Goal: Task Accomplishment & Management: Use online tool/utility

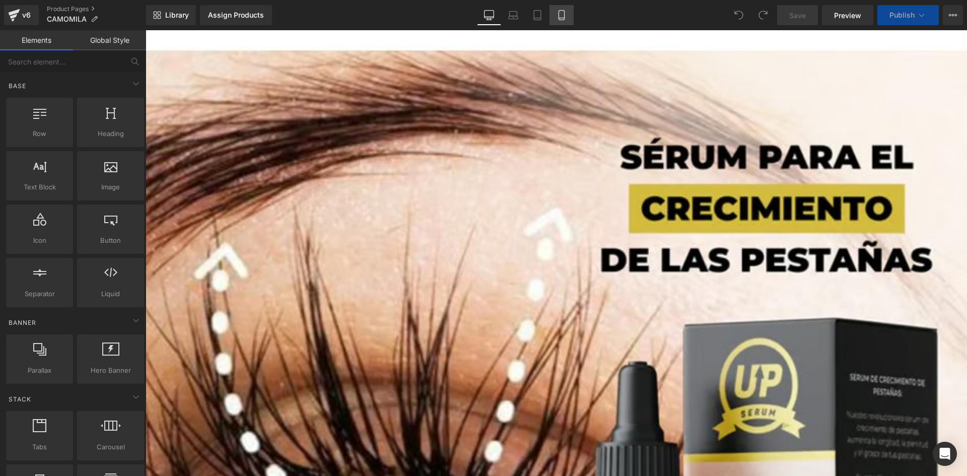
click at [567, 12] on link "Mobile" at bounding box center [561, 15] width 24 height 20
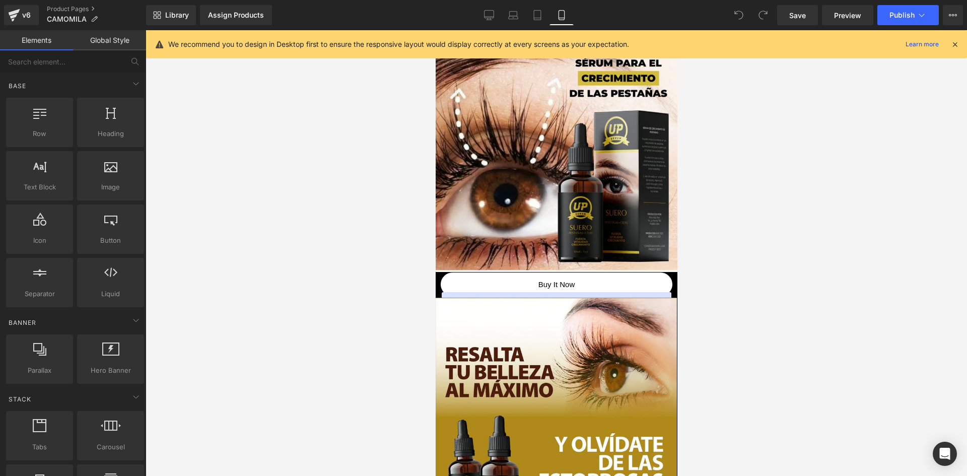
click at [956, 41] on icon at bounding box center [954, 44] width 9 height 9
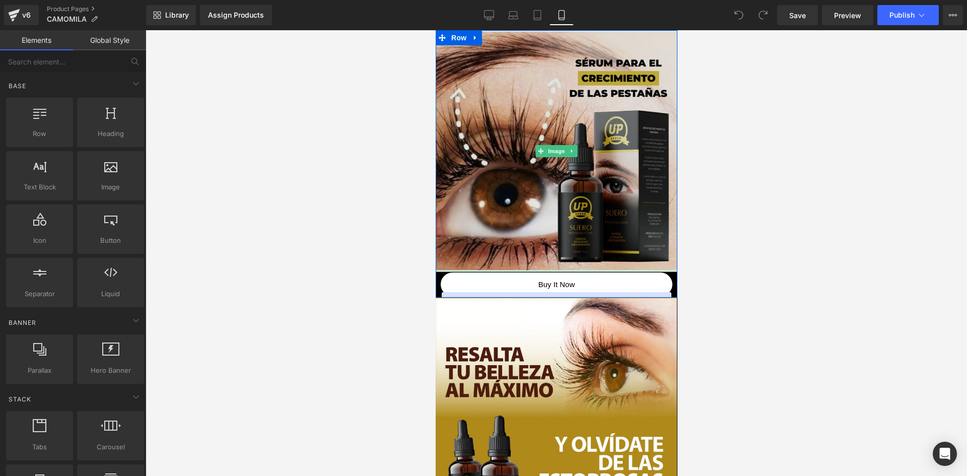
click at [573, 186] on img at bounding box center [556, 151] width 242 height 242
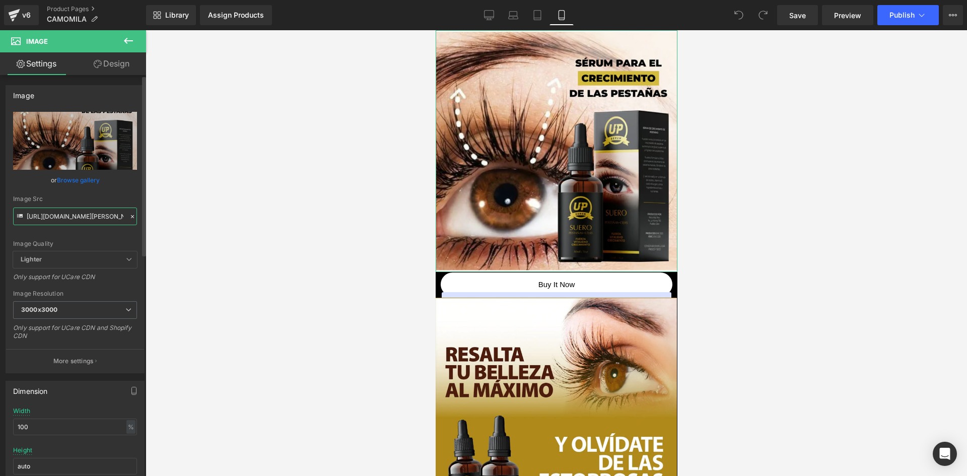
click at [80, 219] on input "[URL][DOMAIN_NAME][PERSON_NAME]" at bounding box center [75, 216] width 124 height 18
paste input "9H0YdFBf/[DOMAIN_NAME]"
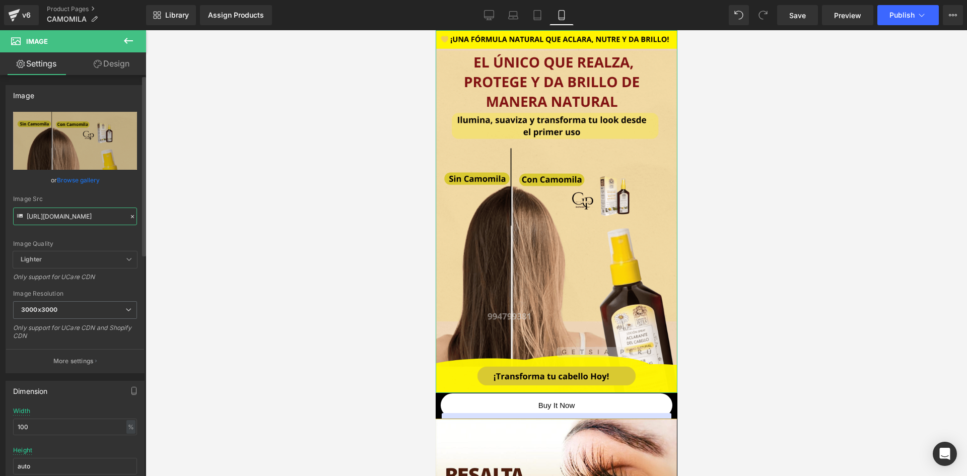
type input "[URL][DOMAIN_NAME]"
click at [97, 227] on div "Image Quality Lighter Lightest Lighter Lighter Lightest Only support for UCare …" at bounding box center [75, 181] width 124 height 139
click at [768, 160] on div at bounding box center [555, 252] width 821 height 445
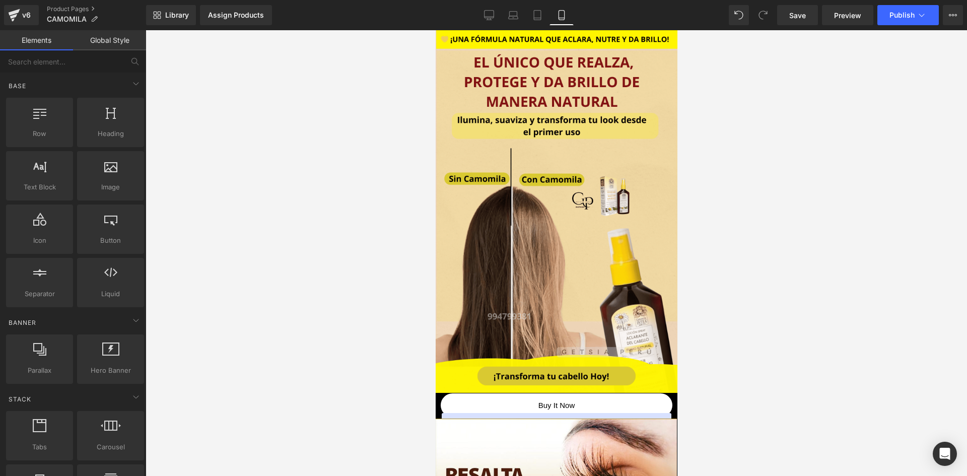
click at [439, 37] on link "Skip to content" at bounding box center [481, 42] width 95 height 24
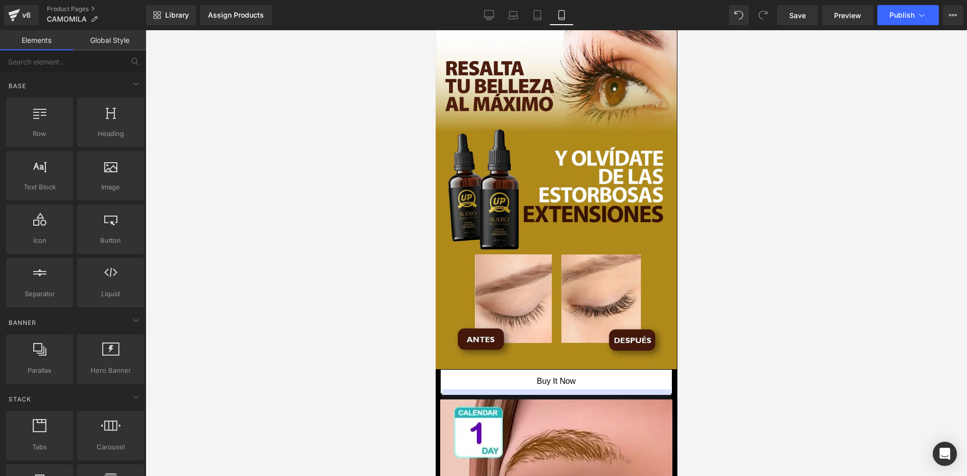
scroll to position [468, 0]
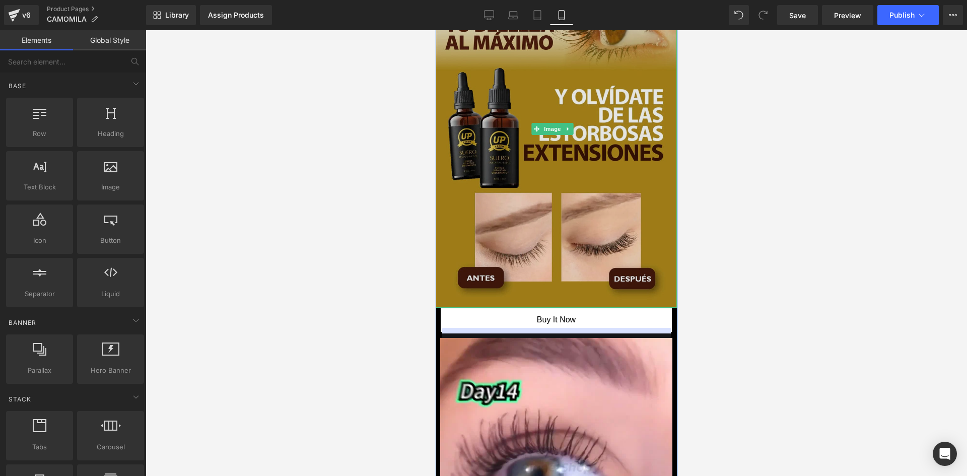
click at [601, 208] on img at bounding box center [555, 128] width 241 height 357
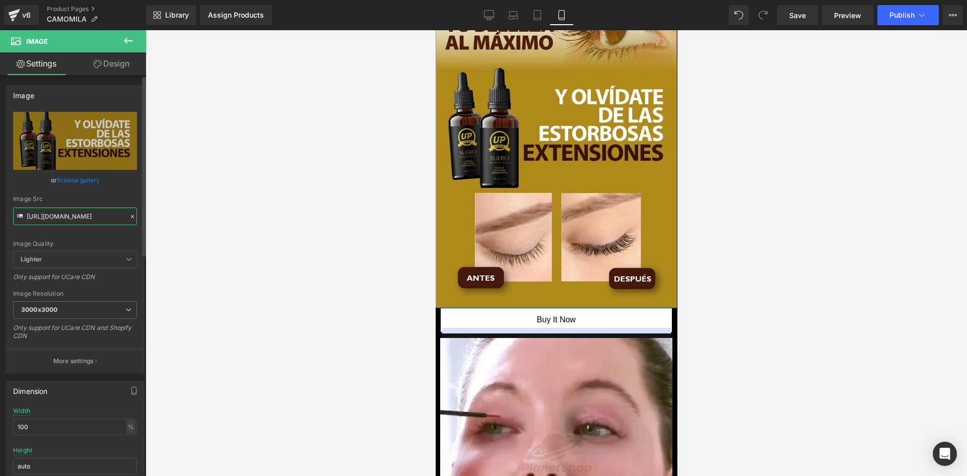
click at [84, 217] on input "[URL][DOMAIN_NAME]" at bounding box center [75, 216] width 124 height 18
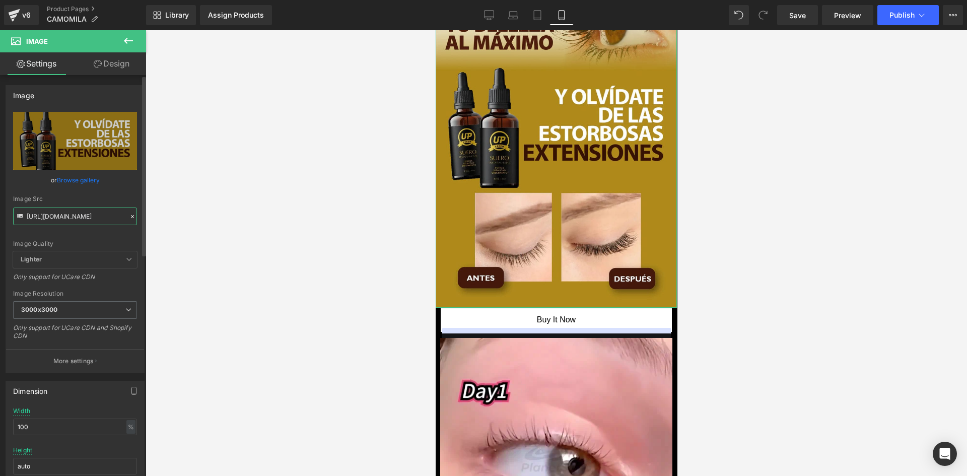
click at [84, 217] on input "[URL][DOMAIN_NAME]" at bounding box center [75, 216] width 124 height 18
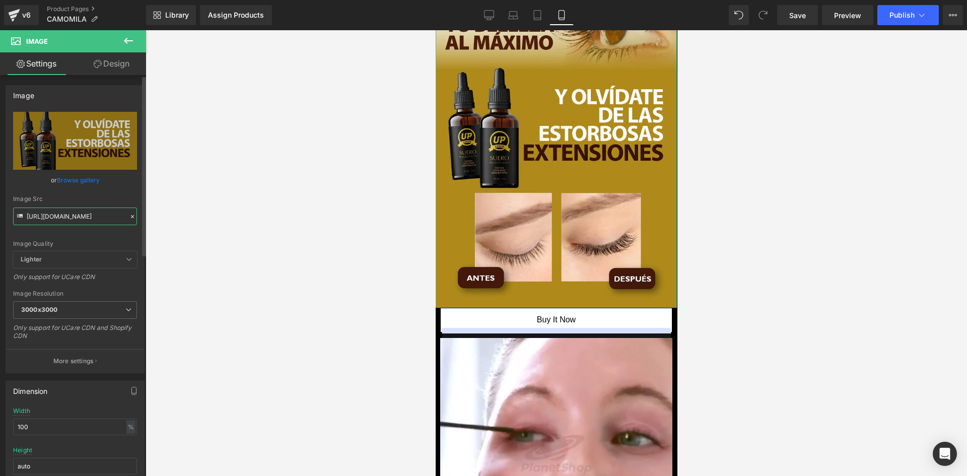
click at [84, 217] on input "[URL][DOMAIN_NAME]" at bounding box center [75, 216] width 124 height 18
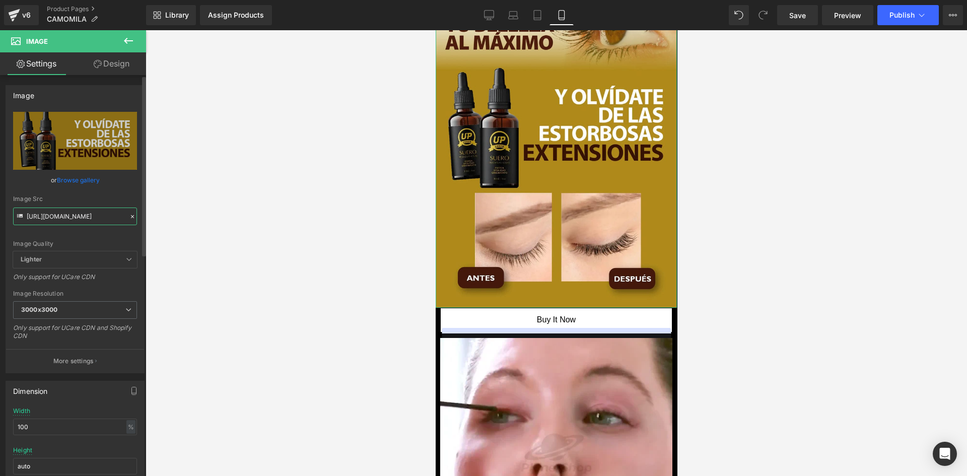
scroll to position [0, 26]
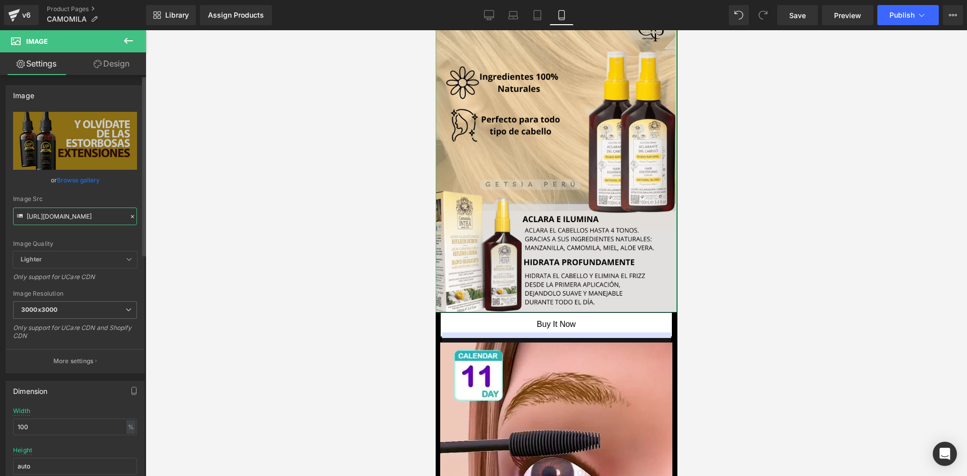
type input "[URL][DOMAIN_NAME]"
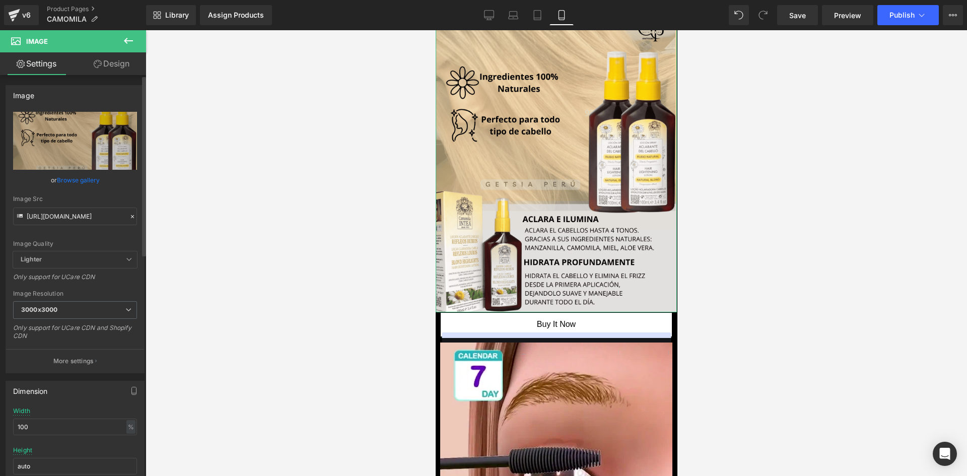
click at [89, 233] on div "Image Quality Lighter Lightest Lighter Lighter Lightest Only support for UCare …" at bounding box center [75, 181] width 124 height 139
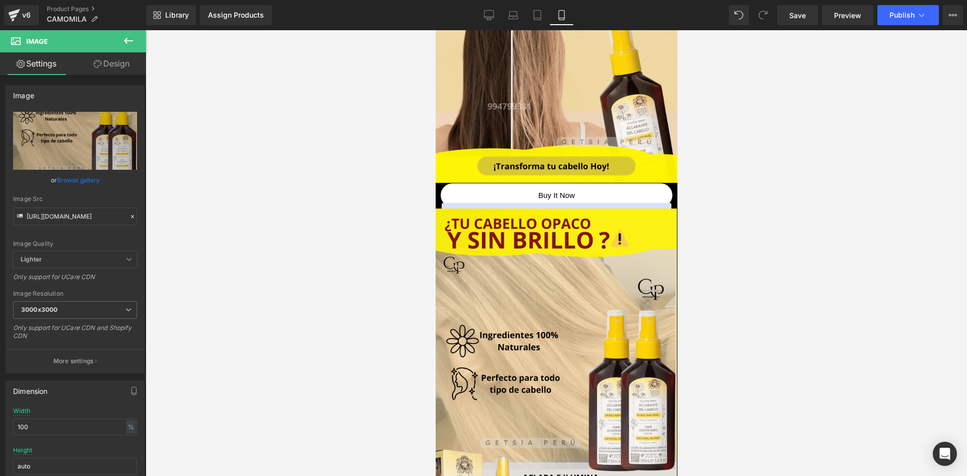
scroll to position [231, 0]
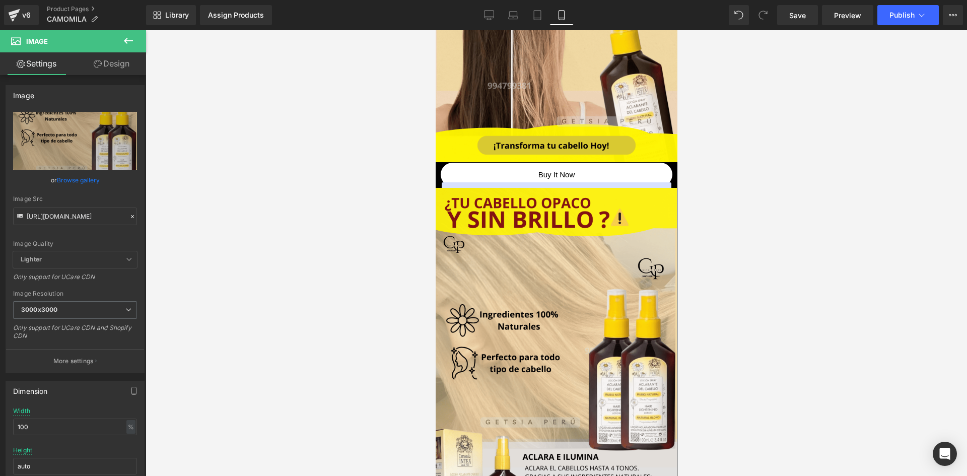
drag, startPoint x: 673, startPoint y: 100, endPoint x: 1112, endPoint y: 132, distance: 440.6
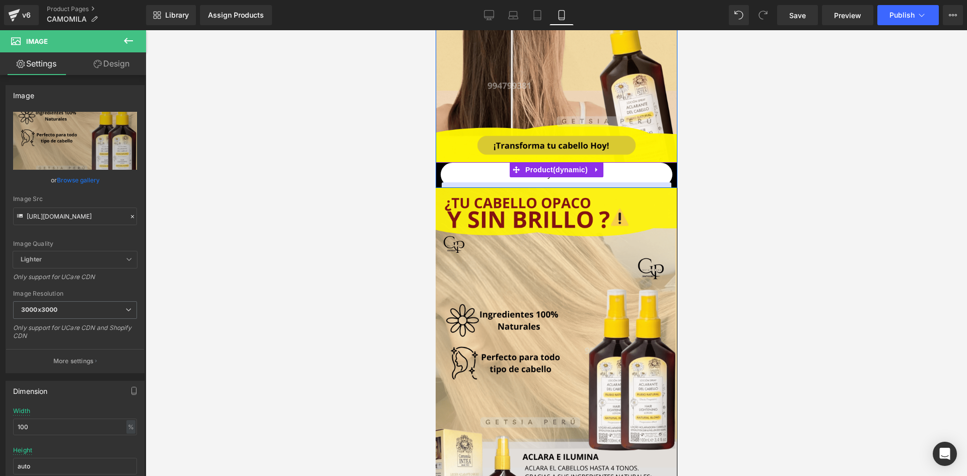
click at [654, 197] on div "Assign a product and use this template to present it on live store" at bounding box center [556, 202] width 230 height 40
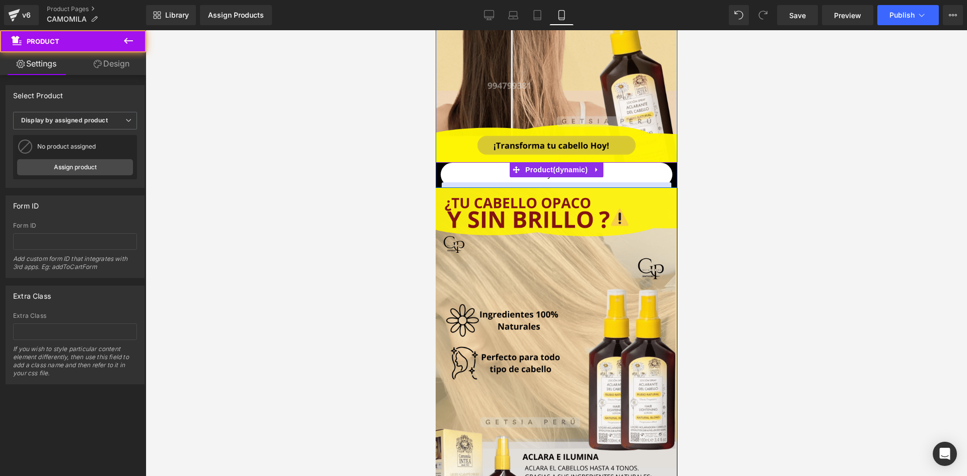
click at [655, 188] on div "Buy it now (P) Dynamic Checkout Button" at bounding box center [556, 175] width 232 height 25
click at [595, 174] on icon at bounding box center [595, 170] width 7 height 8
click at [599, 174] on icon at bounding box center [602, 170] width 7 height 8
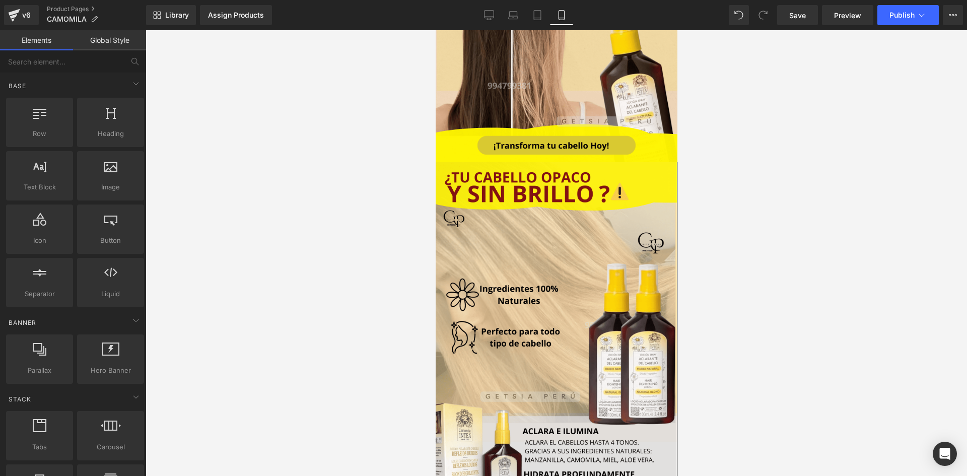
click at [717, 116] on div at bounding box center [555, 252] width 821 height 445
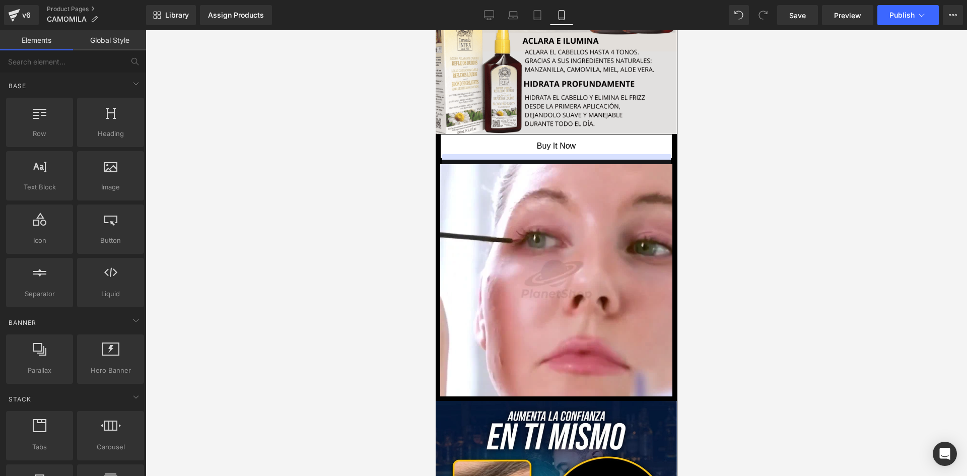
scroll to position [690, 0]
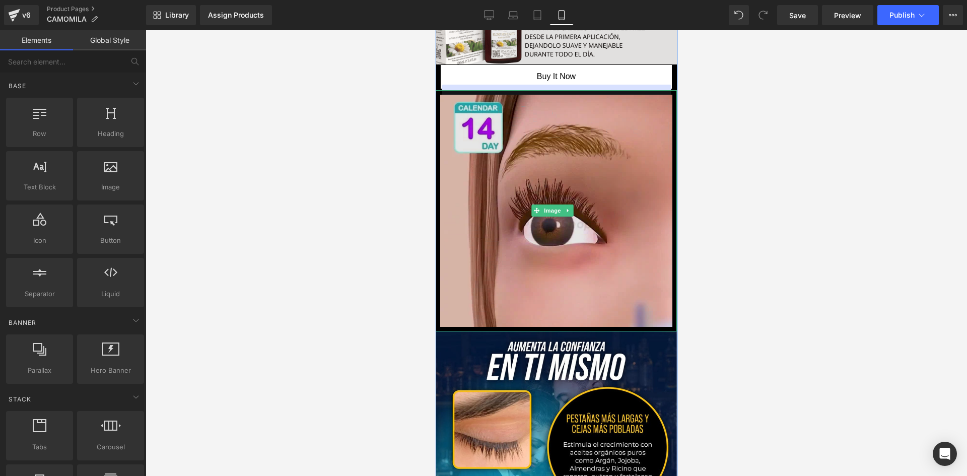
click at [647, 160] on img at bounding box center [555, 210] width 241 height 241
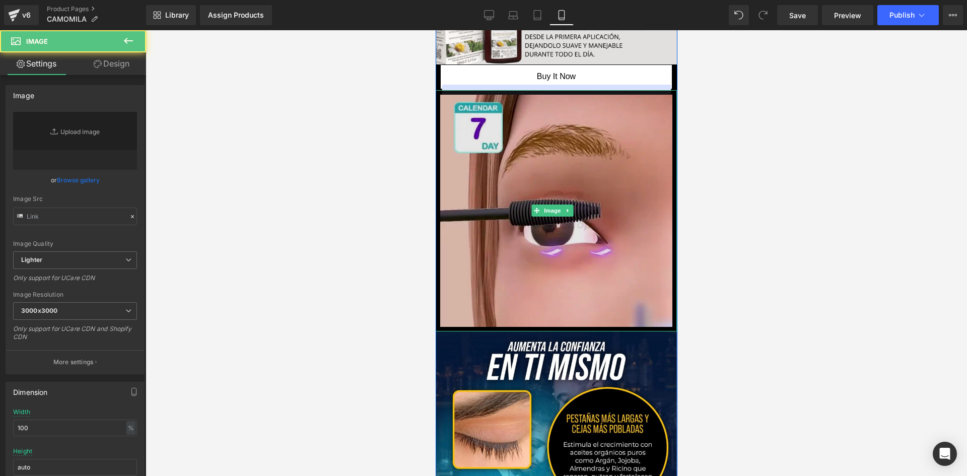
type input "[URL][DOMAIN_NAME]"
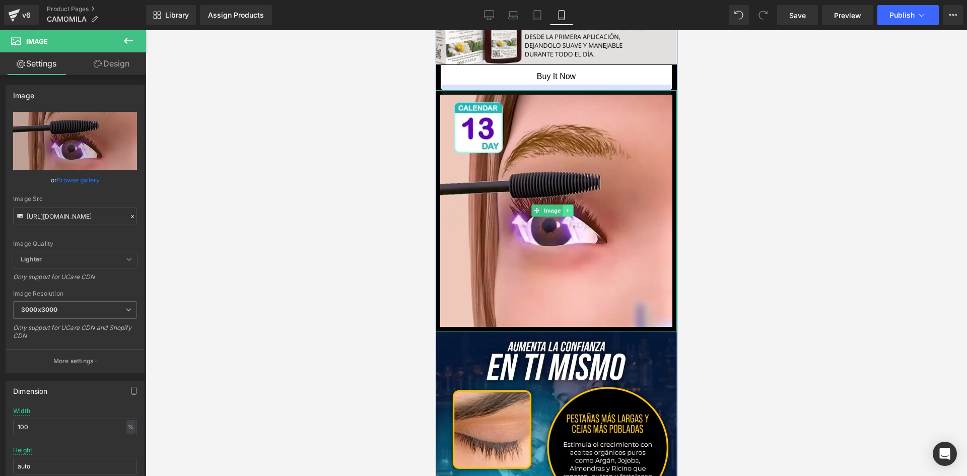
click at [567, 209] on icon at bounding box center [567, 211] width 2 height 4
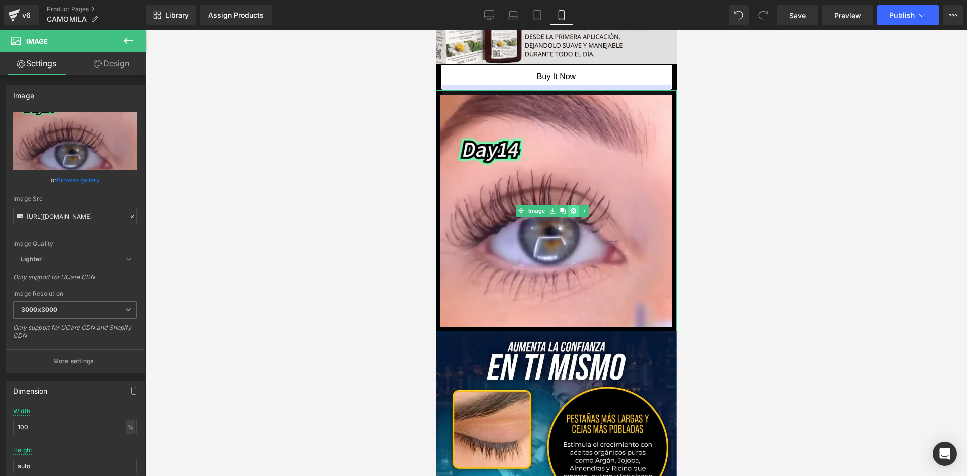
click at [569, 208] on link at bounding box center [572, 210] width 11 height 12
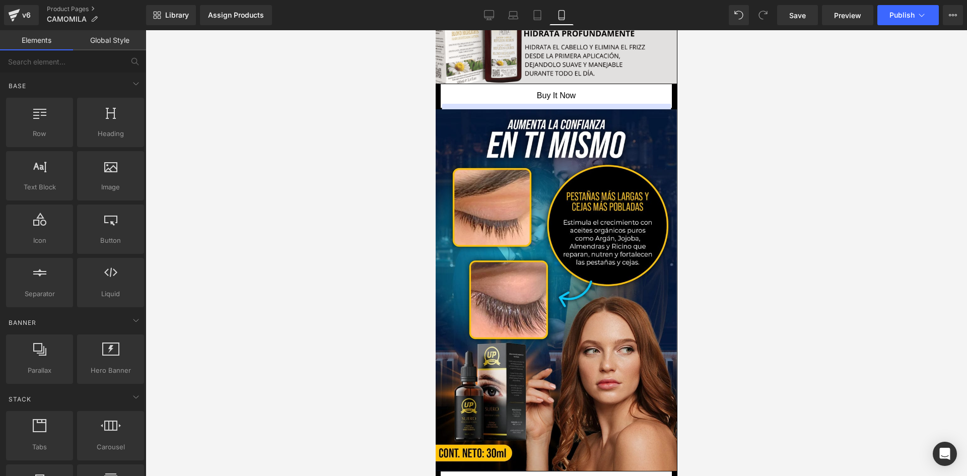
scroll to position [644, 0]
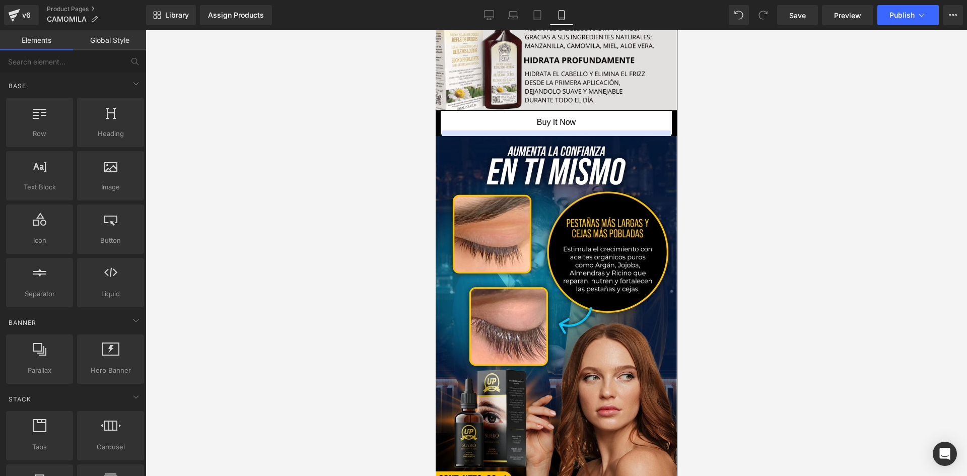
drag, startPoint x: 671, startPoint y: 147, endPoint x: 1126, endPoint y: 183, distance: 456.5
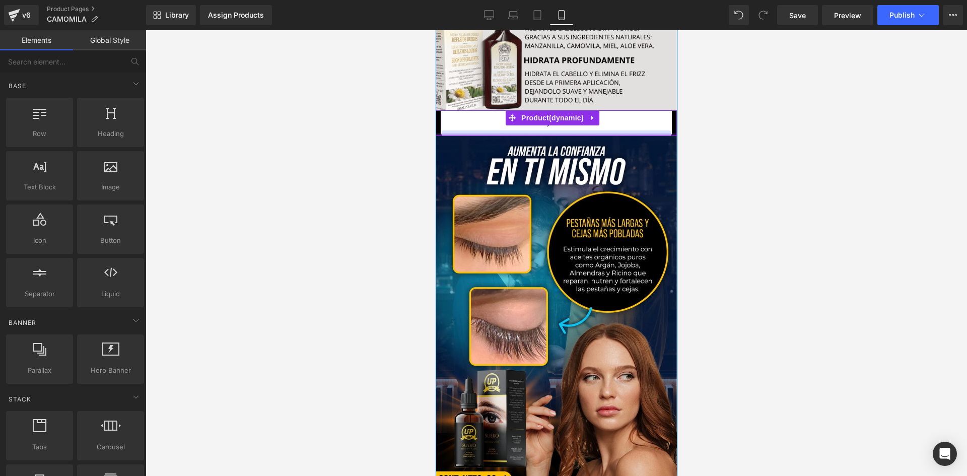
click at [619, 136] on div at bounding box center [555, 134] width 241 height 3
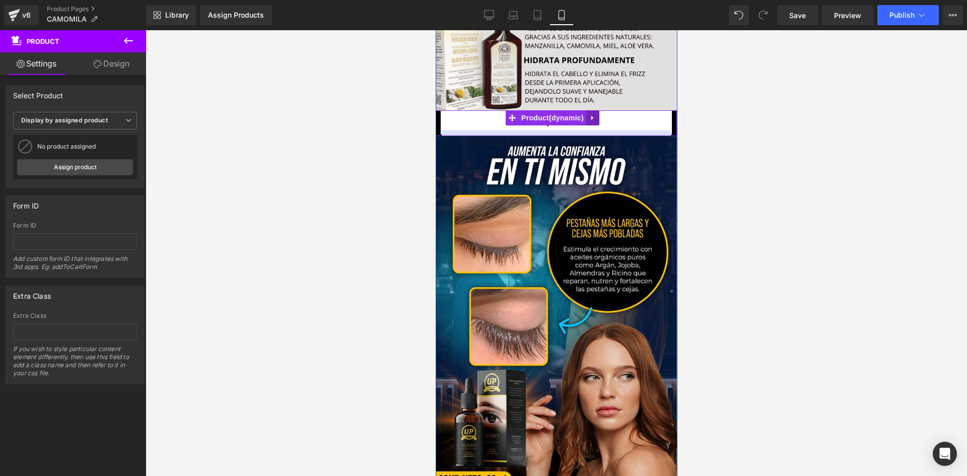
click at [597, 117] on link at bounding box center [591, 117] width 13 height 15
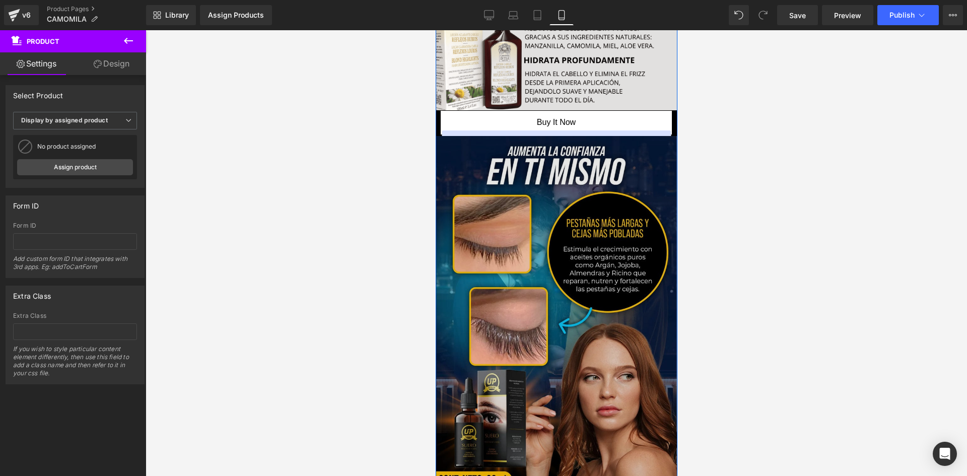
click at [611, 179] on img at bounding box center [555, 317] width 241 height 362
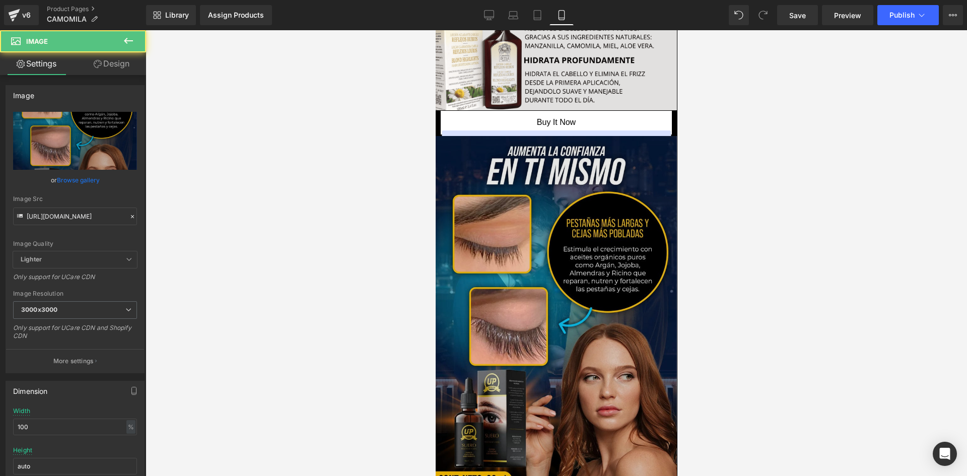
click at [502, 284] on img at bounding box center [555, 317] width 241 height 362
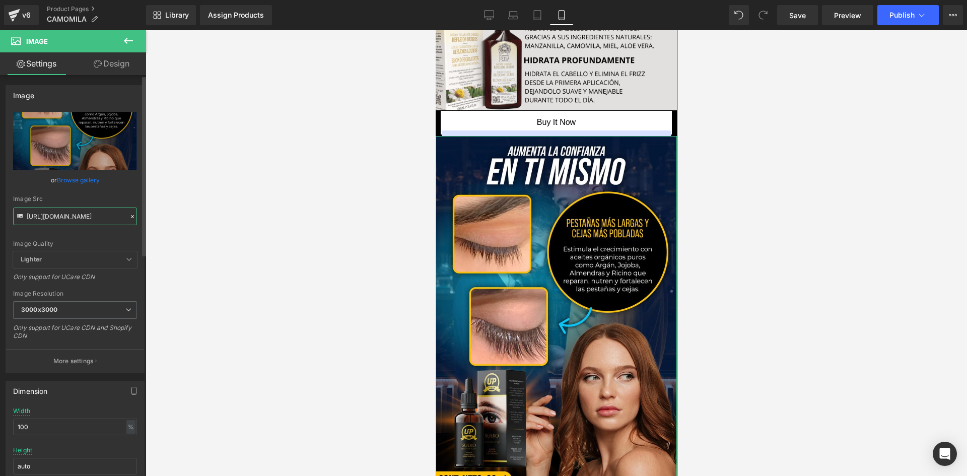
click at [66, 210] on input "[URL][DOMAIN_NAME]" at bounding box center [75, 216] width 124 height 18
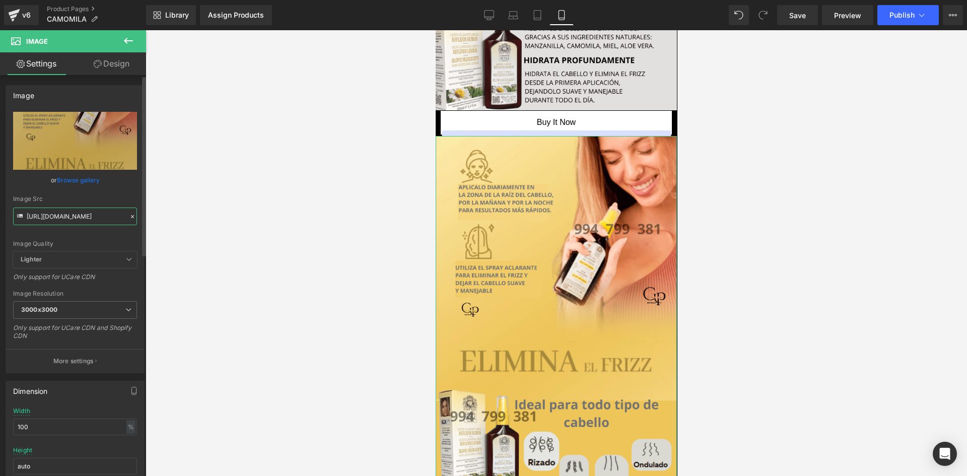
type input "[URL][DOMAIN_NAME]"
click at [95, 235] on div "Image Quality Lighter Lightest Lighter Lighter Lightest Only support for UCare …" at bounding box center [75, 181] width 124 height 139
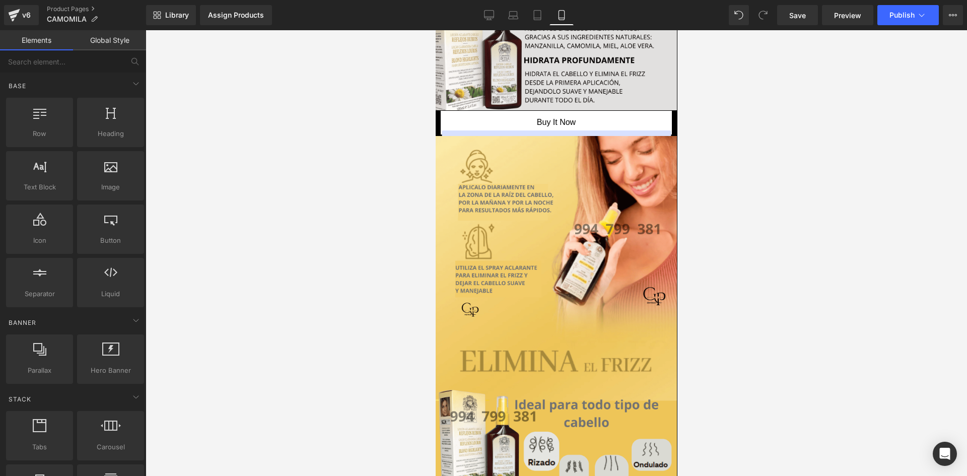
click at [700, 182] on div at bounding box center [555, 252] width 821 height 445
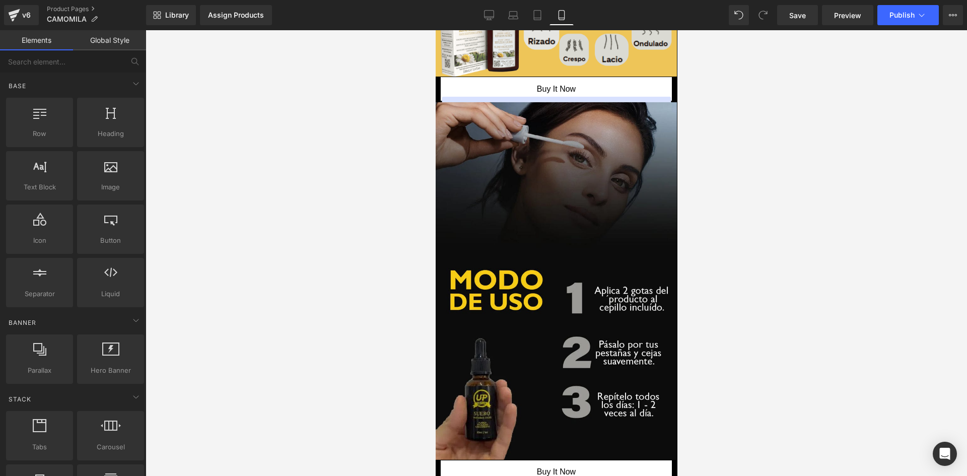
scroll to position [1096, 0]
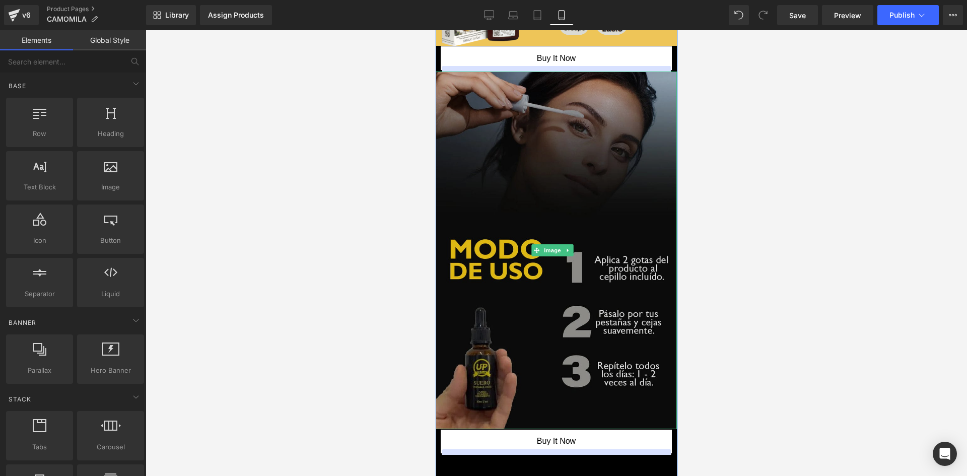
click at [641, 234] on img at bounding box center [555, 249] width 241 height 357
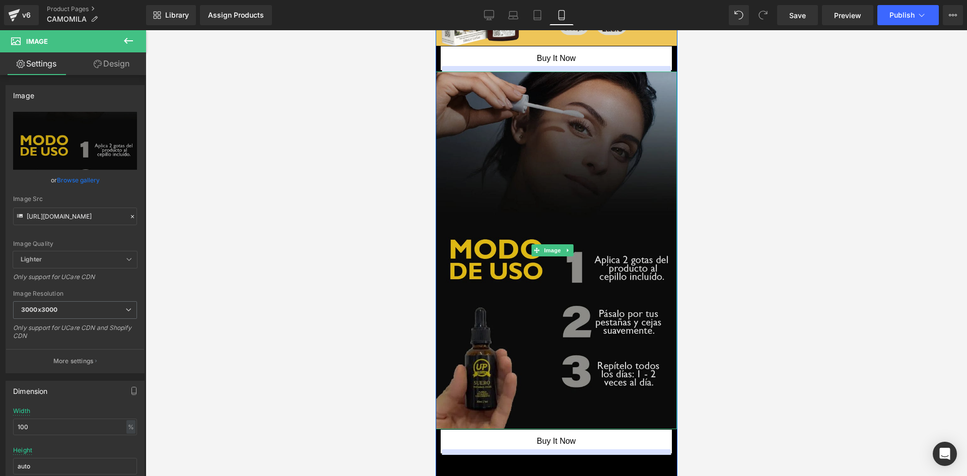
click at [498, 222] on img at bounding box center [555, 249] width 241 height 357
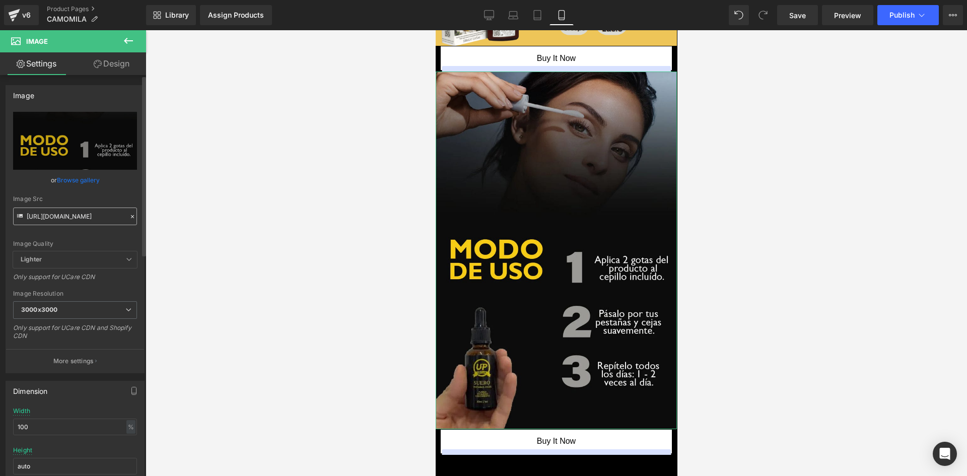
click at [84, 216] on input "[URL][DOMAIN_NAME]" at bounding box center [75, 216] width 124 height 18
type input "[URL][DOMAIN_NAME]"
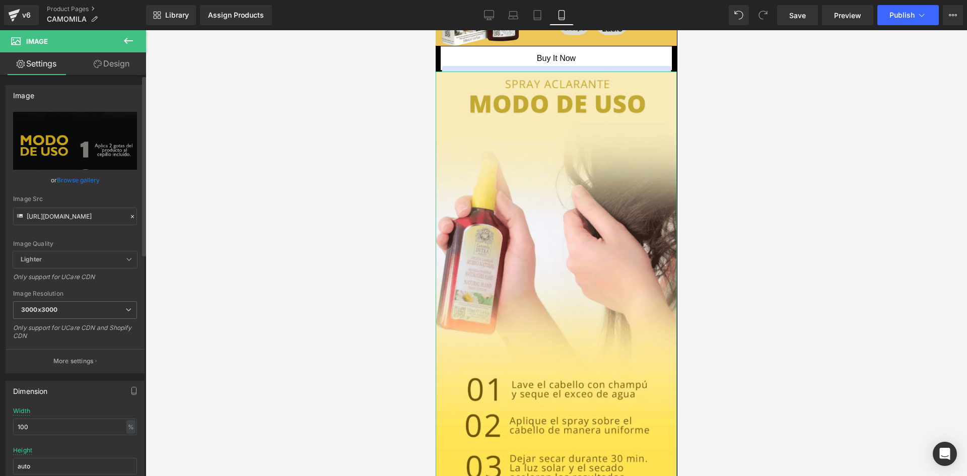
click at [113, 226] on div "Image Quality Lighter Lightest Lighter Lighter Lightest Only support for UCare …" at bounding box center [75, 181] width 124 height 139
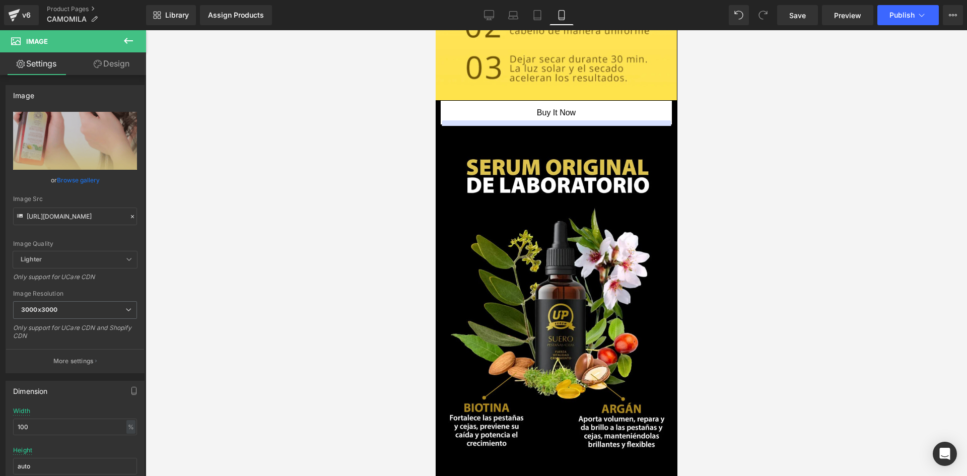
scroll to position [1534, 0]
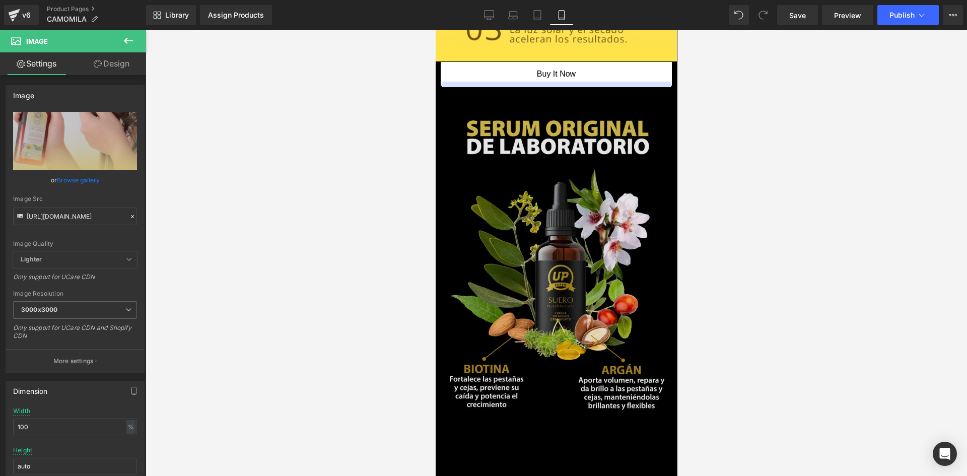
click at [636, 258] on img at bounding box center [555, 265] width 241 height 357
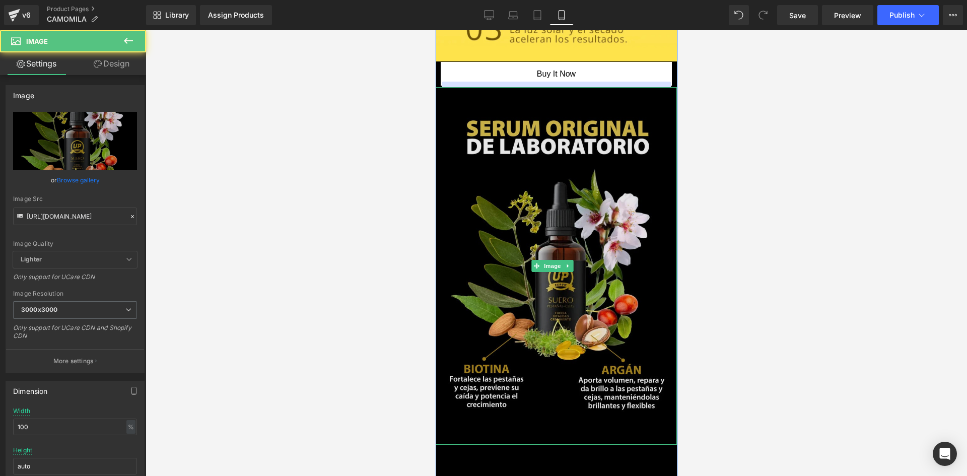
click at [463, 231] on img at bounding box center [555, 265] width 241 height 357
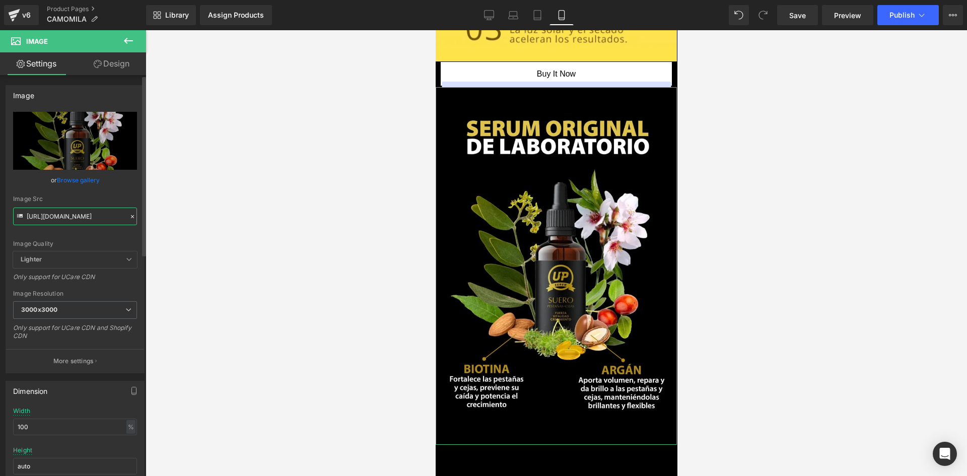
click at [121, 220] on input "[URL][DOMAIN_NAME]" at bounding box center [75, 216] width 124 height 18
click at [119, 220] on input "[URL][DOMAIN_NAME]" at bounding box center [75, 216] width 124 height 18
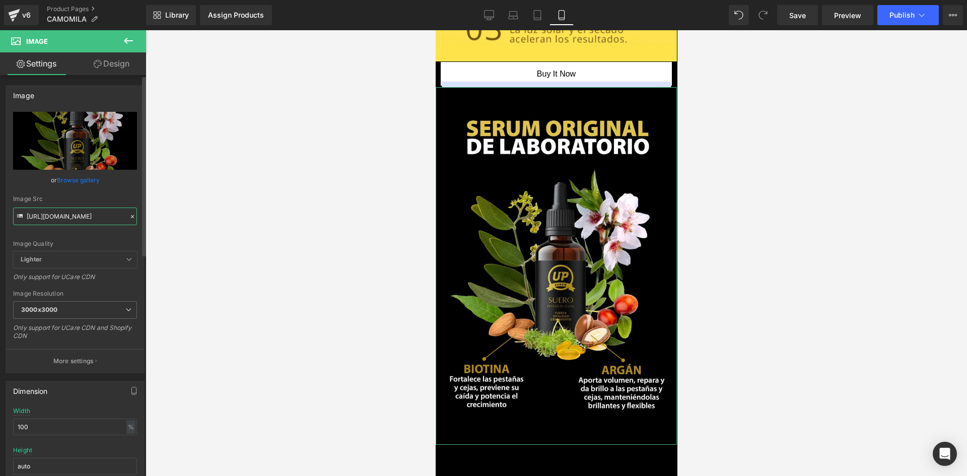
type input "[URL][DOMAIN_NAME]"
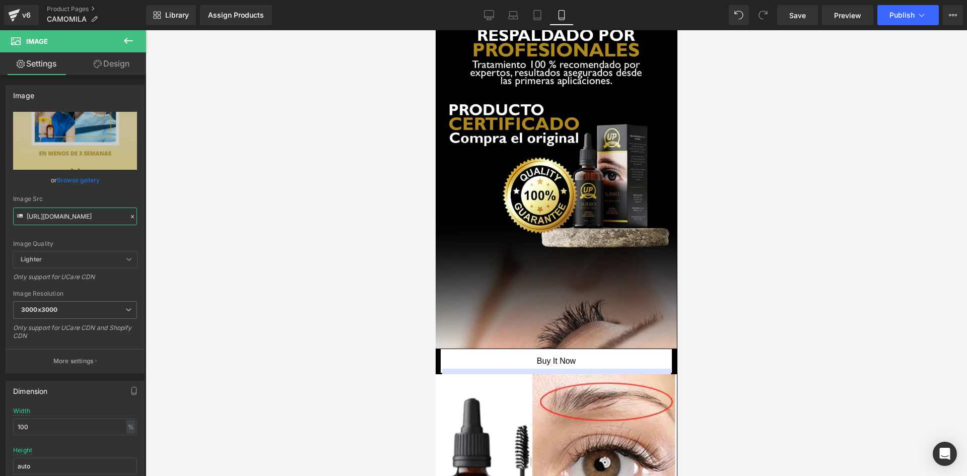
scroll to position [2057, 0]
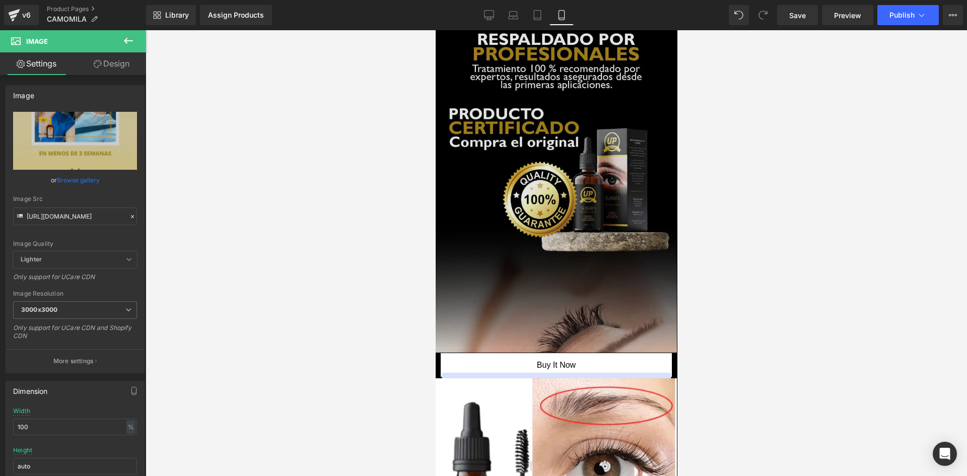
click at [575, 223] on img at bounding box center [555, 173] width 241 height 357
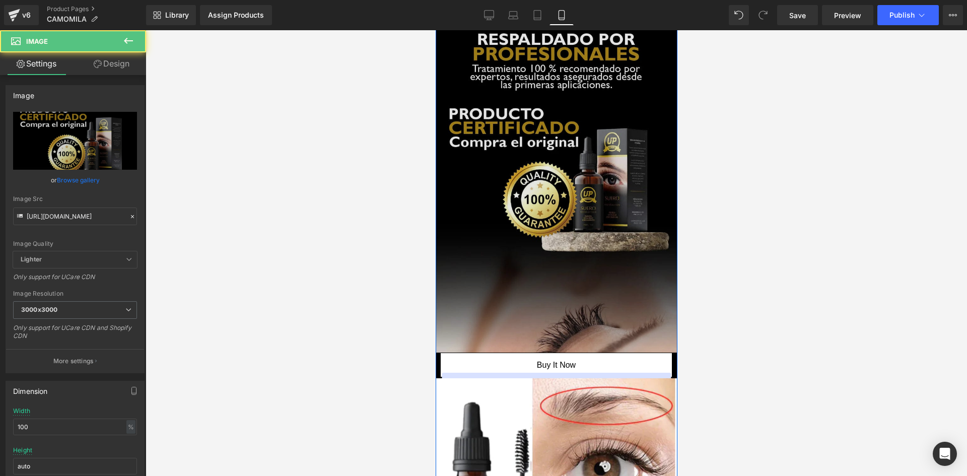
click at [545, 228] on img at bounding box center [555, 173] width 241 height 357
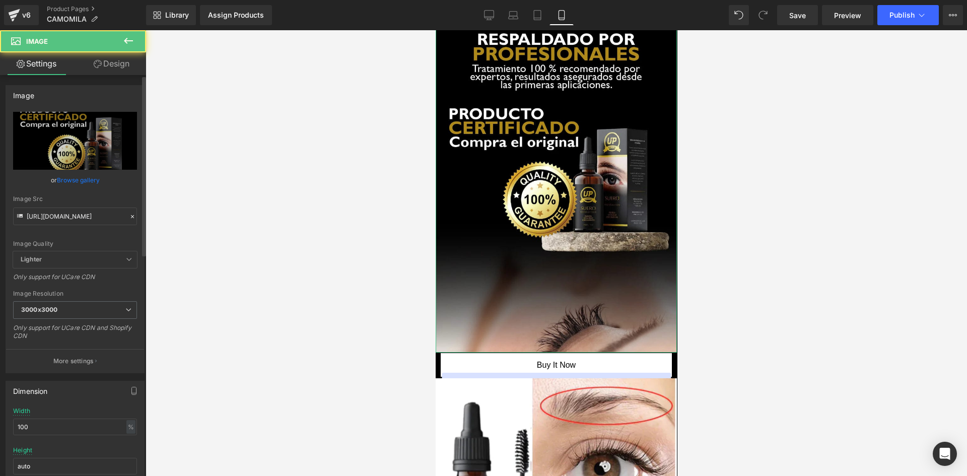
click at [79, 196] on div "Image Src" at bounding box center [75, 198] width 124 height 7
click at [65, 210] on input "[URL][DOMAIN_NAME]" at bounding box center [75, 216] width 124 height 18
click at [54, 215] on input "[URL][DOMAIN_NAME]" at bounding box center [75, 216] width 124 height 18
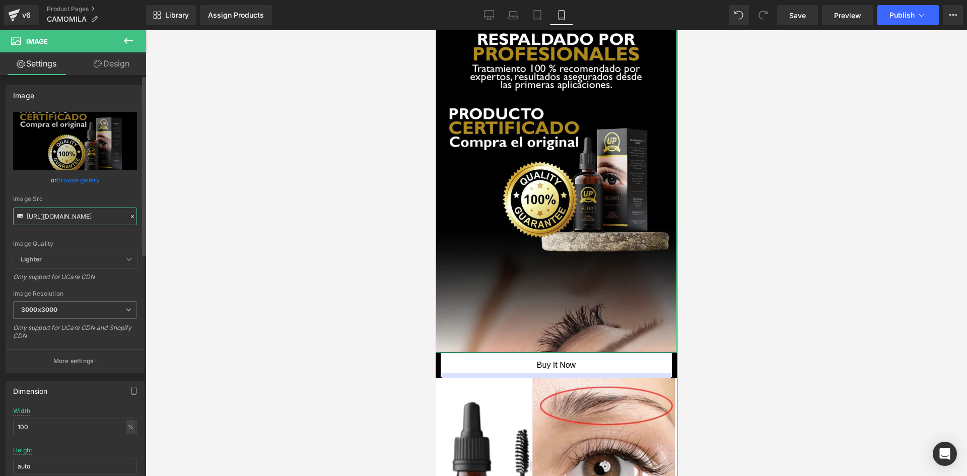
click at [54, 215] on input "[URL][DOMAIN_NAME]" at bounding box center [75, 216] width 124 height 18
paste input "HfW65YZP/[DOMAIN_NAME]"
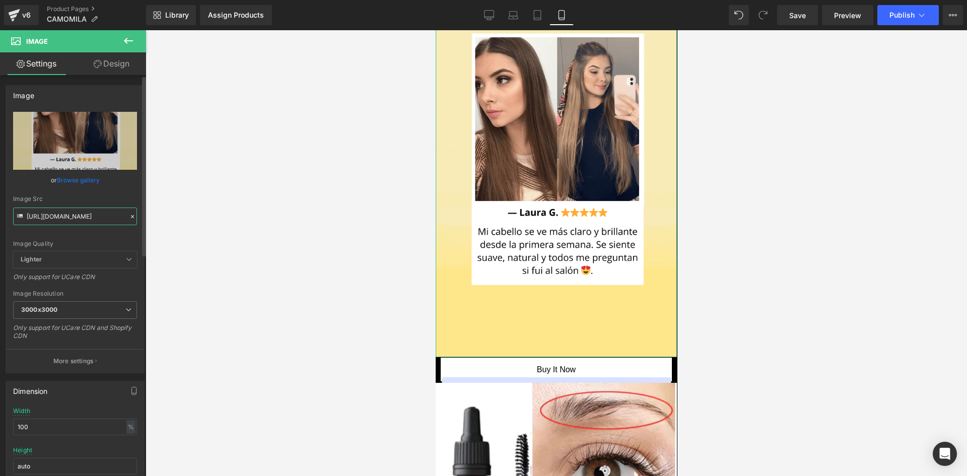
type input "[URL][DOMAIN_NAME]"
click at [121, 190] on div "Image Quality Lighter Lightest Lighter Lighter Lightest Only support for UCare …" at bounding box center [75, 181] width 124 height 139
click at [763, 341] on div at bounding box center [555, 252] width 821 height 445
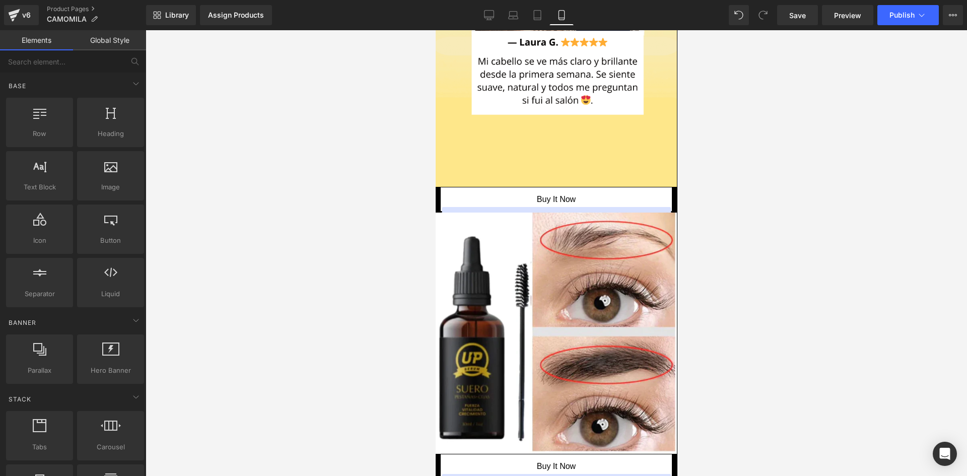
scroll to position [2330, 0]
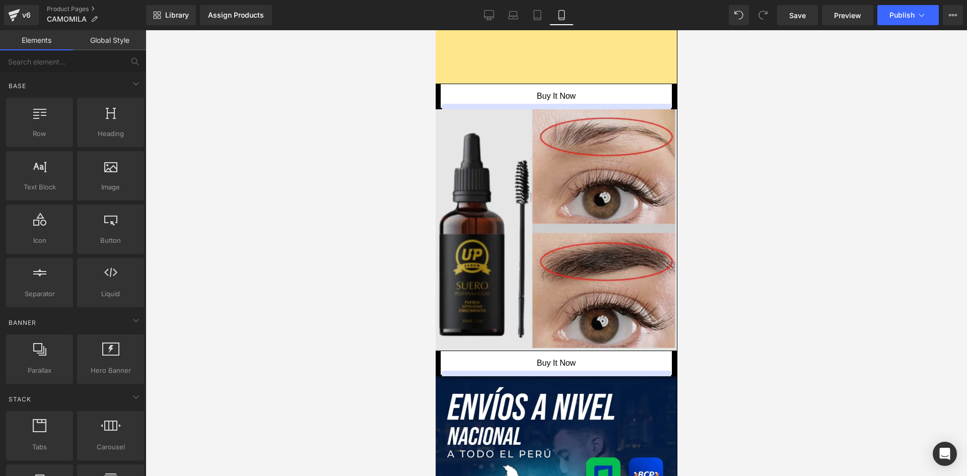
click at [649, 259] on img at bounding box center [555, 229] width 241 height 241
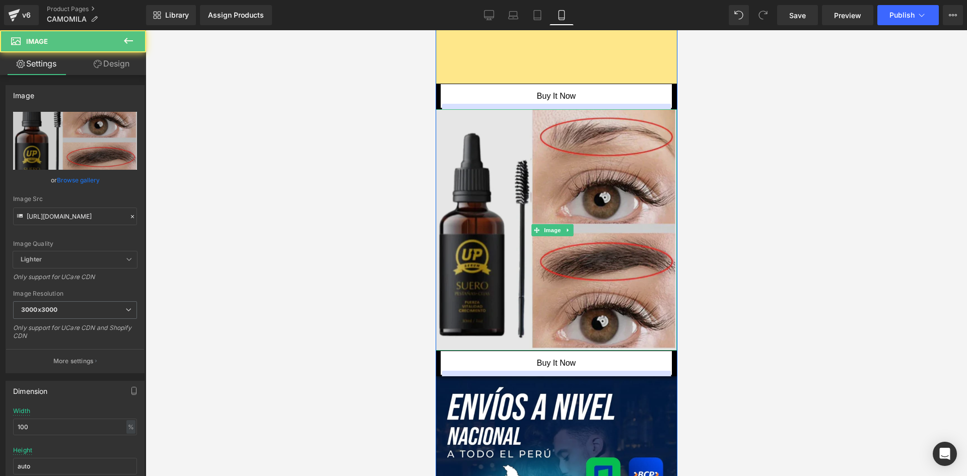
click at [603, 233] on img at bounding box center [555, 229] width 241 height 241
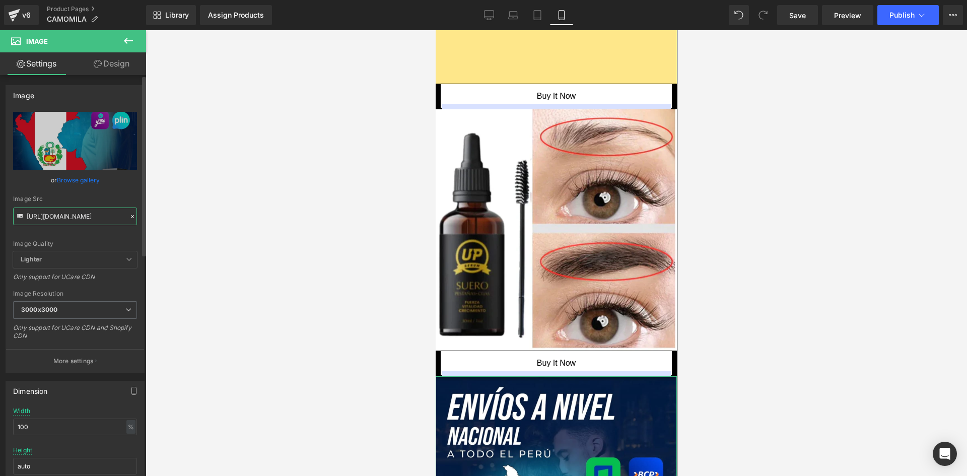
click at [55, 219] on input "[URL][DOMAIN_NAME]" at bounding box center [75, 216] width 124 height 18
type input "[URL][DOMAIN_NAME]"
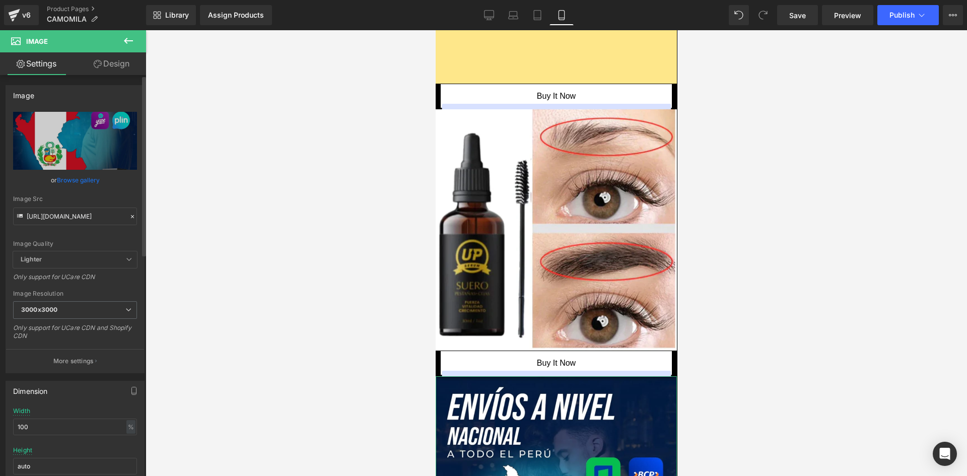
click at [90, 234] on div "Image Quality Lighter Lightest Lighter Lighter Lightest Only support for UCare …" at bounding box center [75, 181] width 124 height 139
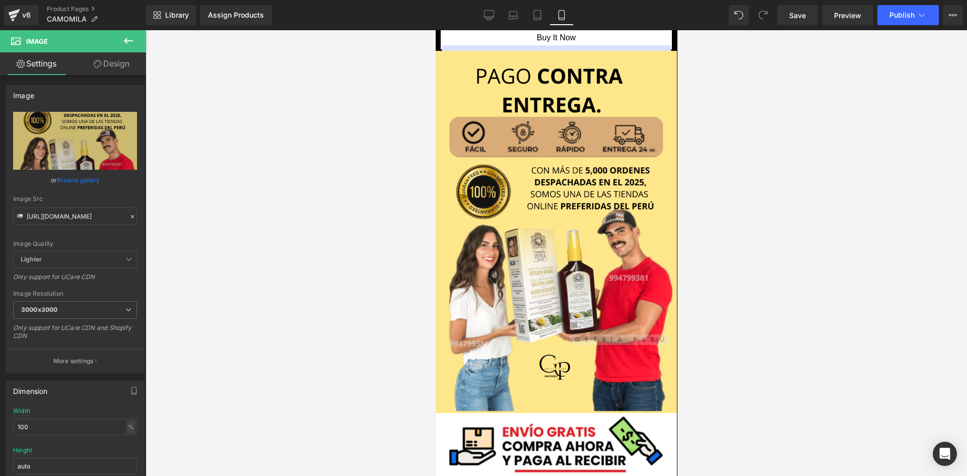
scroll to position [2746, 0]
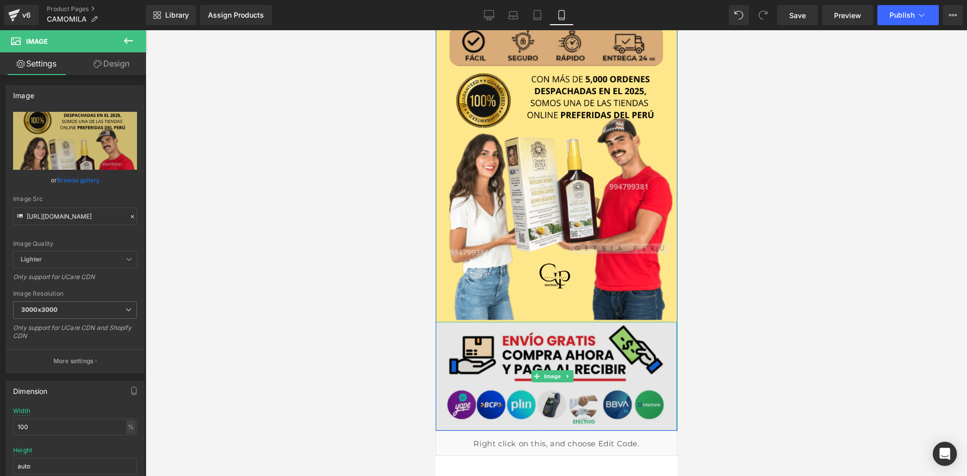
click at [609, 322] on img at bounding box center [555, 376] width 241 height 109
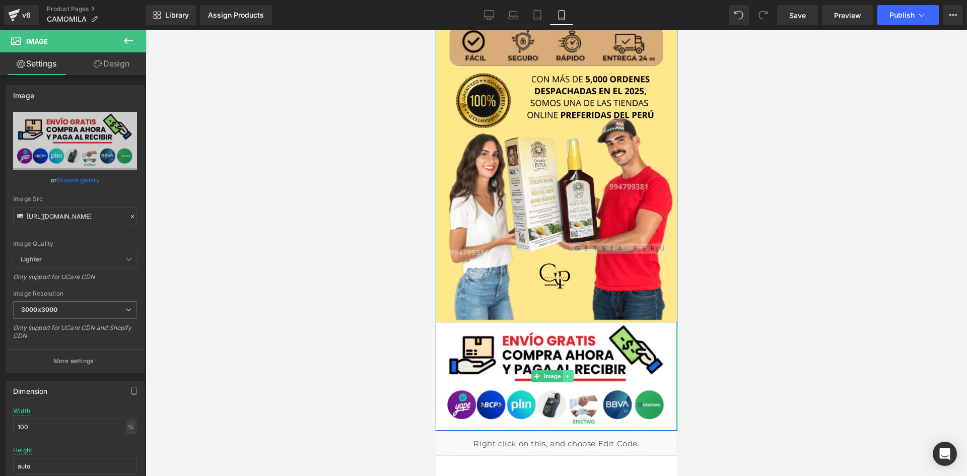
click at [571, 370] on link at bounding box center [567, 376] width 11 height 12
click at [570, 373] on icon at bounding box center [573, 376] width 6 height 6
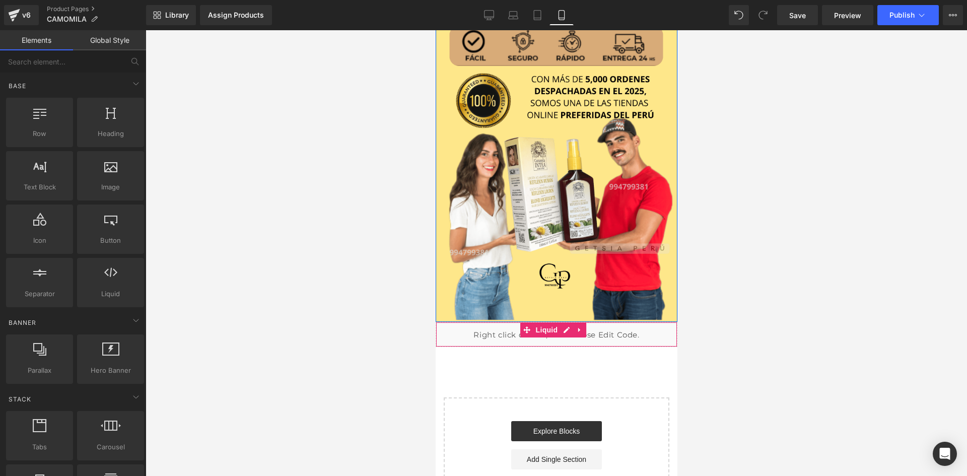
click at [648, 322] on div "Liquid" at bounding box center [556, 334] width 242 height 25
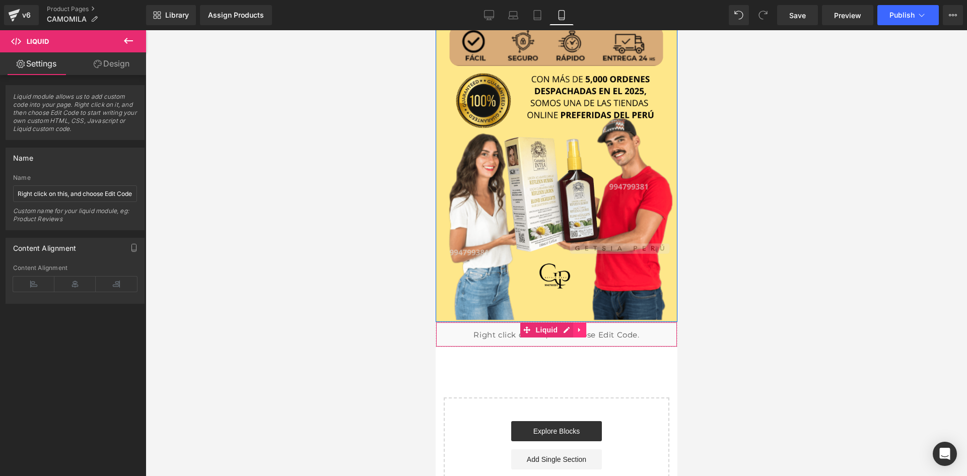
click at [577, 327] on icon at bounding box center [578, 329] width 2 height 5
click at [586, 326] on icon at bounding box center [585, 329] width 7 height 7
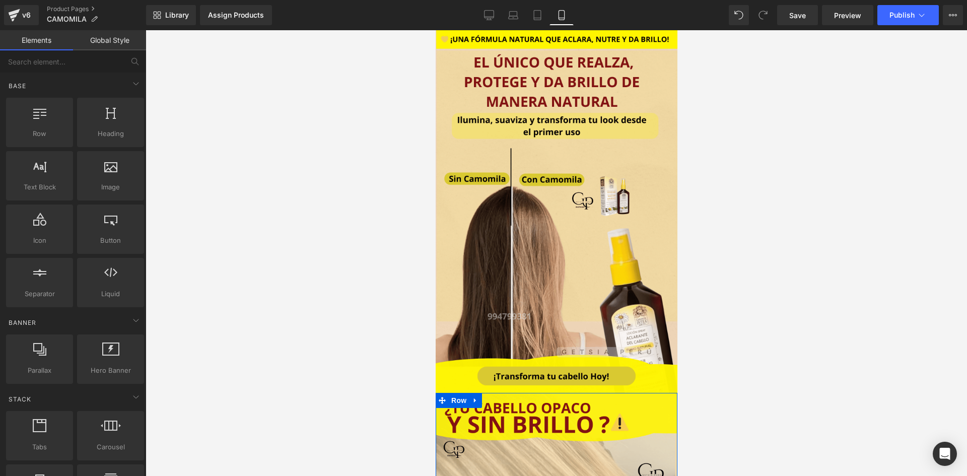
scroll to position [305, 0]
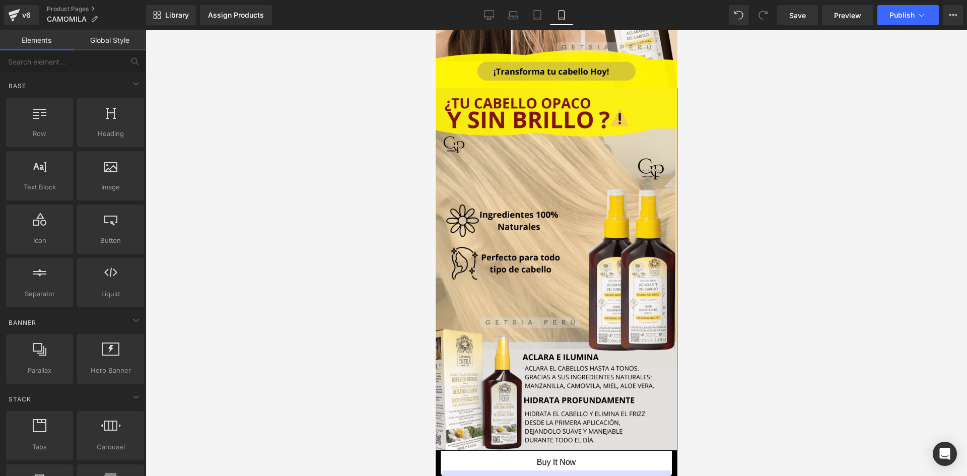
click at [722, 160] on div at bounding box center [555, 252] width 821 height 445
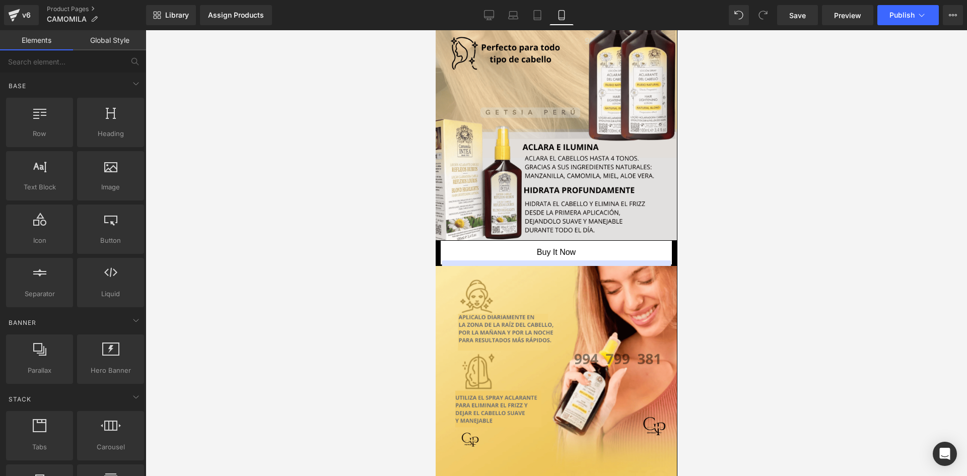
scroll to position [618, 0]
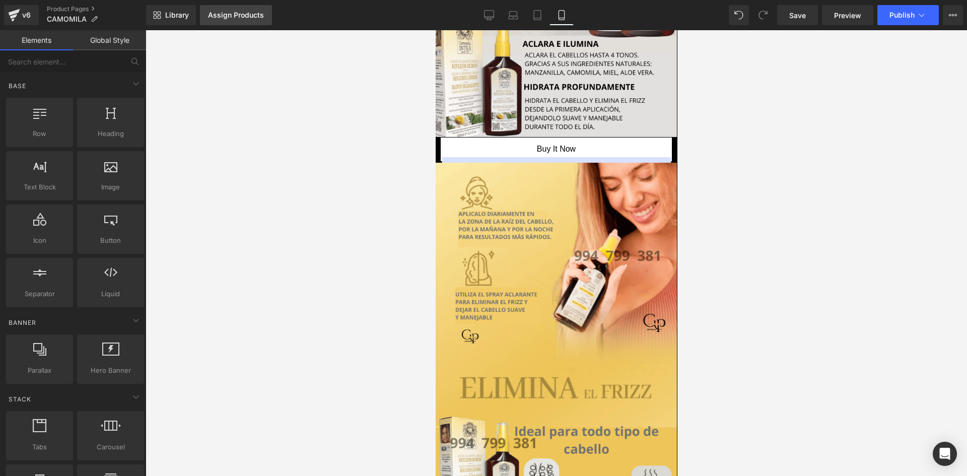
click at [208, 24] on link "Assign Products" at bounding box center [236, 15] width 72 height 20
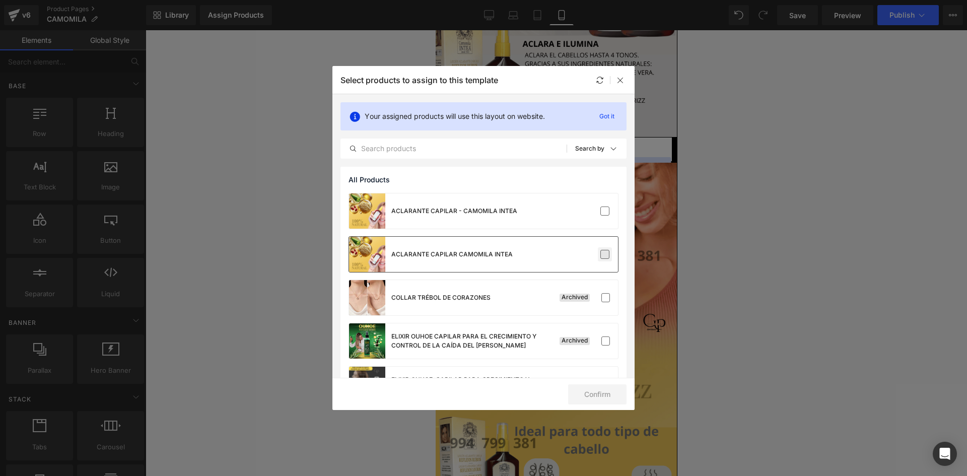
click at [600, 252] on label at bounding box center [604, 254] width 9 height 9
click at [605, 254] on input "checkbox" at bounding box center [605, 254] width 0 height 0
click at [602, 393] on button "Confirm" at bounding box center [597, 394] width 58 height 20
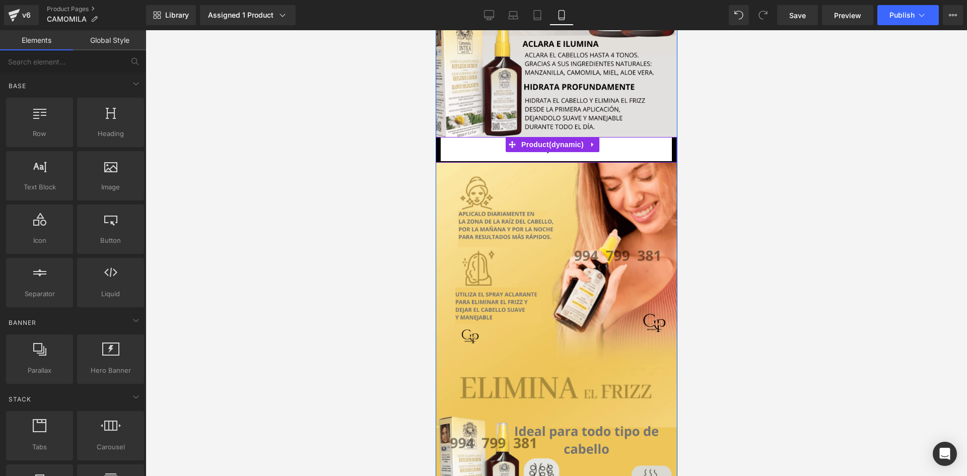
click at [580, 159] on div "Buy it now (P) Dynamic Checkout Button" at bounding box center [555, 149] width 231 height 25
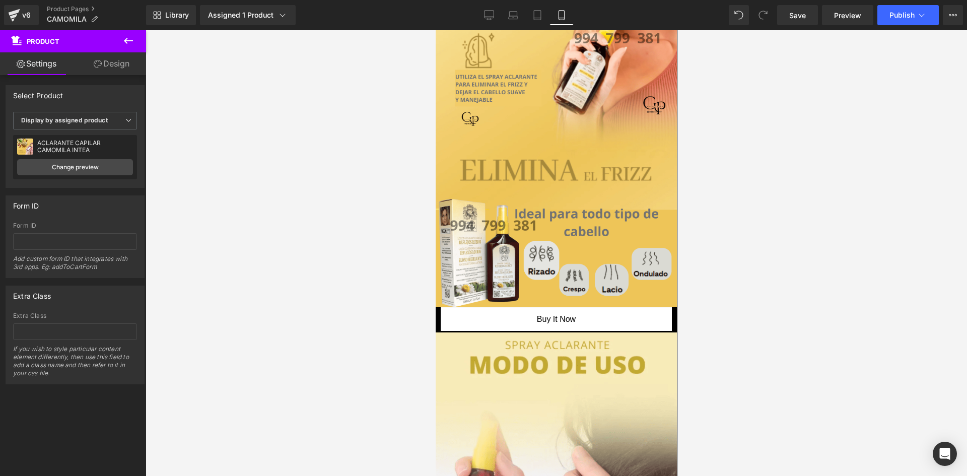
scroll to position [927, 0]
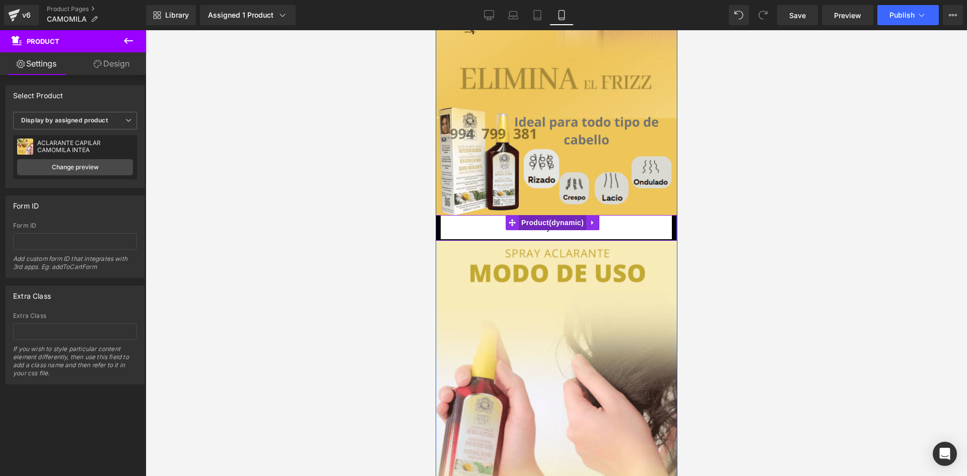
click at [548, 216] on span "Product" at bounding box center [551, 222] width 67 height 15
click at [617, 223] on div "Buy it now (P) Dynamic Checkout Button" at bounding box center [555, 227] width 231 height 25
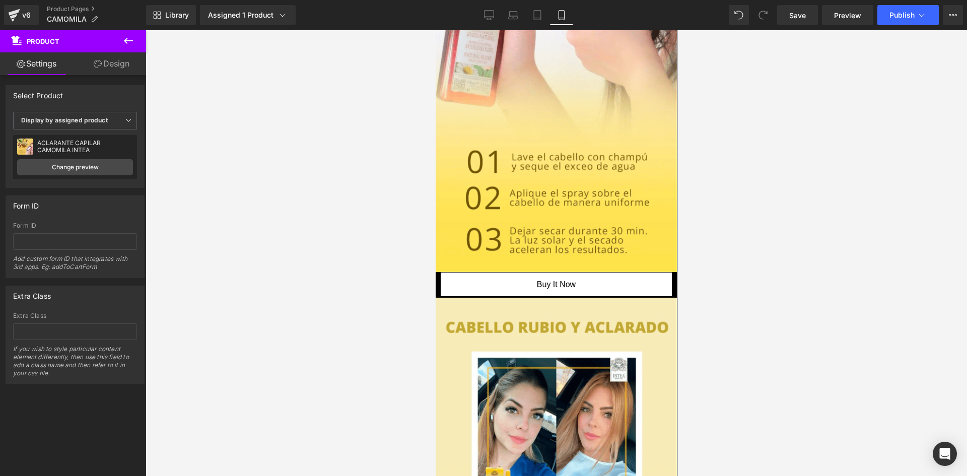
scroll to position [1392, 0]
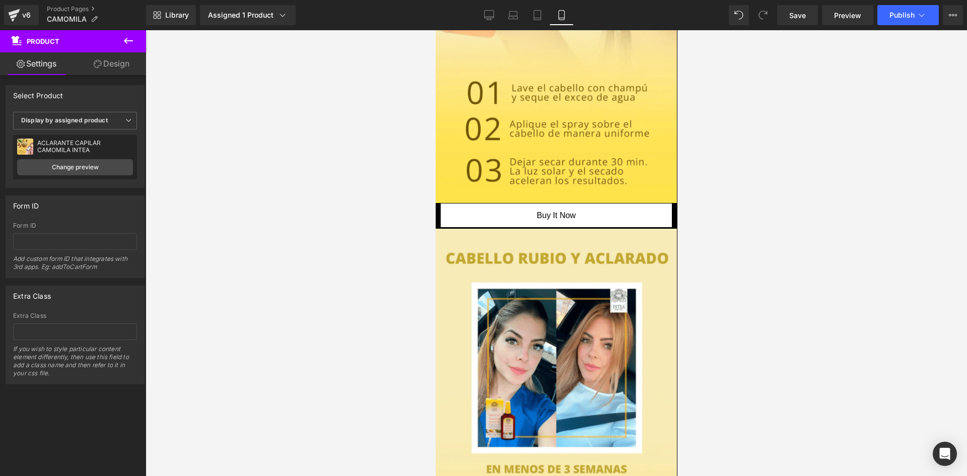
drag, startPoint x: 675, startPoint y: 186, endPoint x: 1114, endPoint y: 279, distance: 449.2
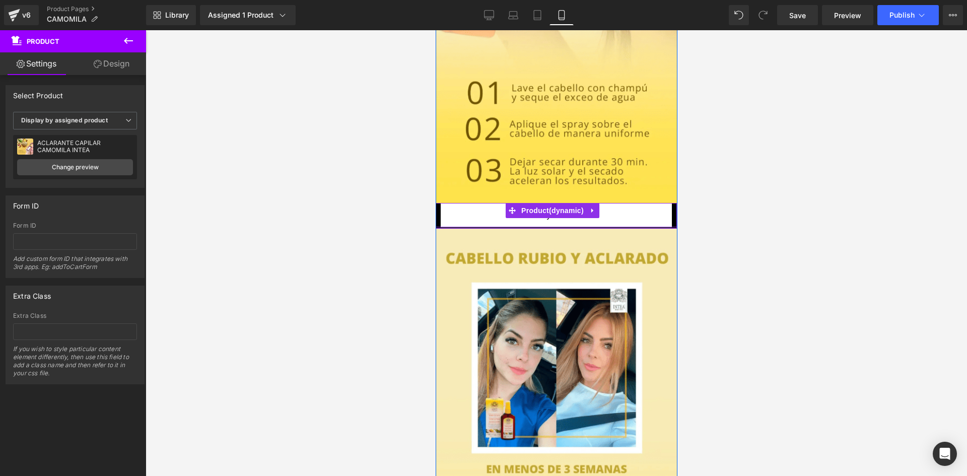
click at [614, 226] on div at bounding box center [555, 227] width 241 height 3
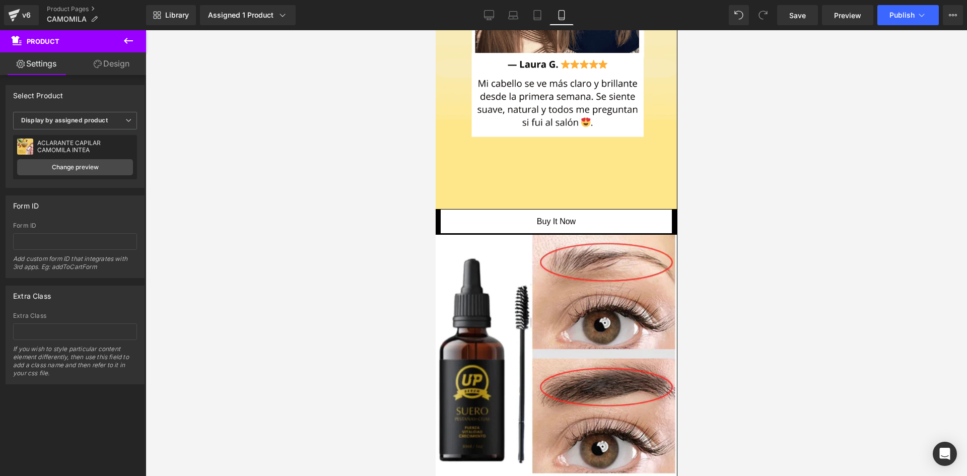
scroll to position [2232, 0]
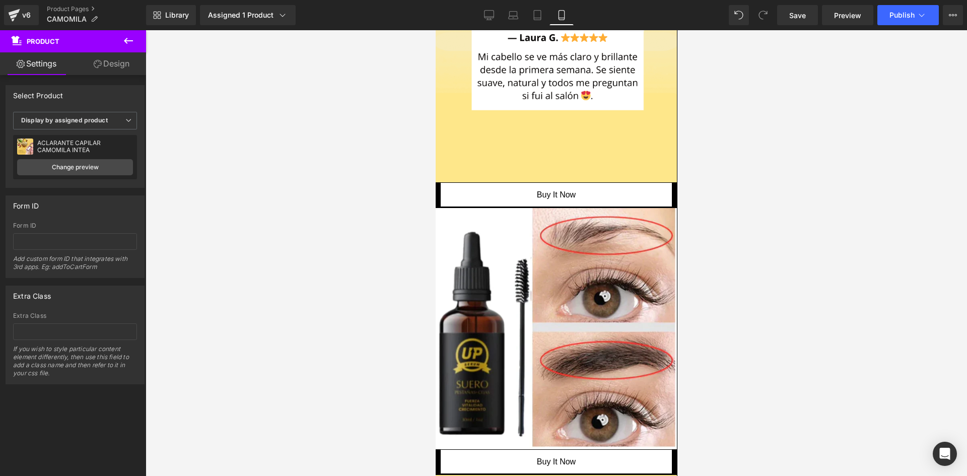
drag, startPoint x: 675, startPoint y: 233, endPoint x: 1117, endPoint y: 374, distance: 463.4
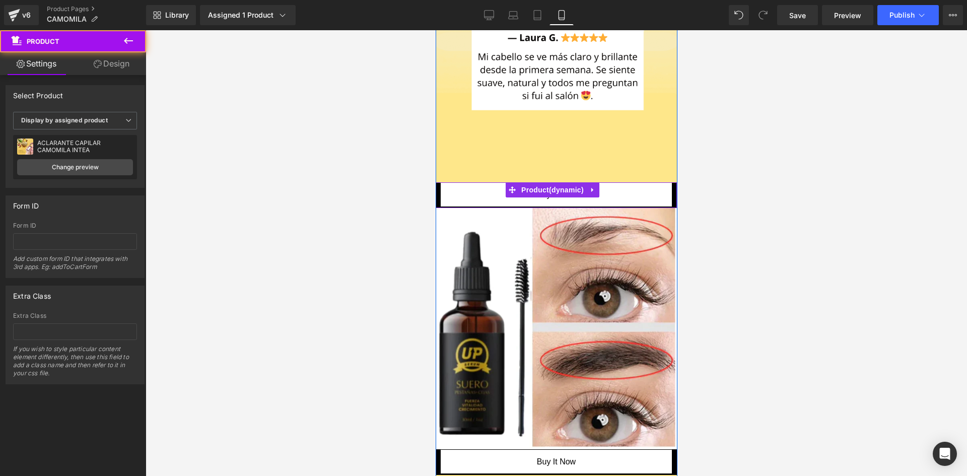
click at [601, 183] on div "Buy it now (P) Dynamic Checkout Button" at bounding box center [555, 195] width 231 height 25
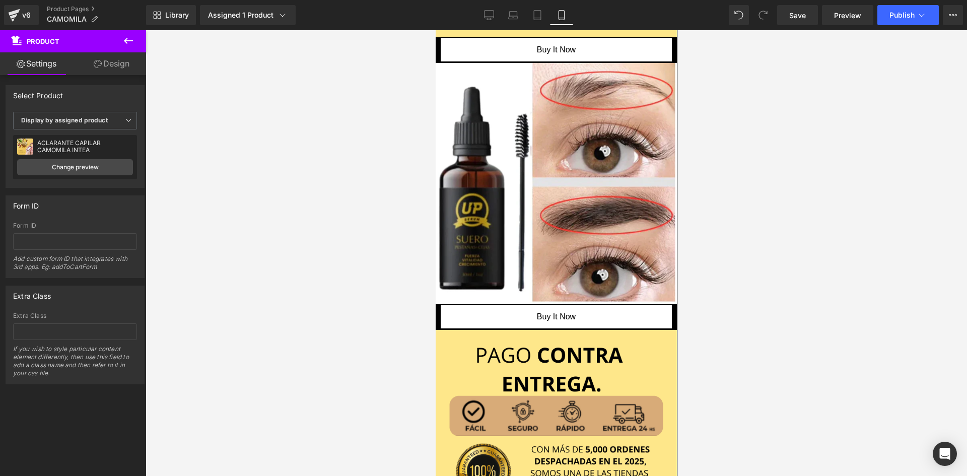
scroll to position [2342, 0]
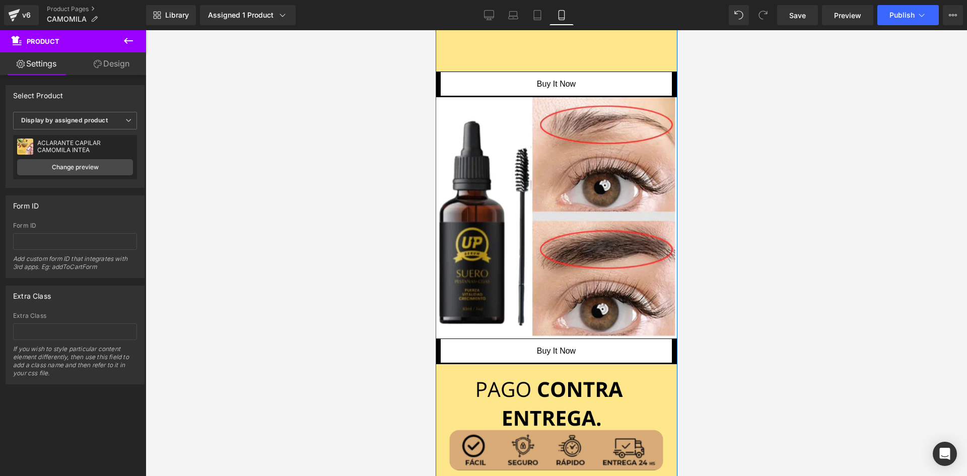
click at [629, 339] on div "Buy it now (P) Dynamic Checkout Button" at bounding box center [555, 351] width 231 height 25
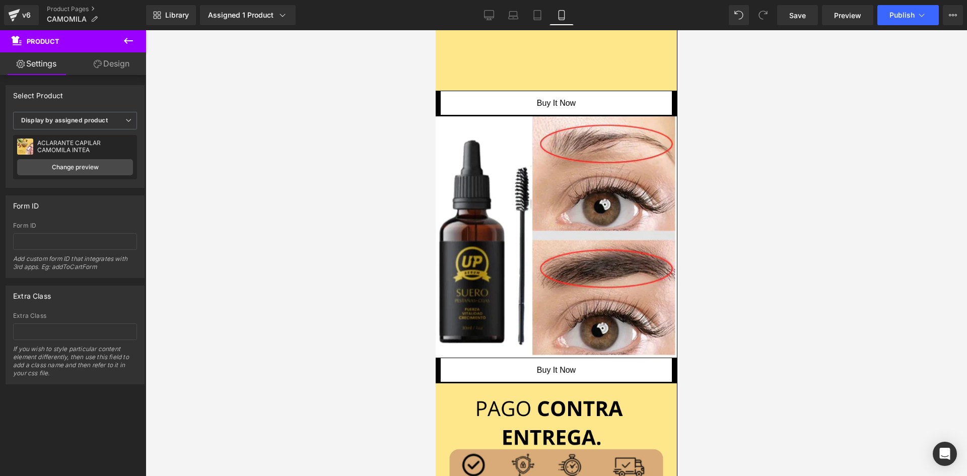
drag, startPoint x: 674, startPoint y: 362, endPoint x: 1115, endPoint y: 368, distance: 440.5
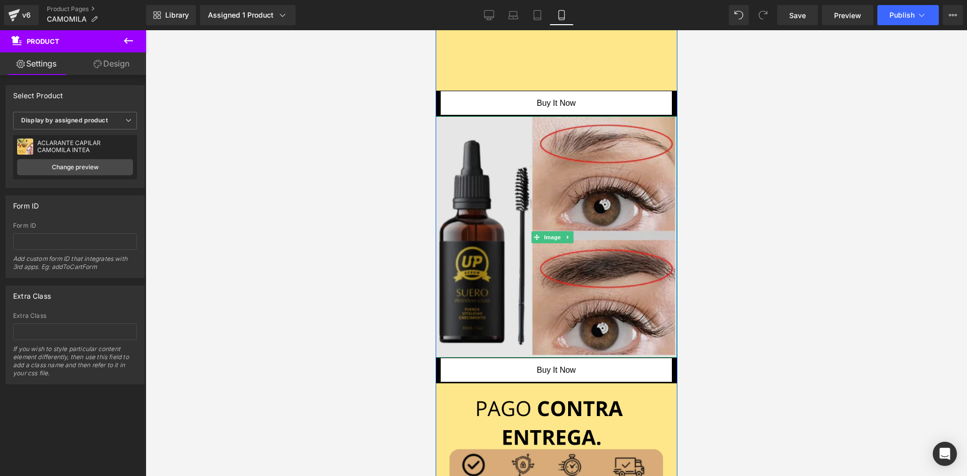
click at [642, 246] on img at bounding box center [555, 236] width 241 height 241
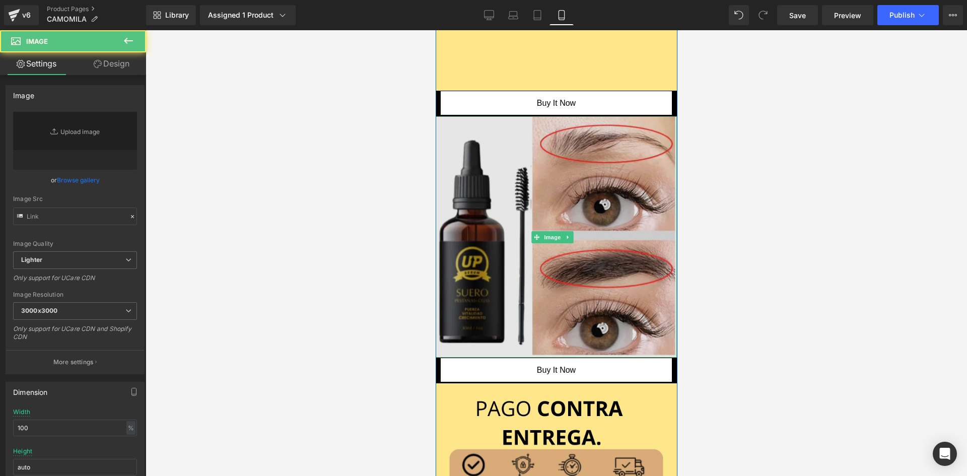
type input "[URL][DOMAIN_NAME]"
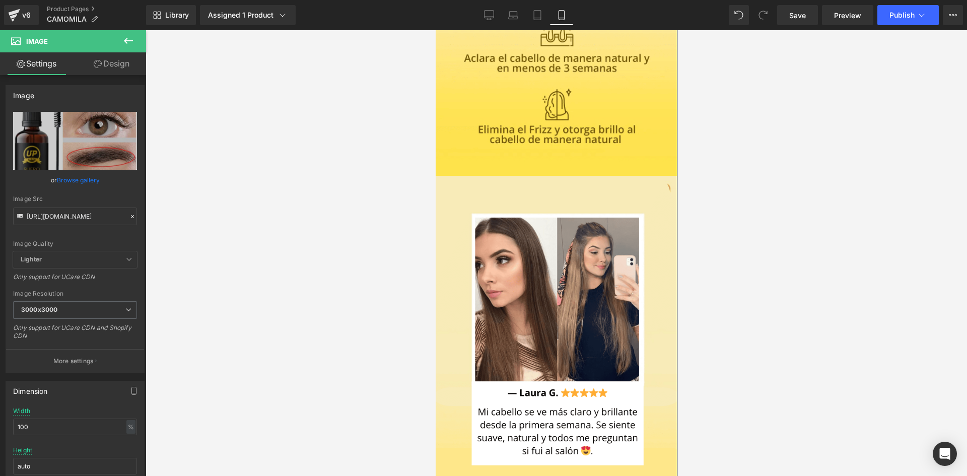
scroll to position [1983, 0]
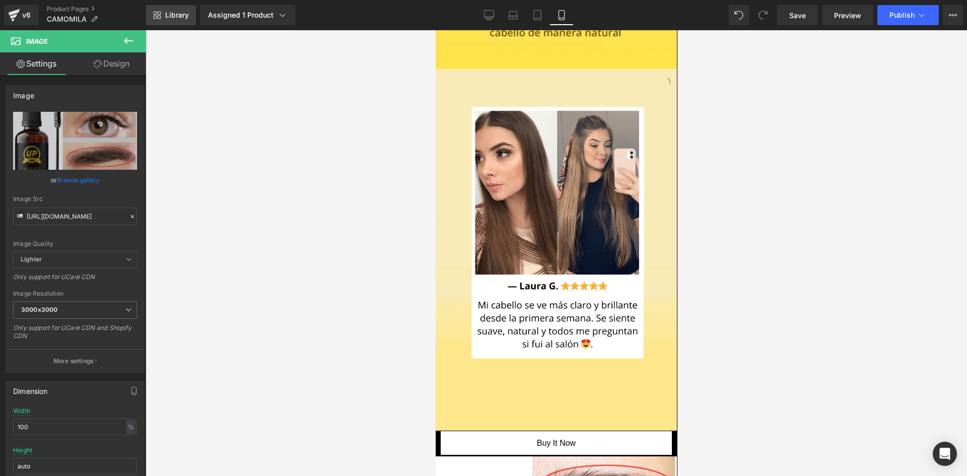
click at [183, 19] on span "Library" at bounding box center [177, 15] width 24 height 9
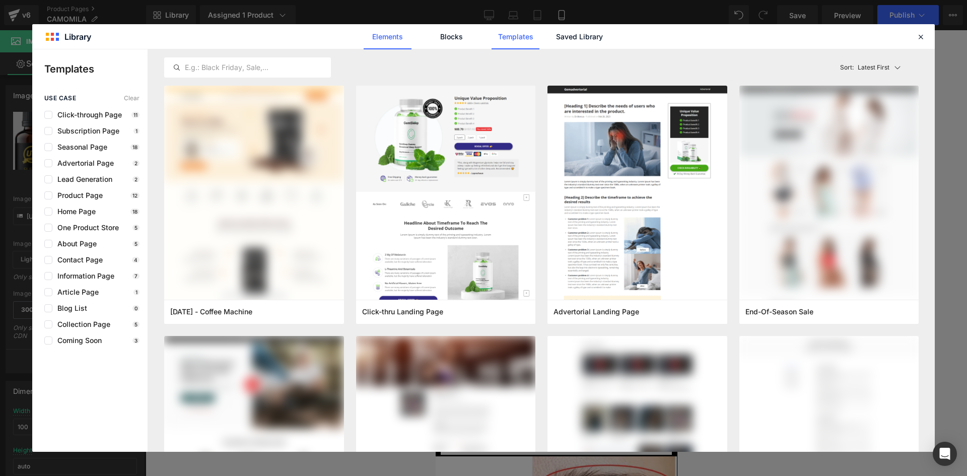
click at [388, 31] on link "Elements" at bounding box center [387, 36] width 48 height 25
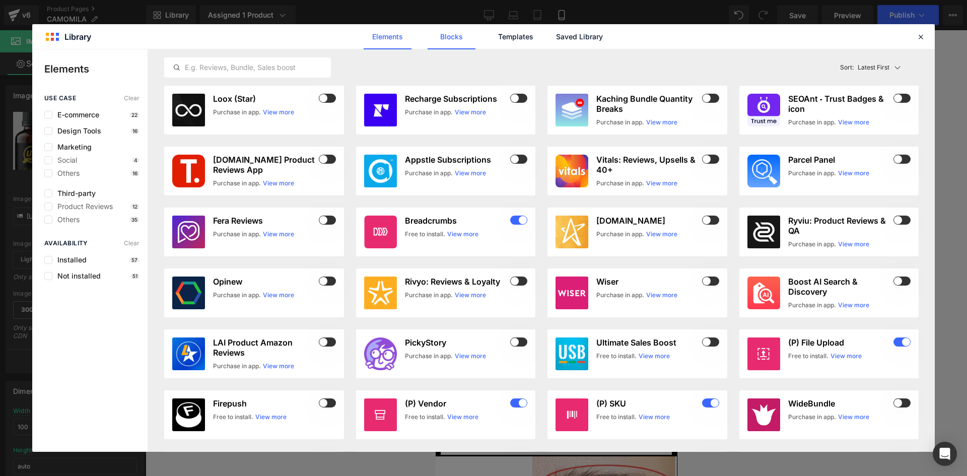
click at [433, 27] on link "Blocks" at bounding box center [451, 36] width 48 height 25
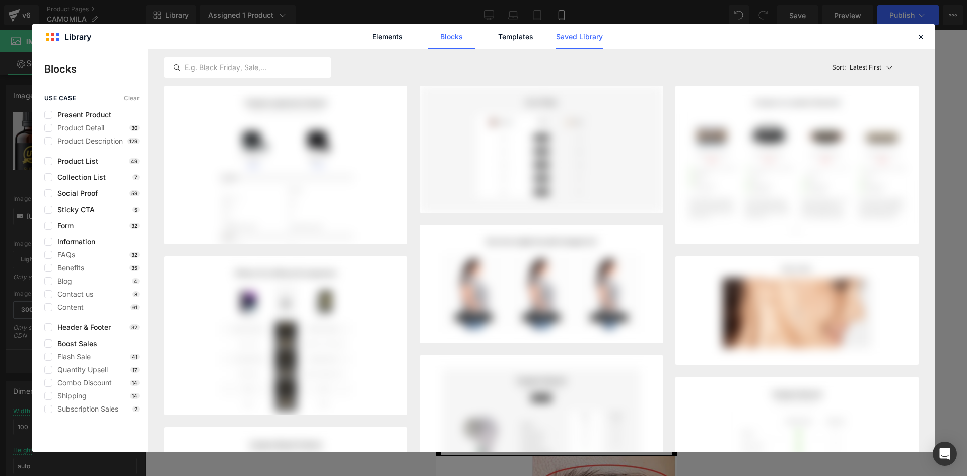
click at [577, 42] on link "Saved Library" at bounding box center [579, 36] width 48 height 25
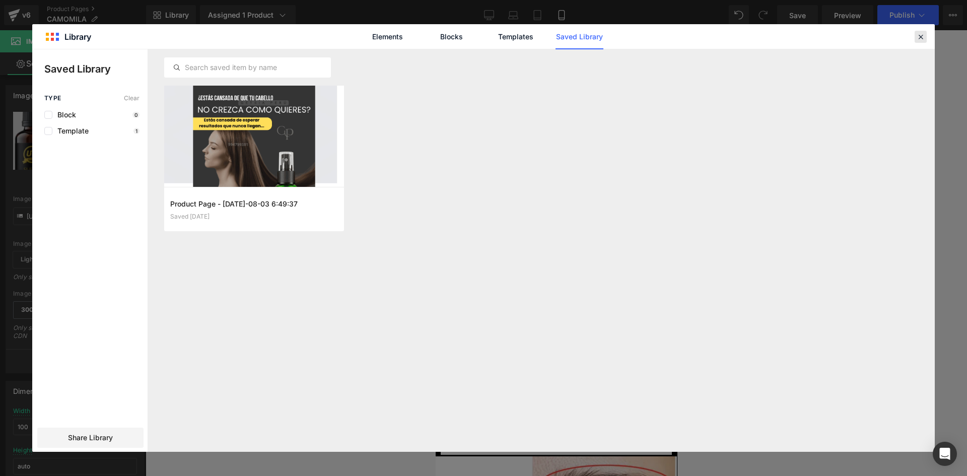
click at [922, 37] on icon at bounding box center [920, 36] width 9 height 9
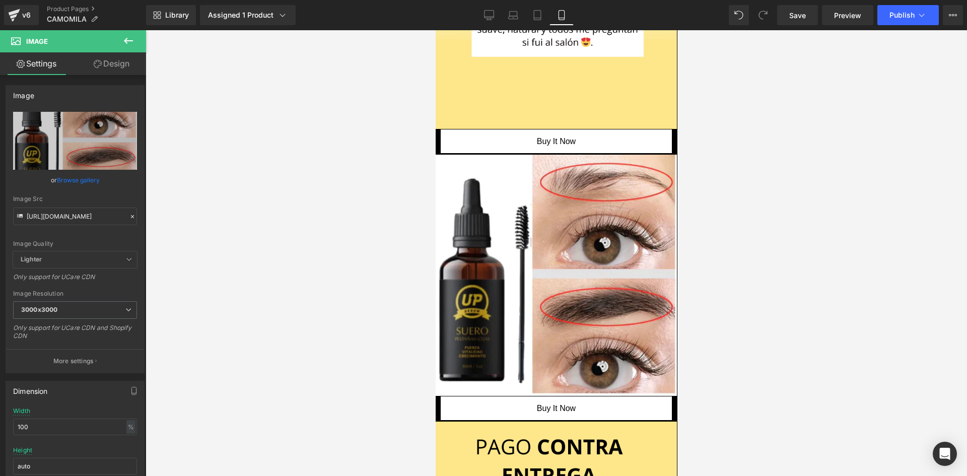
scroll to position [2277, 0]
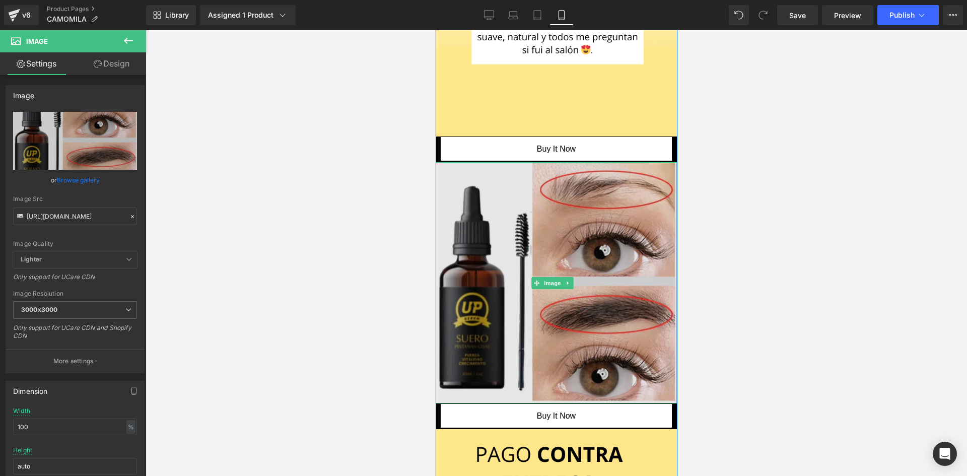
click at [637, 299] on img at bounding box center [555, 282] width 241 height 241
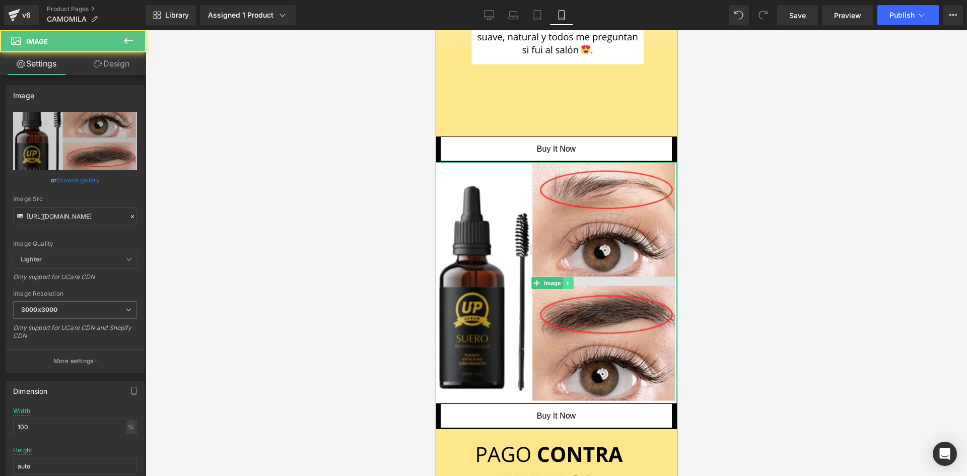
click at [572, 277] on link at bounding box center [567, 283] width 11 height 12
click at [572, 280] on icon at bounding box center [573, 283] width 6 height 6
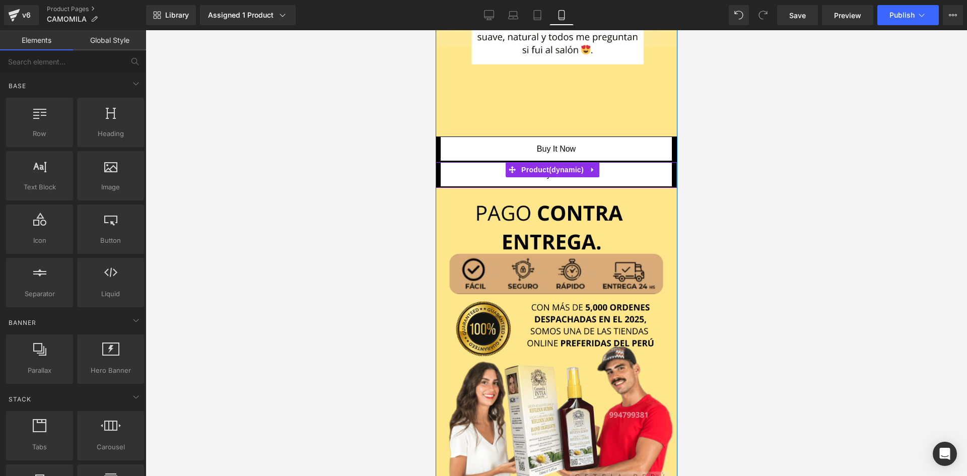
click at [630, 163] on div "Buy it now (P) Dynamic Checkout Button" at bounding box center [555, 175] width 231 height 25
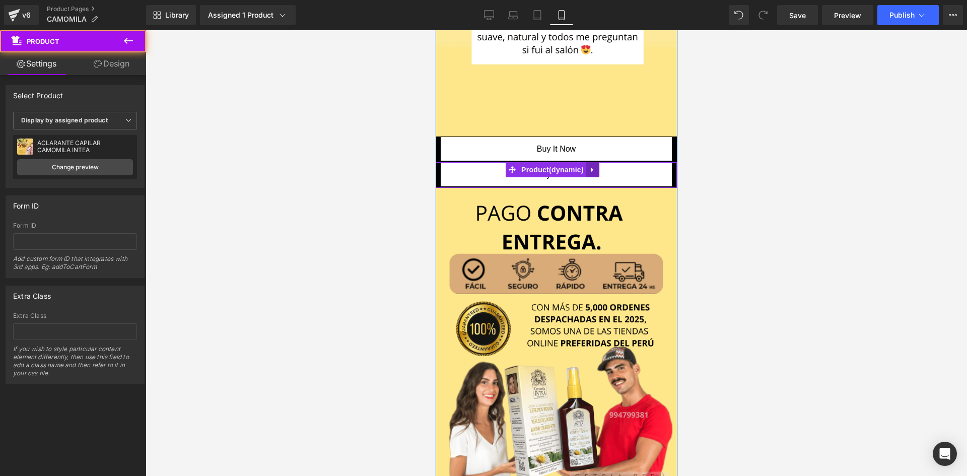
click at [592, 162] on link at bounding box center [591, 169] width 13 height 15
click at [601, 166] on icon at bounding box center [598, 169] width 7 height 7
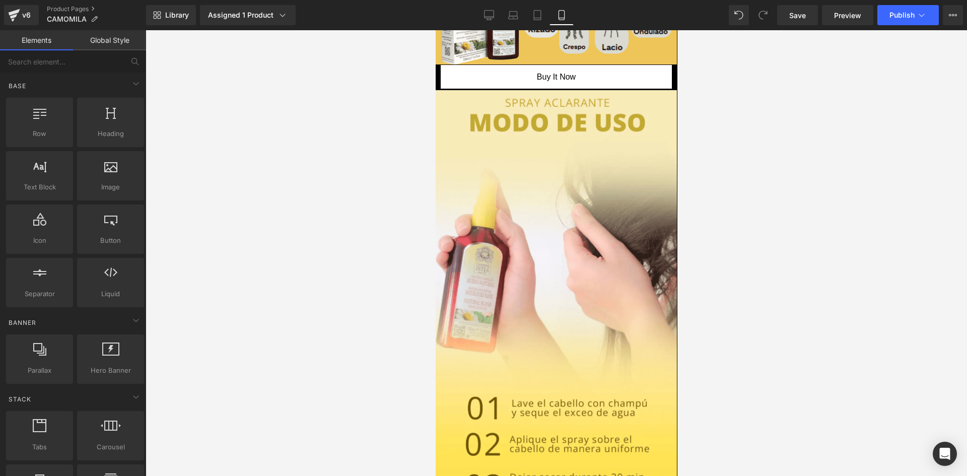
scroll to position [909, 0]
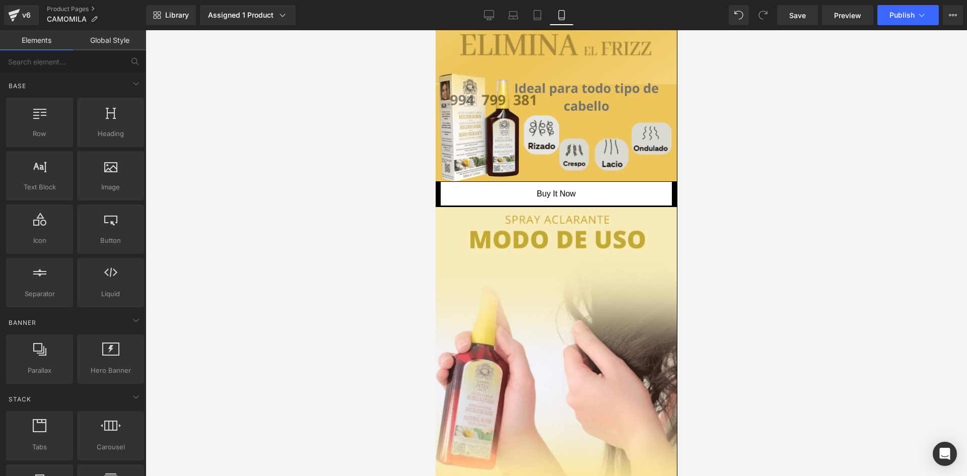
drag, startPoint x: 674, startPoint y: 81, endPoint x: 1128, endPoint y: 229, distance: 477.7
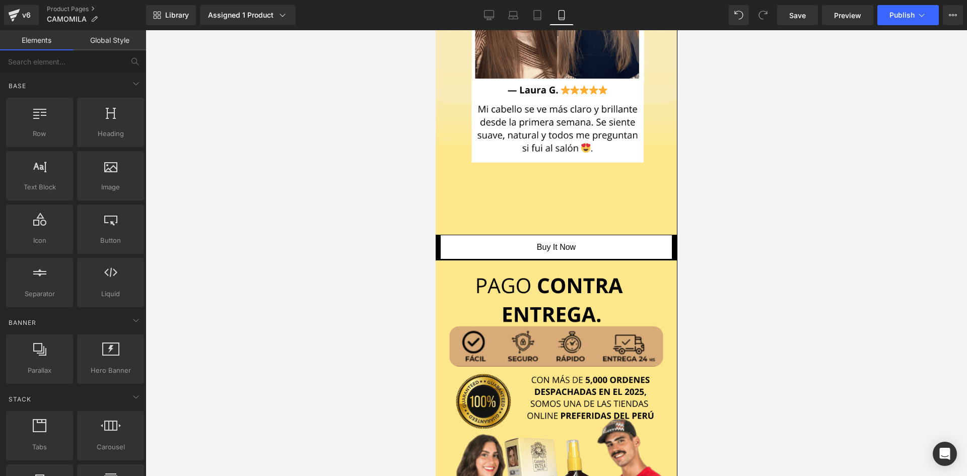
scroll to position [2165, 0]
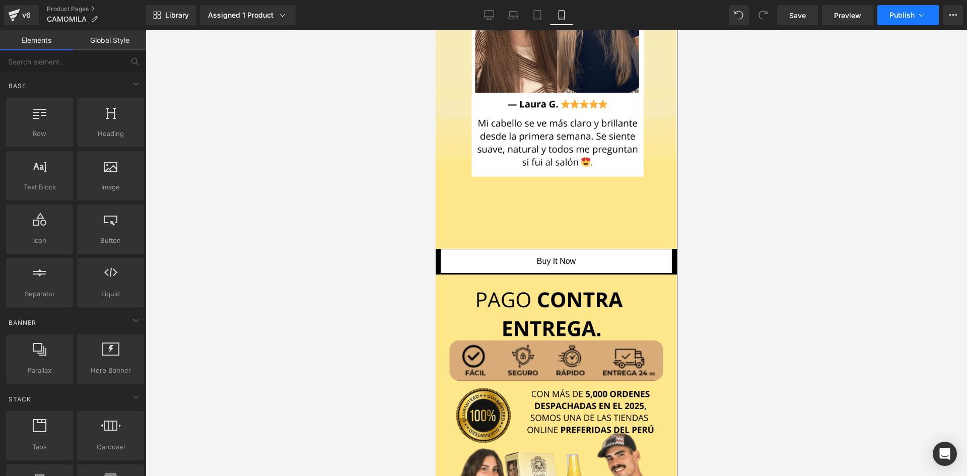
click at [897, 9] on button "Publish" at bounding box center [907, 15] width 61 height 20
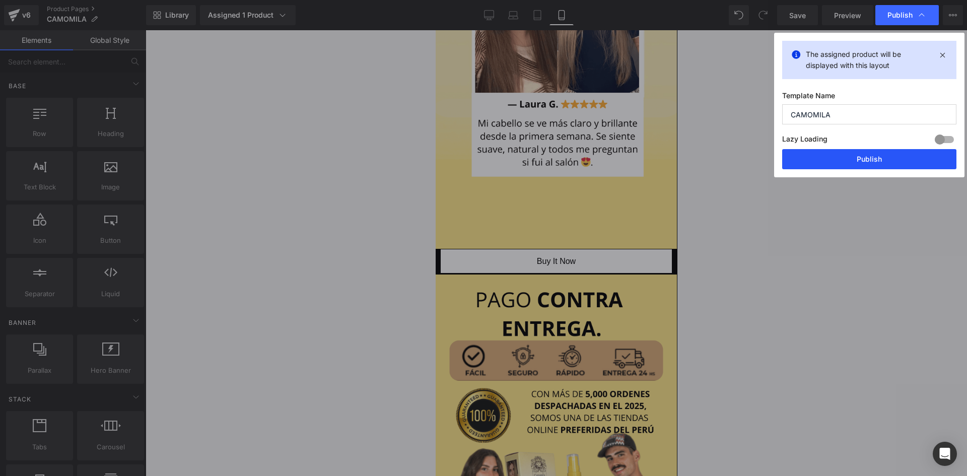
click at [850, 164] on button "Publish" at bounding box center [869, 159] width 174 height 20
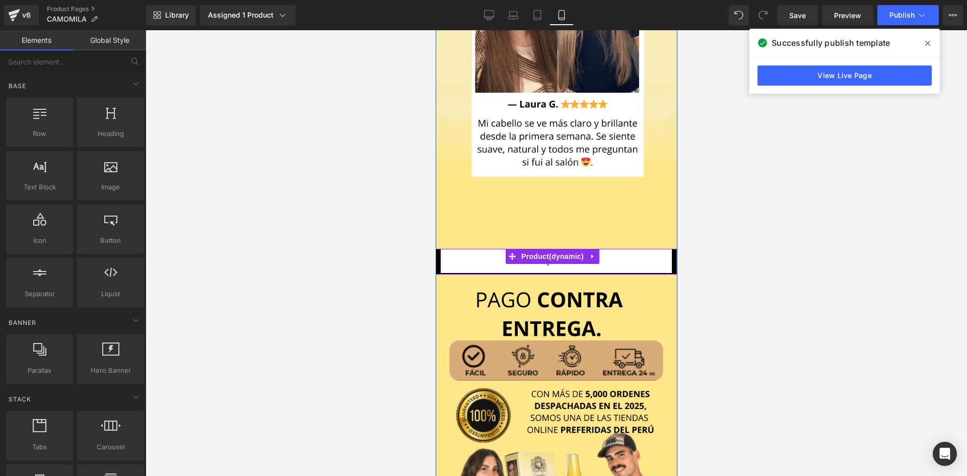
click at [451, 249] on div "Buy it now (P) Dynamic Checkout Button" at bounding box center [555, 261] width 231 height 25
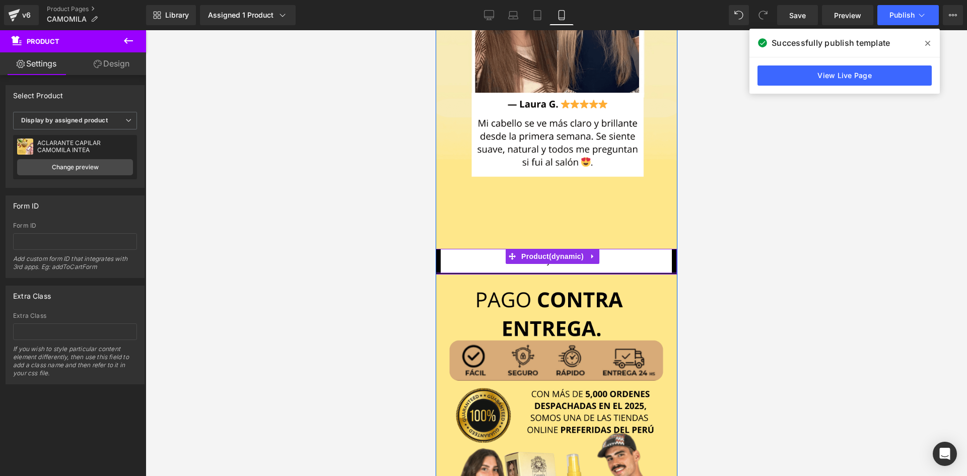
click at [664, 272] on div at bounding box center [555, 273] width 241 height 3
click at [100, 66] on icon at bounding box center [98, 64] width 8 height 8
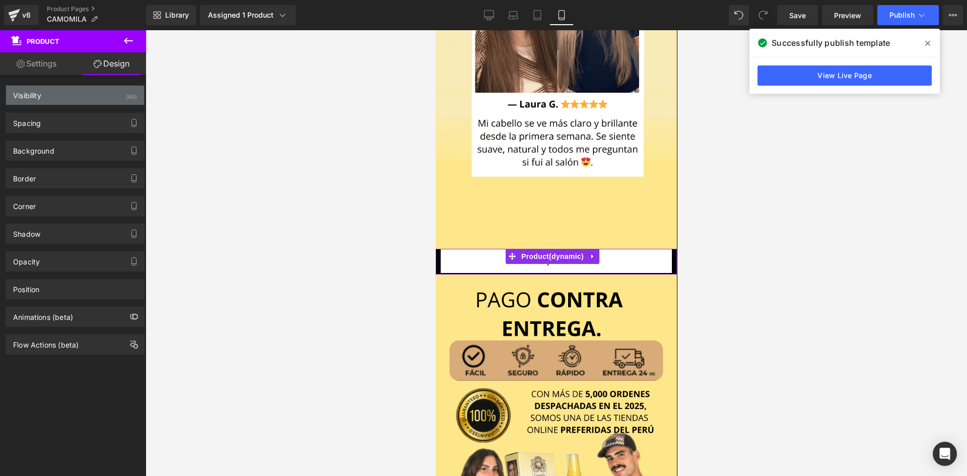
click at [63, 99] on div "Visibility (All)" at bounding box center [75, 95] width 138 height 19
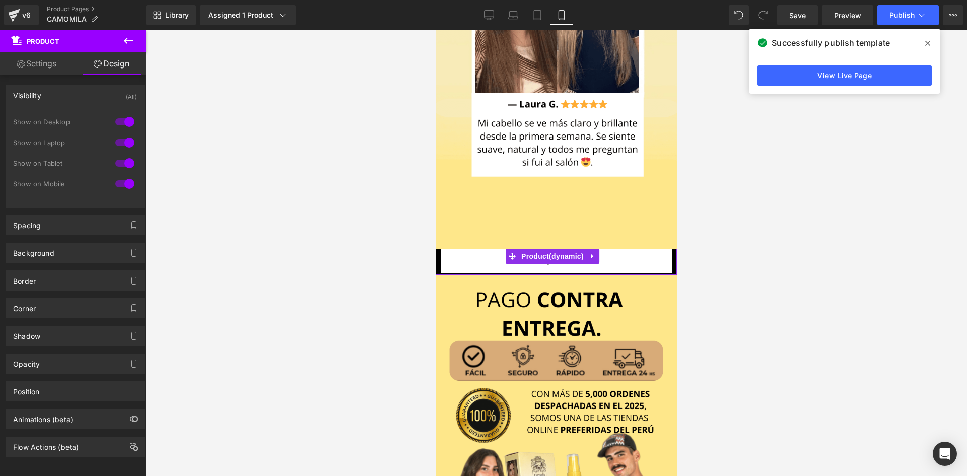
click at [63, 99] on div "Visibility (All)" at bounding box center [75, 95] width 138 height 19
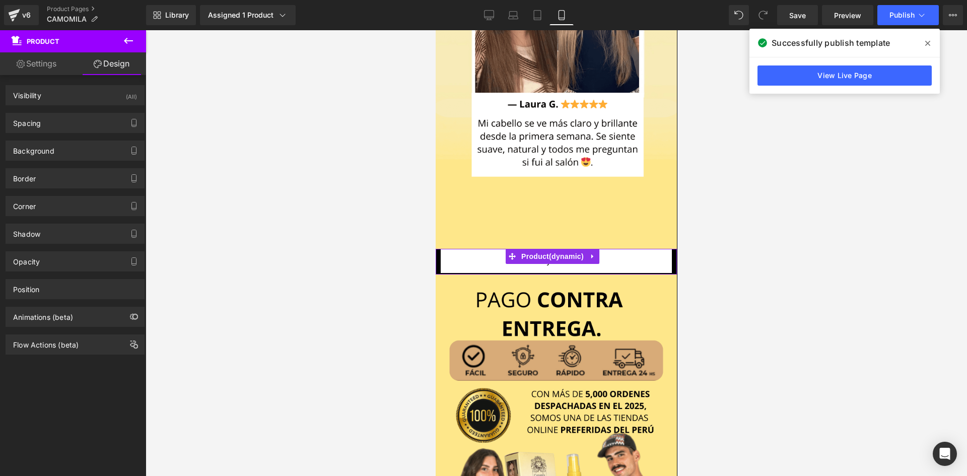
click at [38, 110] on div "Spacing [GEOGRAPHIC_DATA] 0px 0 0px 0 0px 0 0px 0 [GEOGRAPHIC_DATA] 1px 1 10px …" at bounding box center [75, 119] width 151 height 28
click at [34, 115] on div "Spacing" at bounding box center [27, 120] width 28 height 14
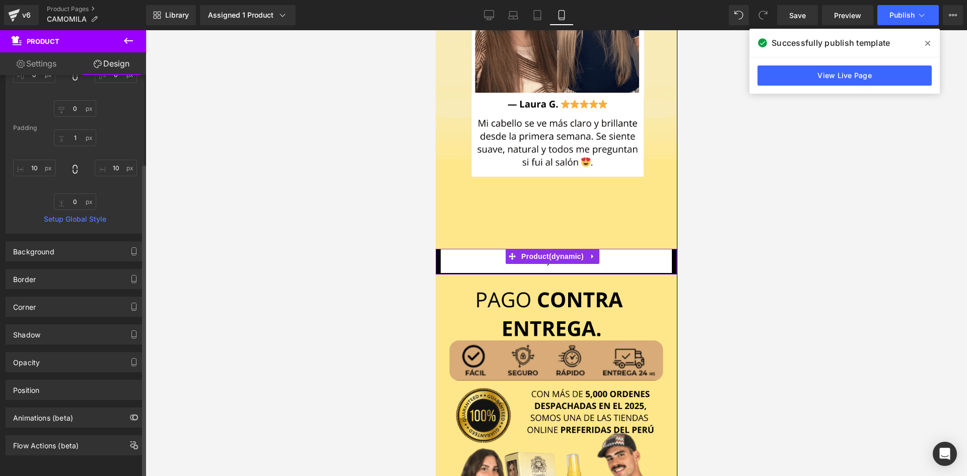
scroll to position [0, 0]
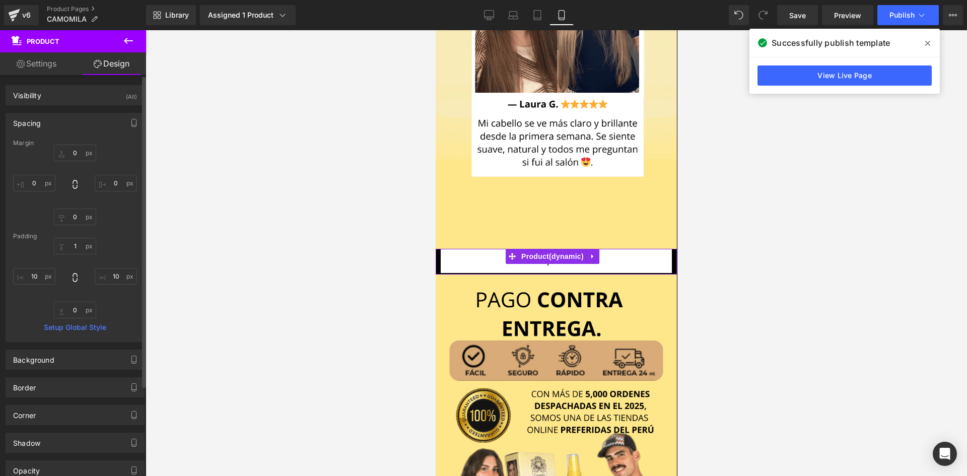
click at [87, 130] on div "Spacing" at bounding box center [75, 122] width 138 height 19
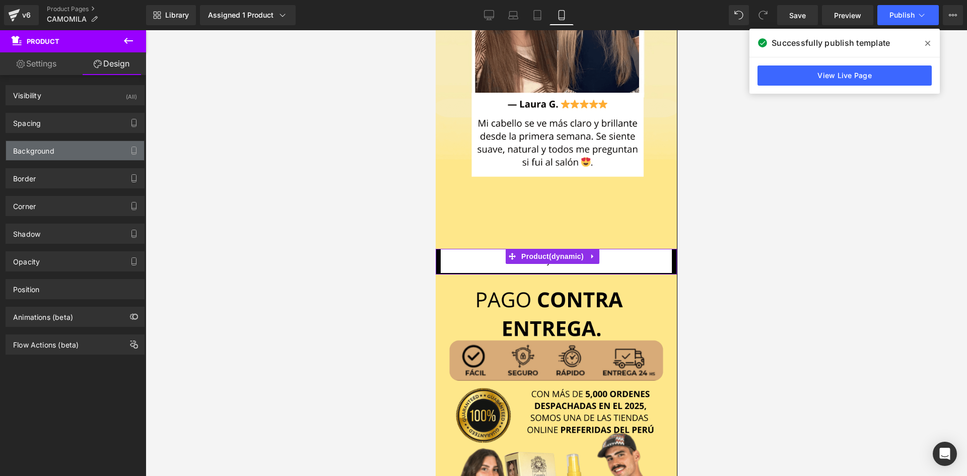
click at [74, 151] on div "Background" at bounding box center [75, 150] width 138 height 19
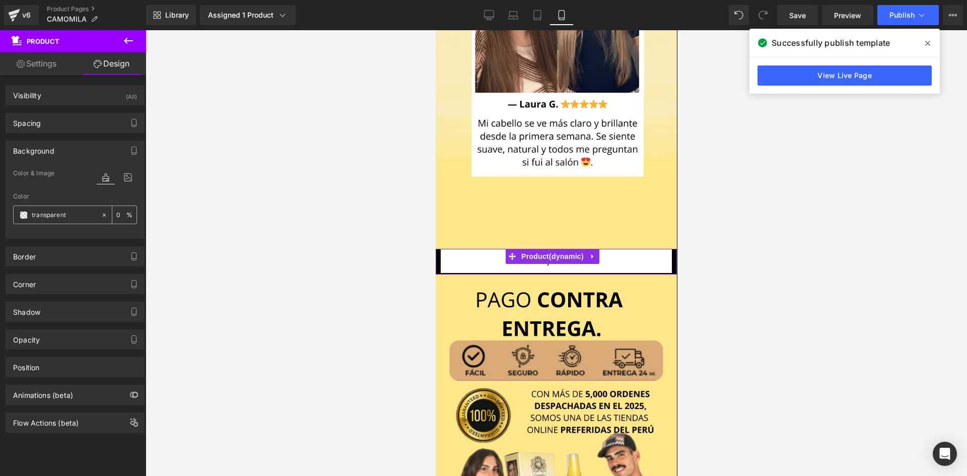
click at [19, 213] on div "transparent" at bounding box center [57, 215] width 87 height 18
click at [23, 213] on span at bounding box center [24, 215] width 8 height 8
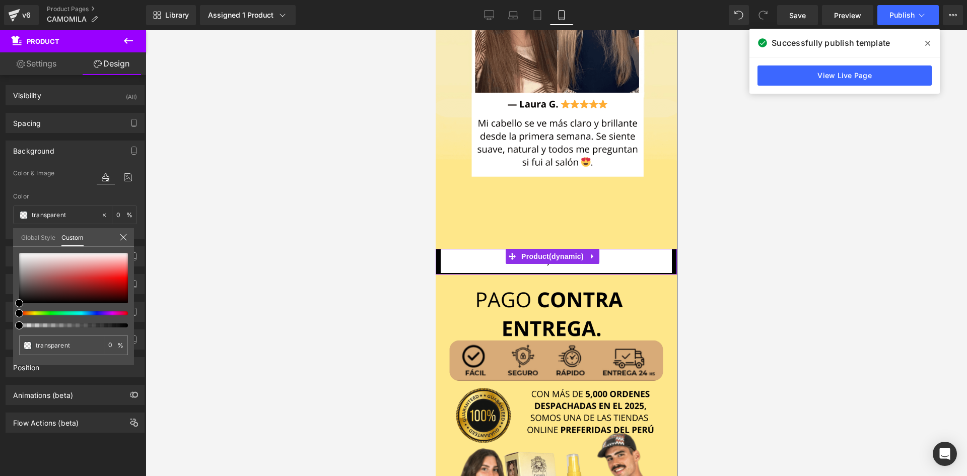
type input "#000000"
type input "100"
type input "#000000"
type input "100"
click at [33, 312] on div at bounding box center [69, 313] width 109 height 4
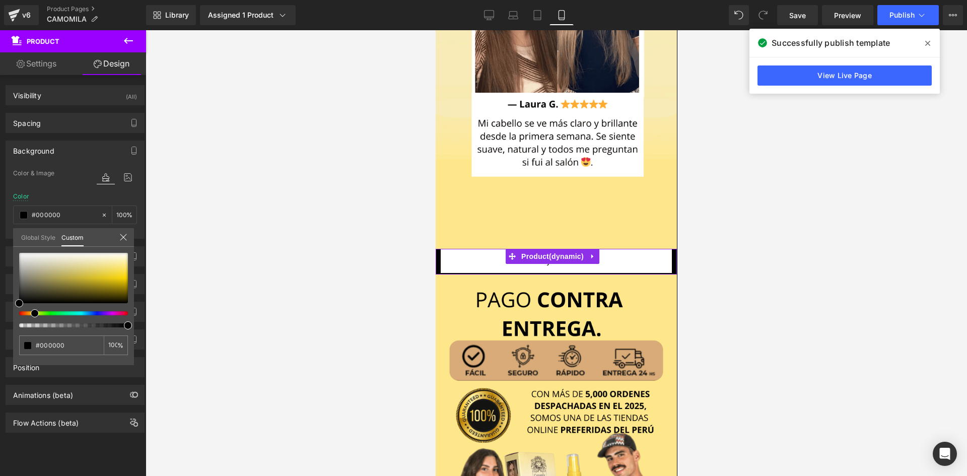
drag, startPoint x: 36, startPoint y: 312, endPoint x: 31, endPoint y: 313, distance: 5.6
click at [31, 313] on span at bounding box center [35, 313] width 8 height 8
type input "#191919"
type input "#34332c"
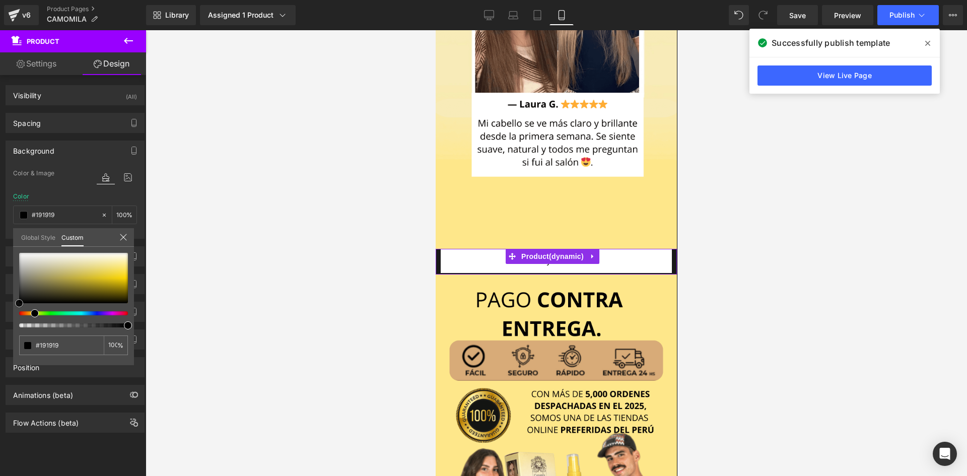
type input "#34332c"
type input "#6d694a"
type input "#726c4a"
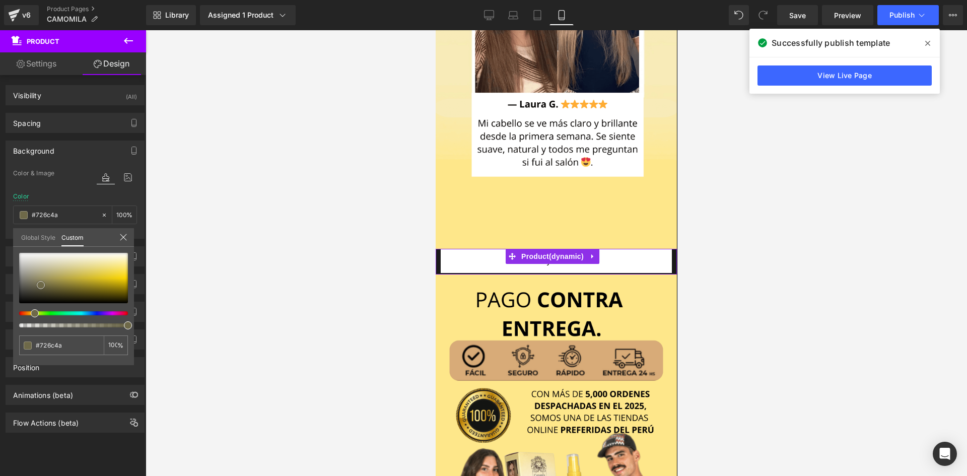
type input "#736c49"
type input "#79724d"
type input "#948a55"
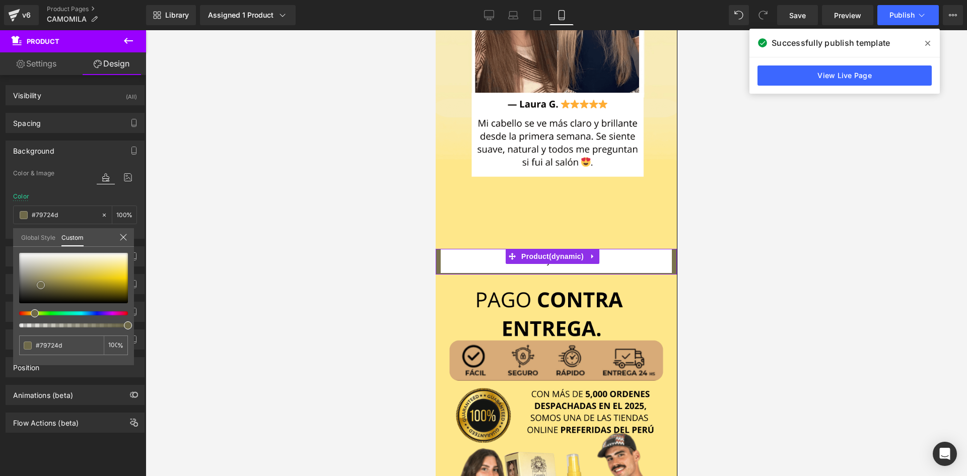
type input "#948a55"
type input "#ab9d5d"
type input "#b1a261"
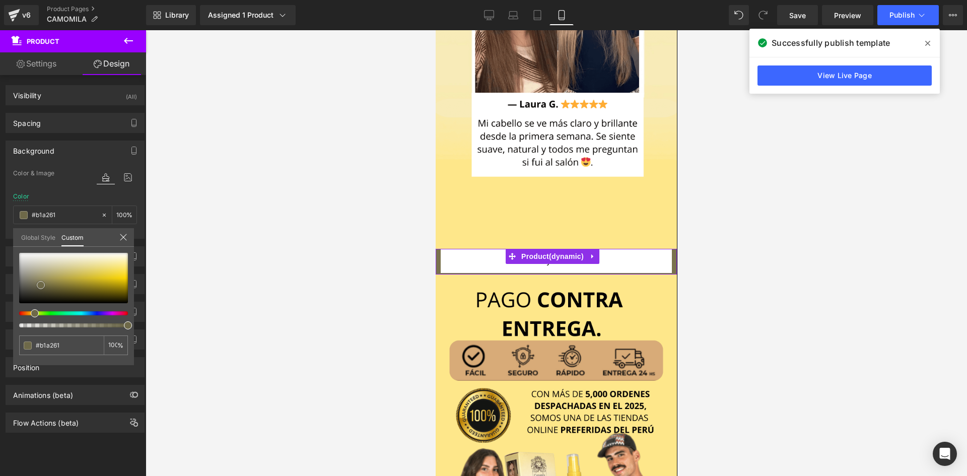
type input "#bdae6f"
type input "#c1b170"
type input "#c9b878"
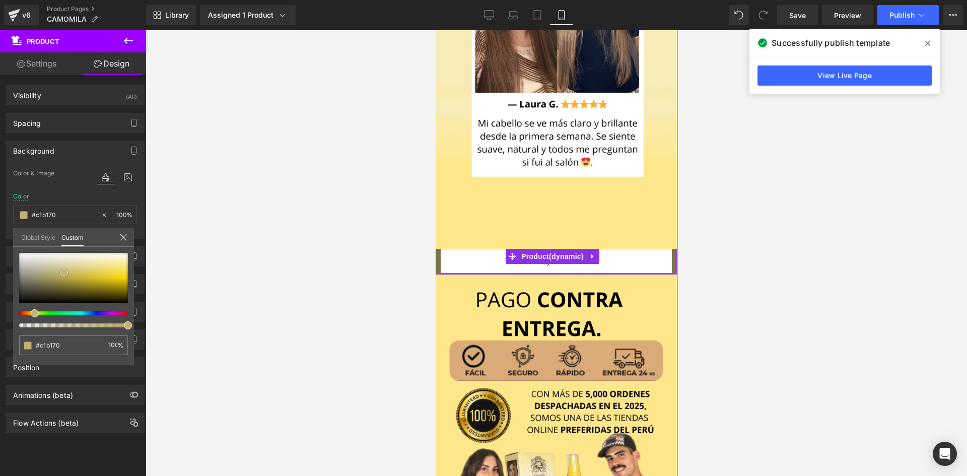
type input "#c9b878"
type input "#d2c183"
type input "#d6c589"
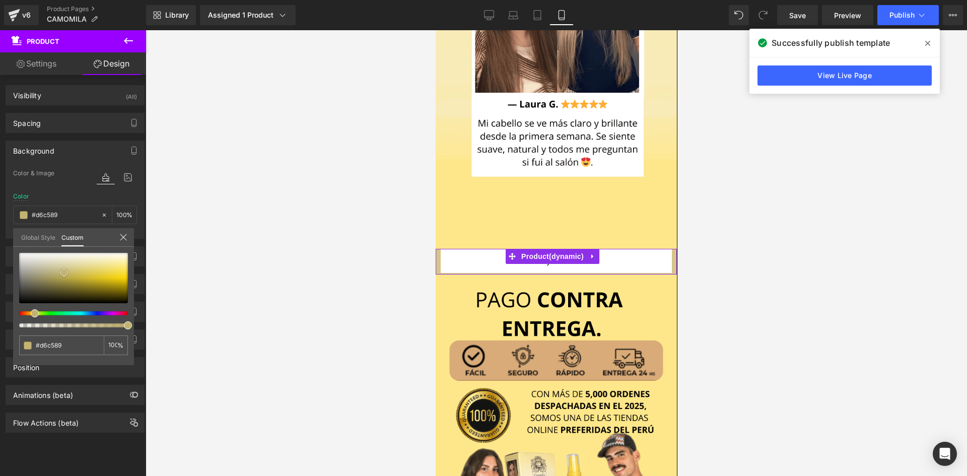
type input "#d7c78d"
type input "#d9c88b"
type input "#dccb8d"
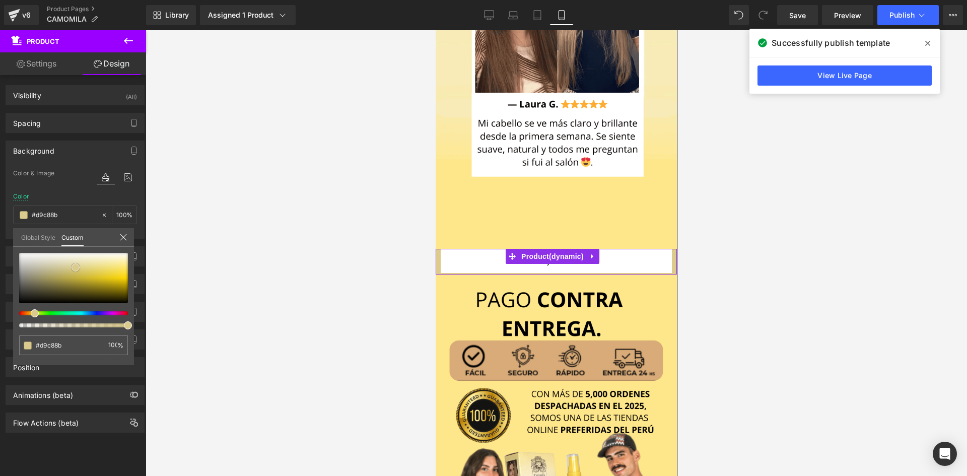
type input "#dccb8d"
type input "#e0ce8e"
type input "#e2d092"
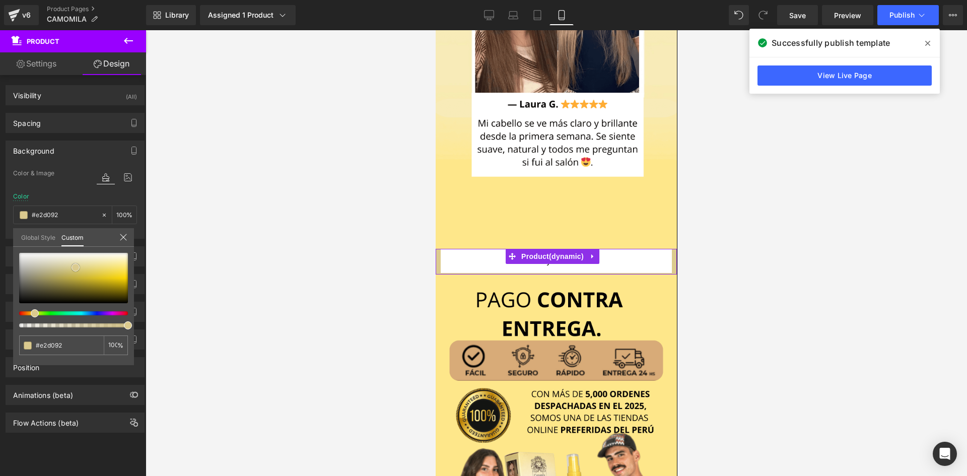
type input "#e5d499"
type input "#e7d69c"
type input "#e8d7a0"
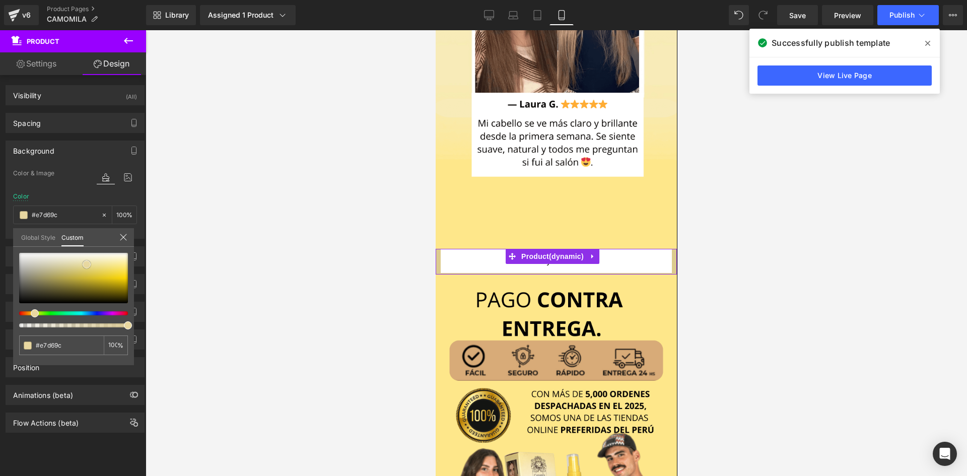
type input "#e8d7a0"
type input "#e9d89f"
type input "#e9d89e"
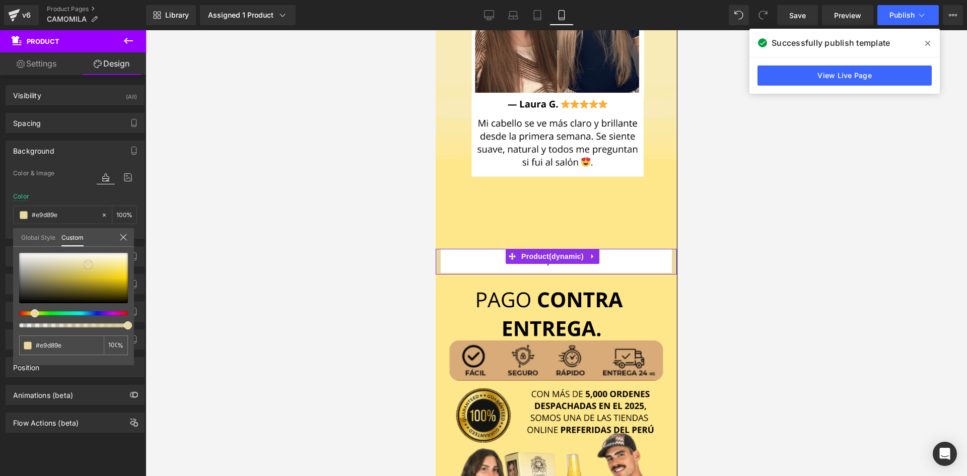
type input "#eddca5"
type input "#eedda4"
type input "#efdea8"
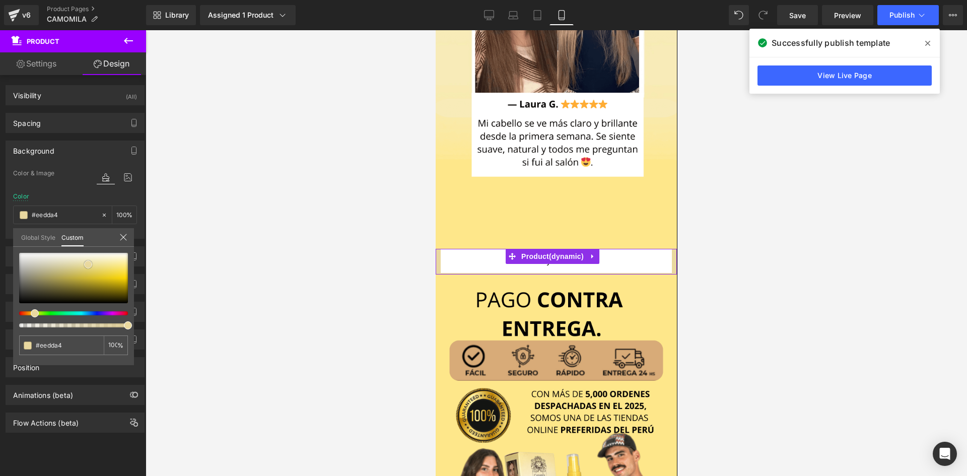
type input "#efdea8"
type input "#f0e0ac"
type input "#f1e2b0"
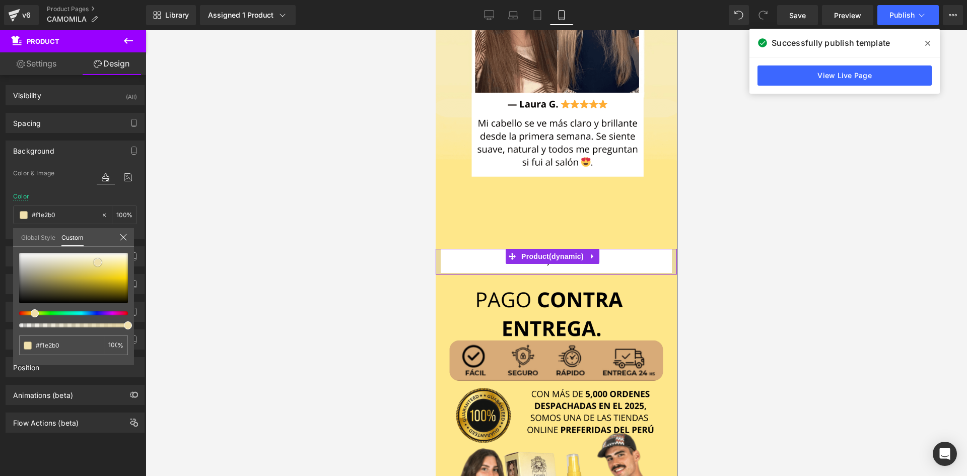
type input "#f3e4b3"
type input "#f4e3b3"
type input "#f5e3b2"
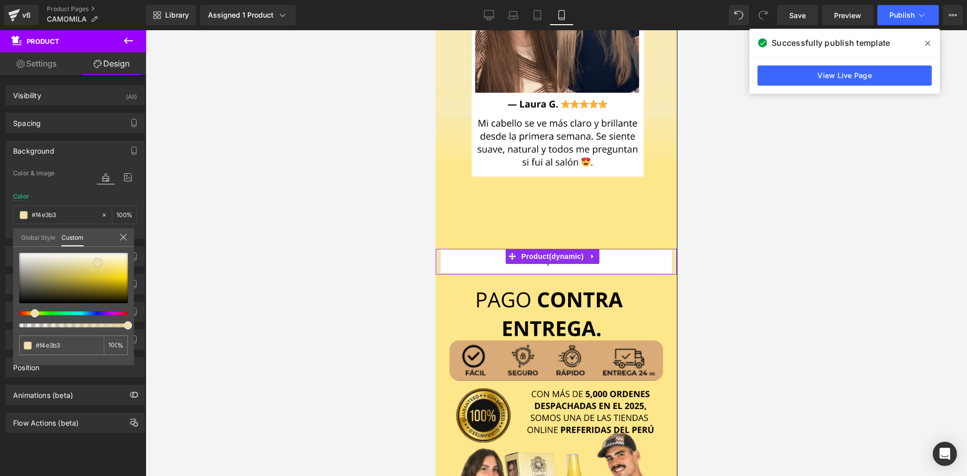
type input "#f5e3b2"
type input "#f6e5b5"
type input "#f8e6b4"
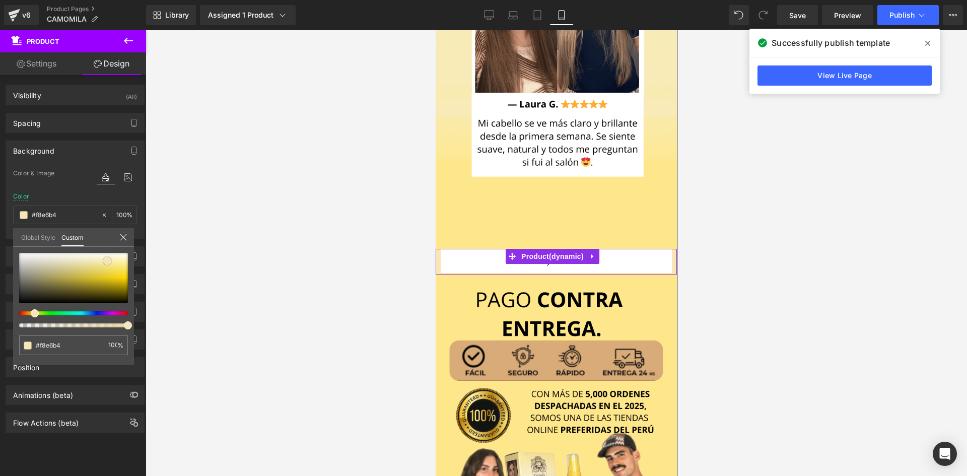
type input "#f9e6b3"
drag, startPoint x: 19, startPoint y: 298, endPoint x: 114, endPoint y: 261, distance: 101.7
click at [114, 261] on div at bounding box center [73, 278] width 109 height 50
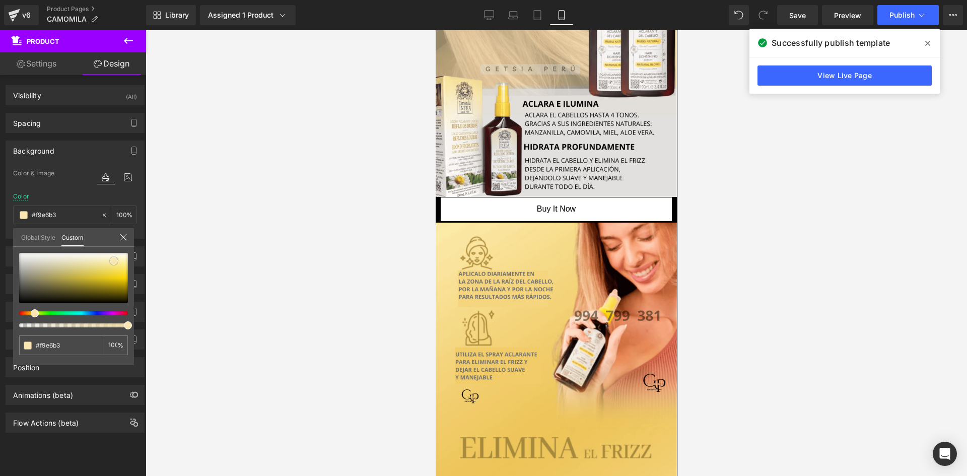
scroll to position [593, 0]
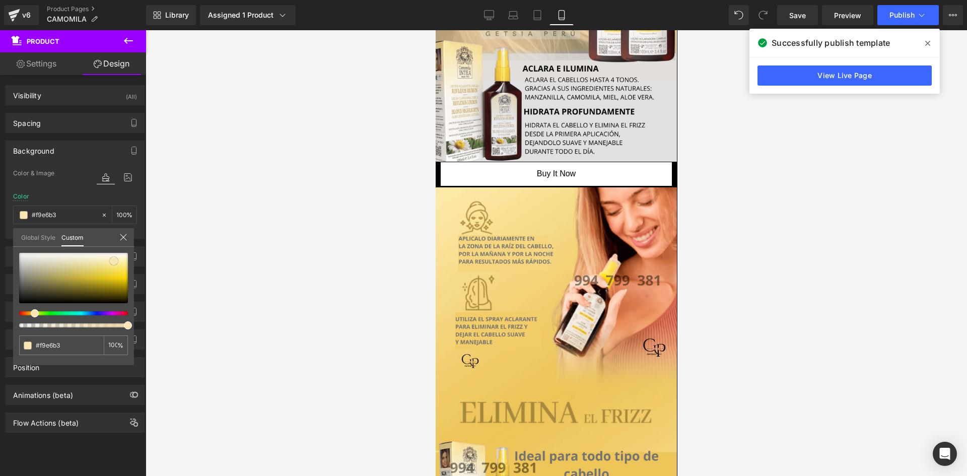
drag, startPoint x: 675, startPoint y: 370, endPoint x: 1125, endPoint y: 175, distance: 490.6
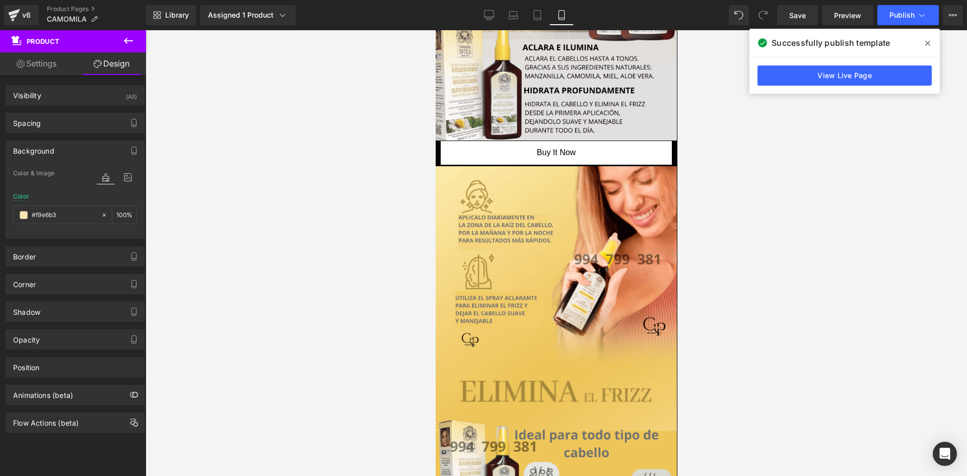
scroll to position [607, 0]
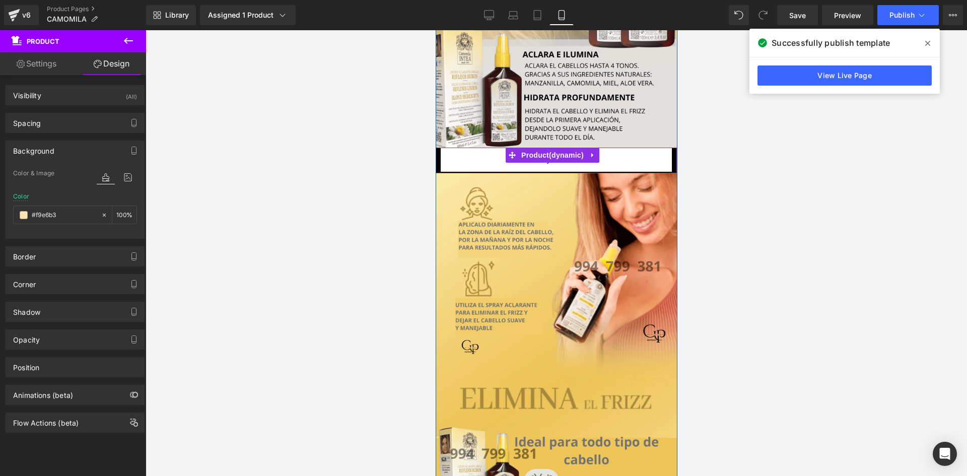
click at [646, 171] on div "Buy it now (P) Dynamic Checkout Button" at bounding box center [555, 160] width 231 height 25
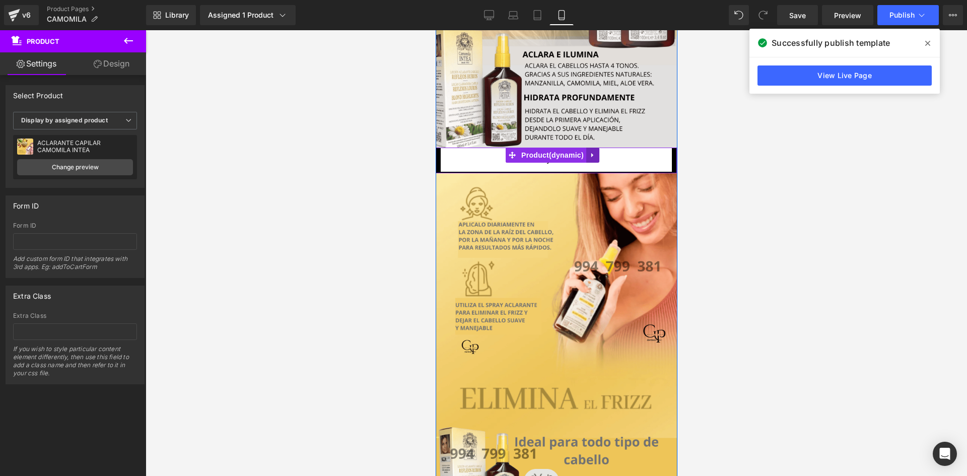
click at [595, 159] on icon at bounding box center [591, 155] width 7 height 8
click at [595, 159] on icon at bounding box center [598, 155] width 7 height 8
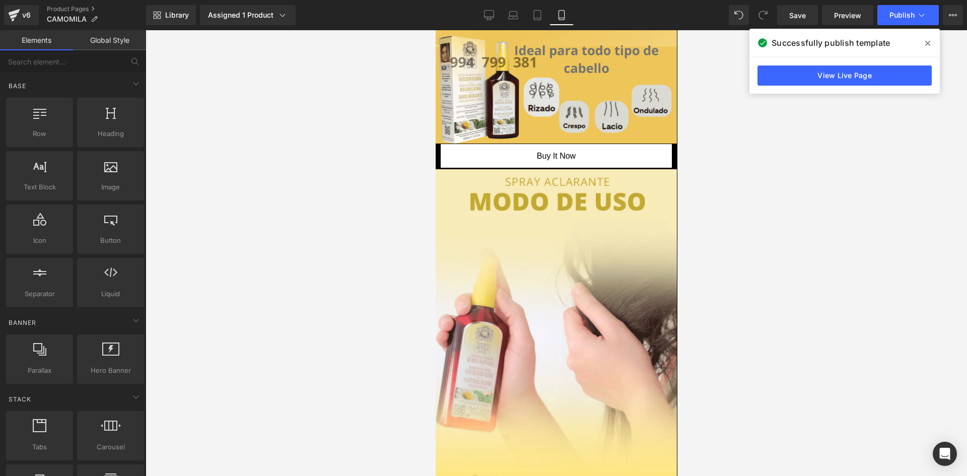
scroll to position [937, 0]
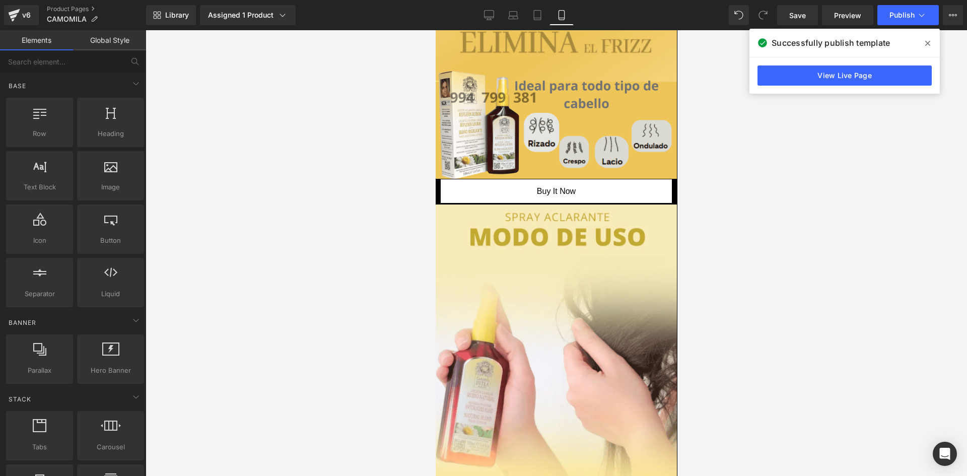
drag, startPoint x: 674, startPoint y: 155, endPoint x: 1112, endPoint y: 233, distance: 445.8
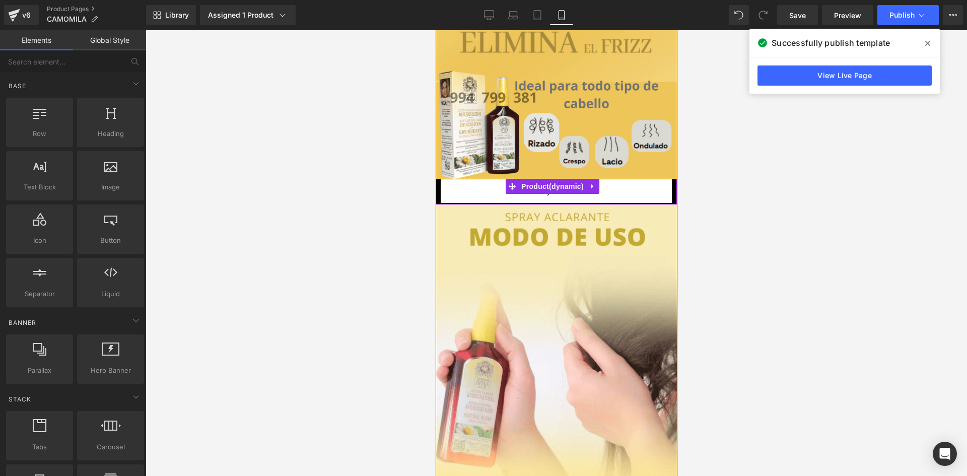
click at [639, 191] on div "Buy it now (P) Dynamic Checkout Button" at bounding box center [555, 191] width 231 height 25
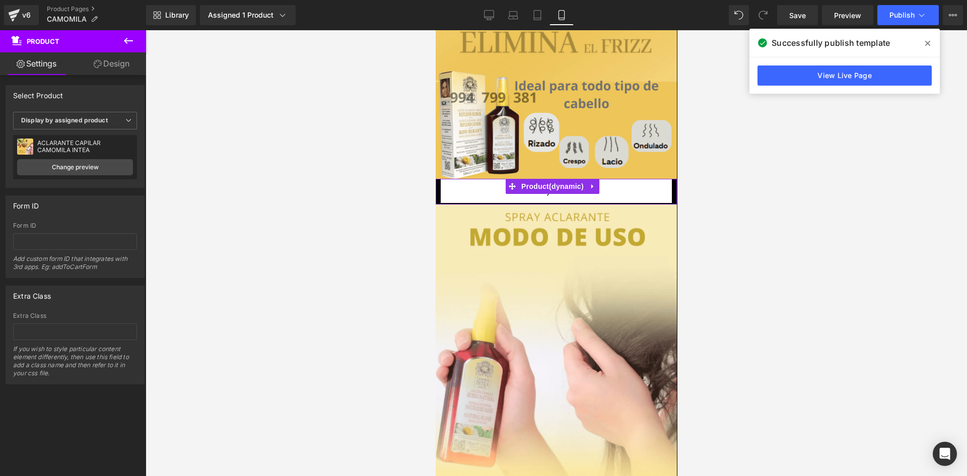
click at [121, 68] on link "Design" at bounding box center [111, 63] width 73 height 23
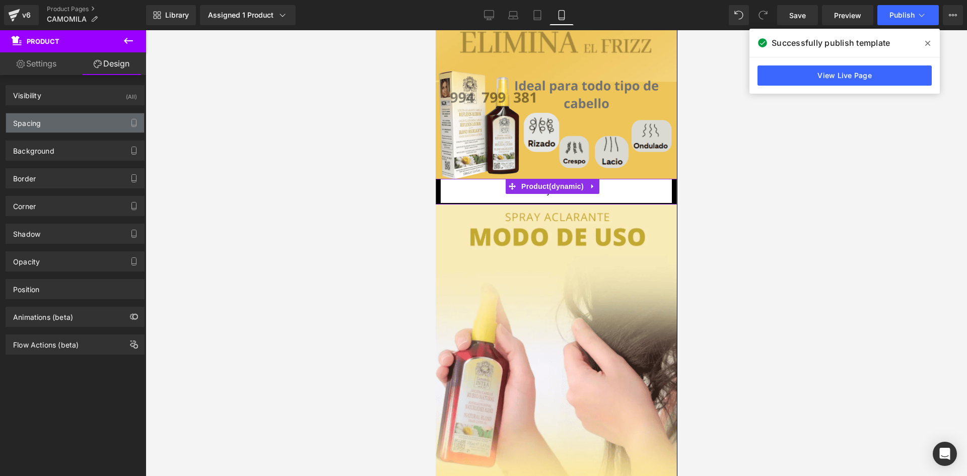
click at [90, 130] on div "Spacing" at bounding box center [75, 122] width 138 height 19
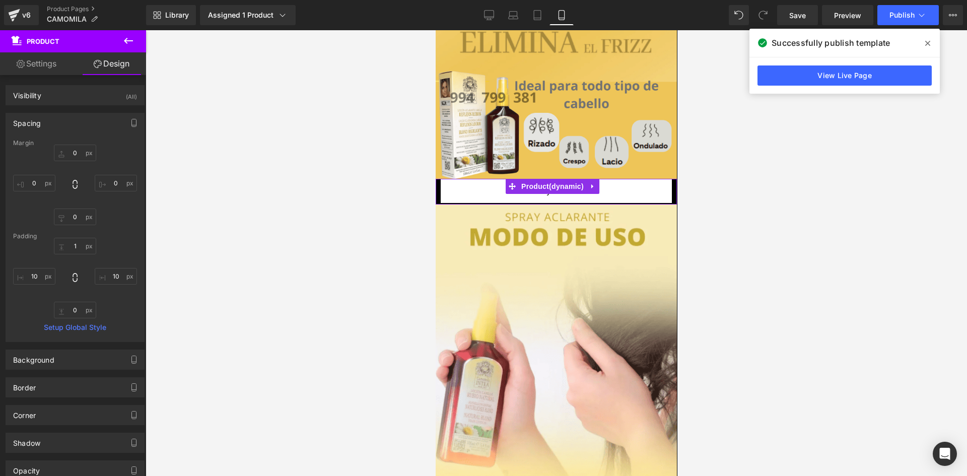
click at [71, 123] on div "Spacing" at bounding box center [75, 122] width 138 height 19
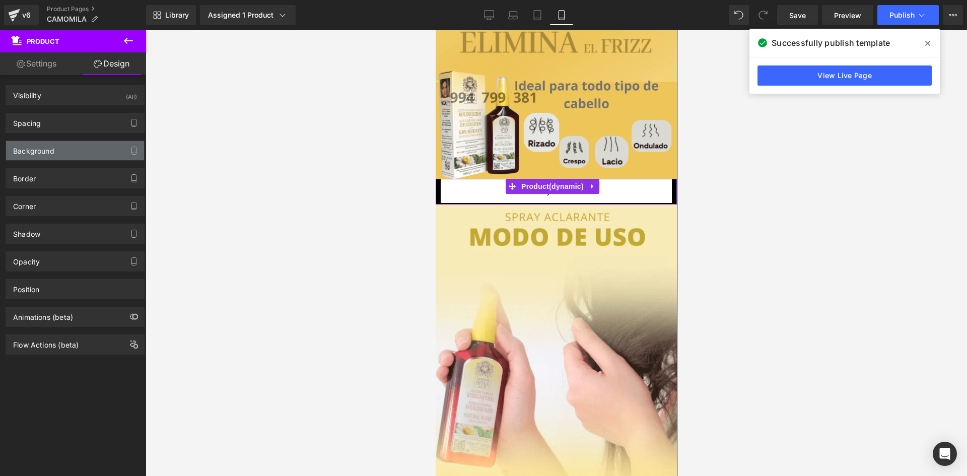
click at [51, 145] on div "Background" at bounding box center [33, 148] width 41 height 14
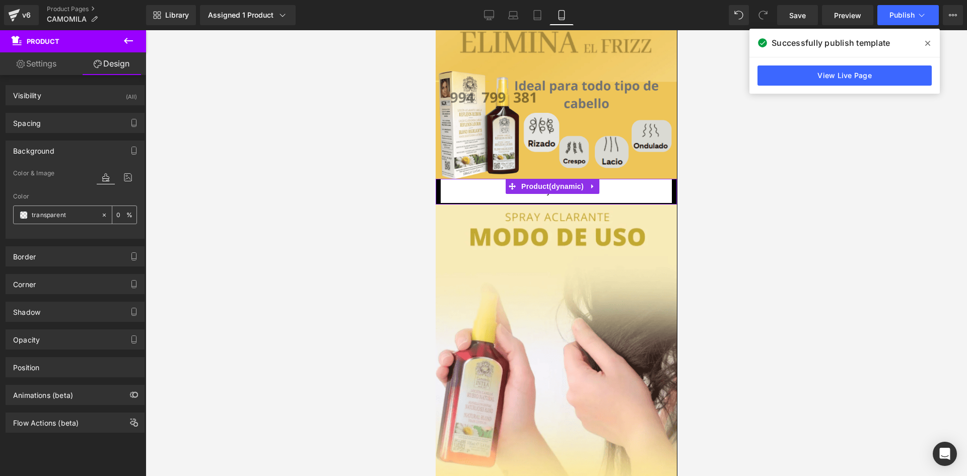
click at [26, 216] on span at bounding box center [24, 215] width 8 height 8
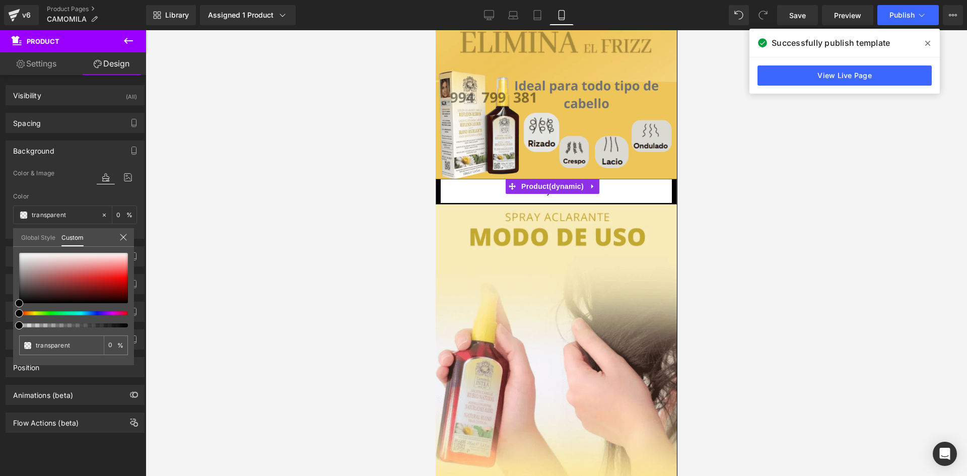
type input "#000000"
type input "100"
type input "#000000"
type input "100"
click at [37, 313] on div at bounding box center [69, 313] width 109 height 4
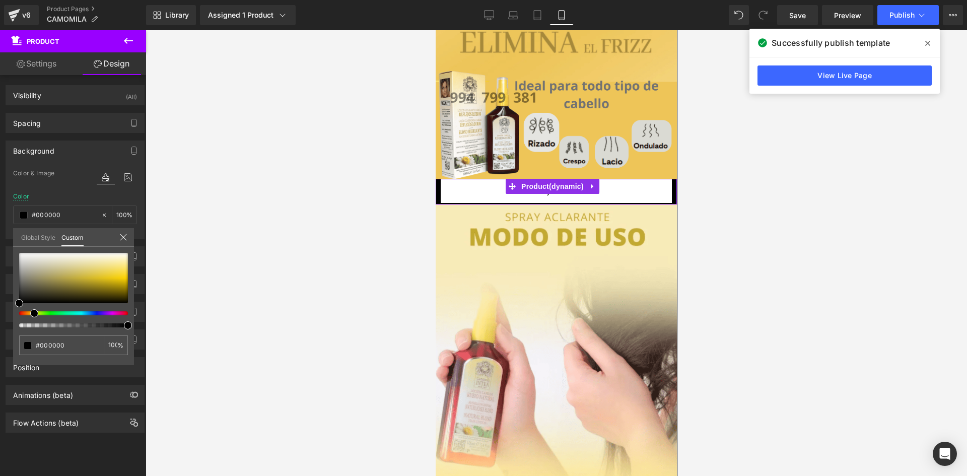
drag, startPoint x: 37, startPoint y: 313, endPoint x: 27, endPoint y: 313, distance: 10.1
click at [27, 313] on div at bounding box center [69, 313] width 109 height 4
type input "#020202"
type input "#2b2b20"
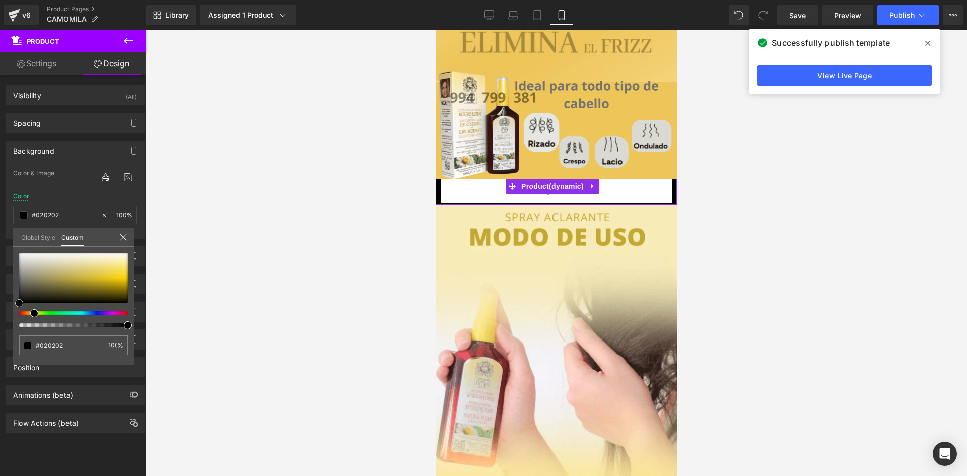
type input "#2b2b20"
type input "#545430"
type input "#85853c"
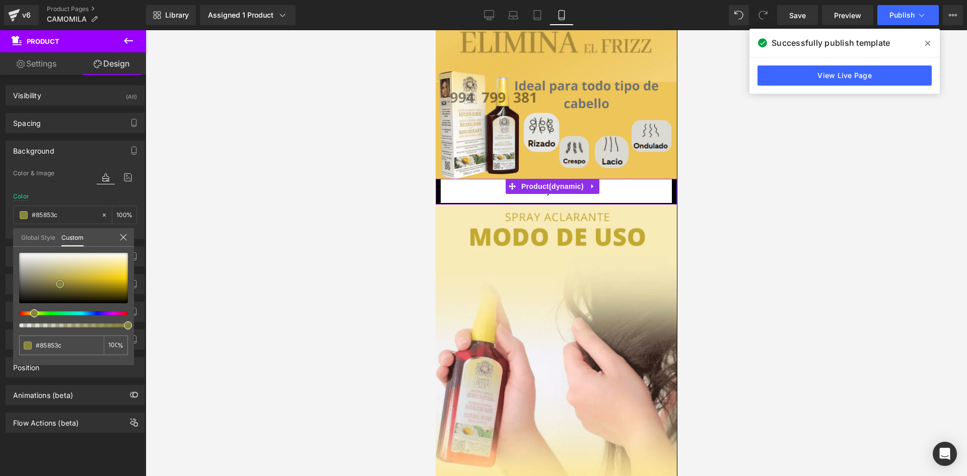
type input "#c0c048"
type input "#d0d05b"
type input "#d3d363"
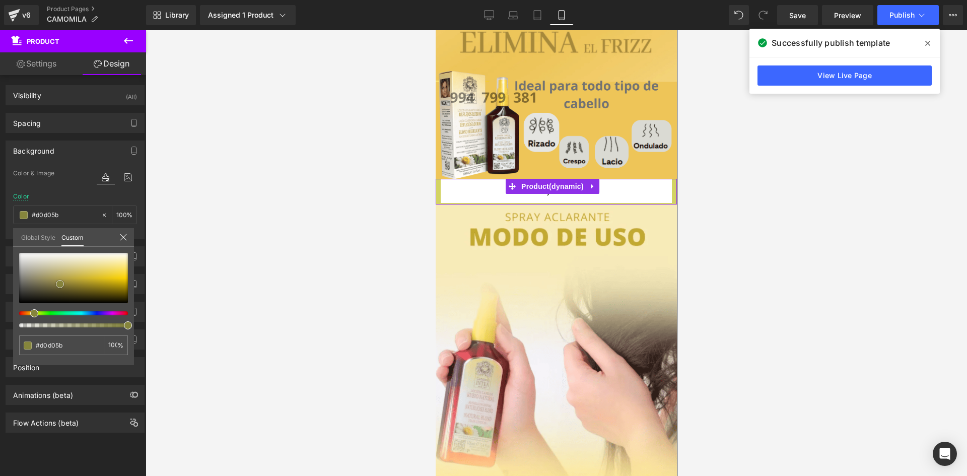
type input "#d3d363"
type input "#d4d462"
type input "#d7d764"
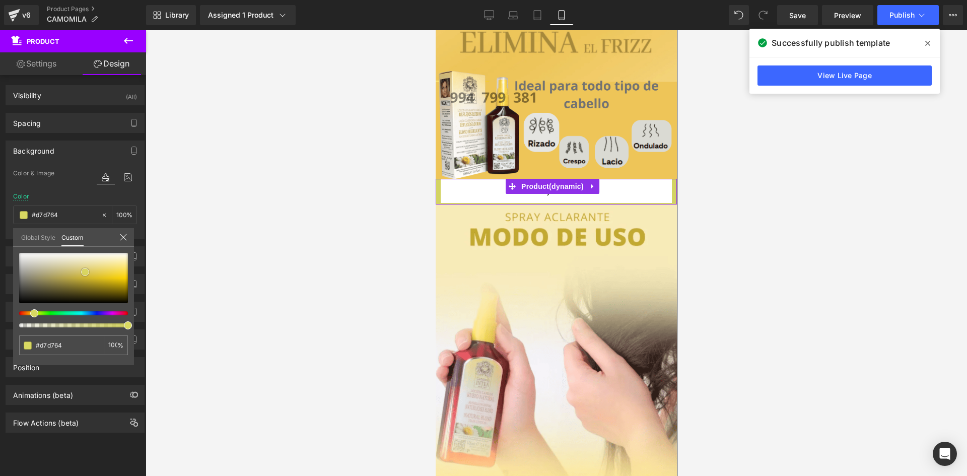
type input "#d8d863"
type input "#dada67"
type input "#dbdb66"
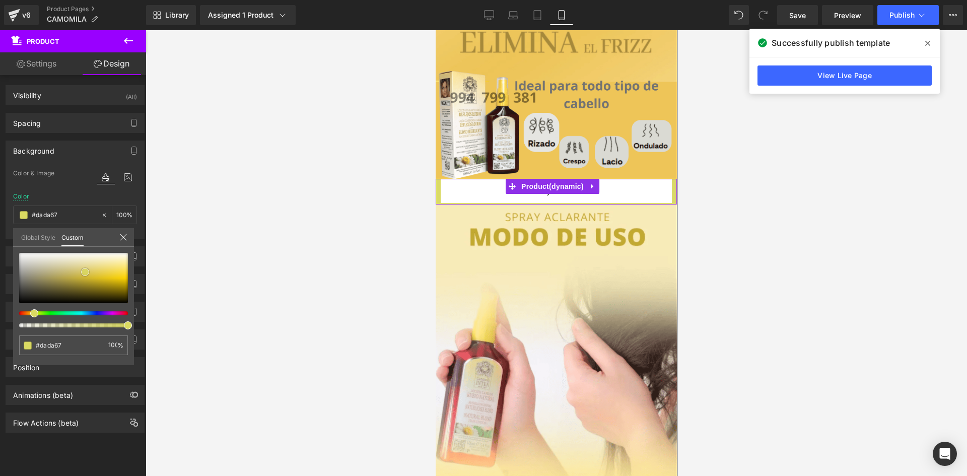
type input "#dbdb66"
type input "#e1e174"
type input "#e2e273"
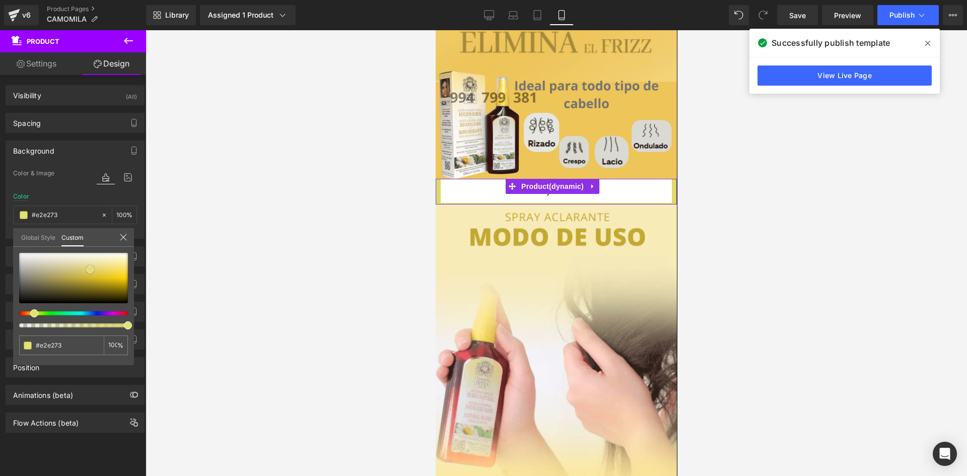
type input "#e4e476"
type input "#e5e57f"
type input "#e8e882"
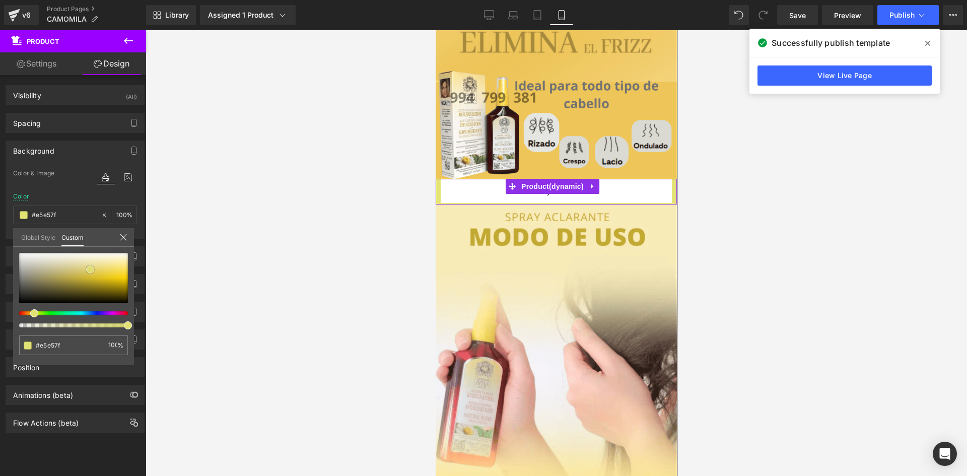
type input "#e8e882"
type input "#e8e886"
type input "#ebeb89"
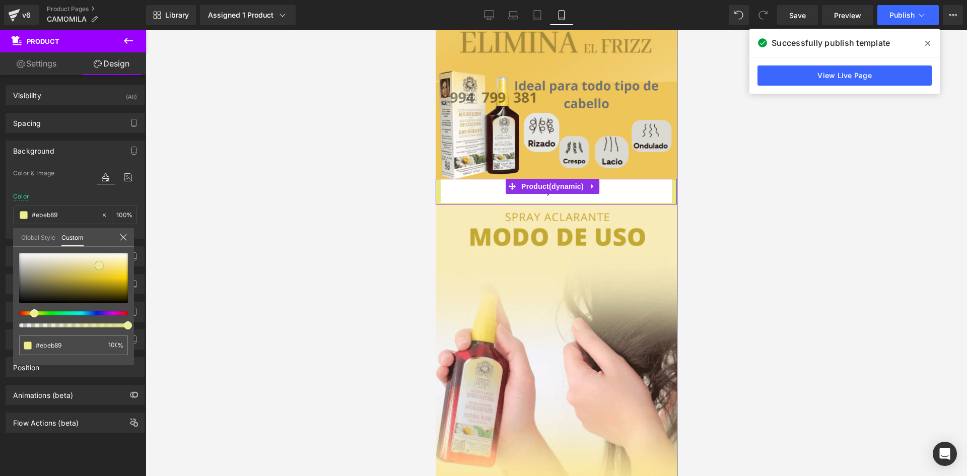
type input "#f0f098"
type input "#f2f2a5"
type input "#f4f4a8"
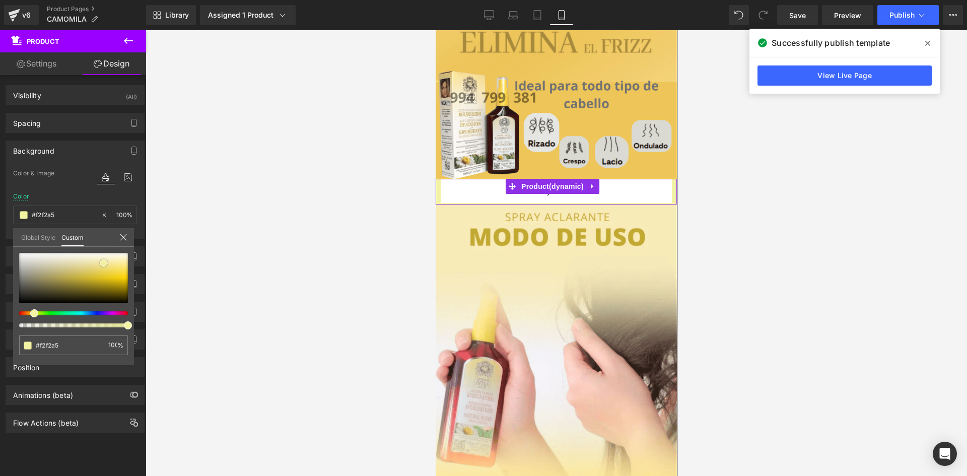
type input "#f4f4a8"
type input "#f6f6b5"
drag, startPoint x: 20, startPoint y: 304, endPoint x: 108, endPoint y: 261, distance: 97.3
click at [108, 261] on span at bounding box center [107, 261] width 8 height 8
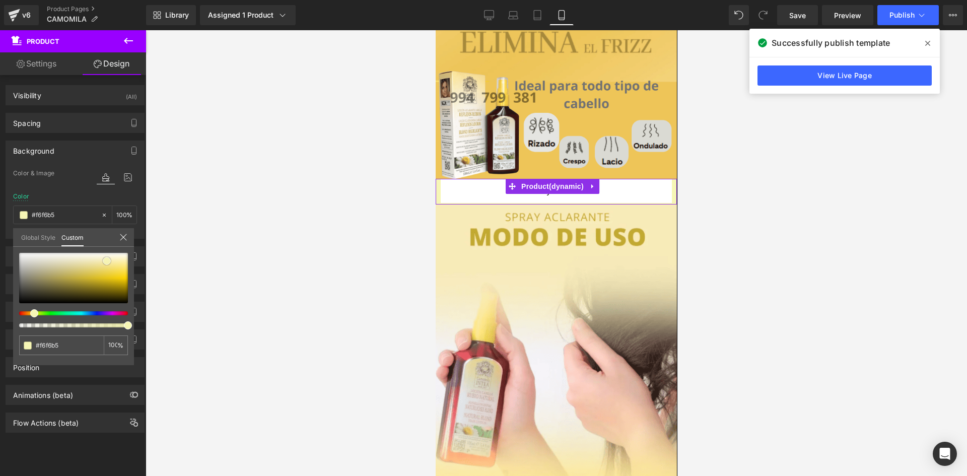
type input "#f8f8b9"
type input "#f9f9bd"
type input "#fbfbc5"
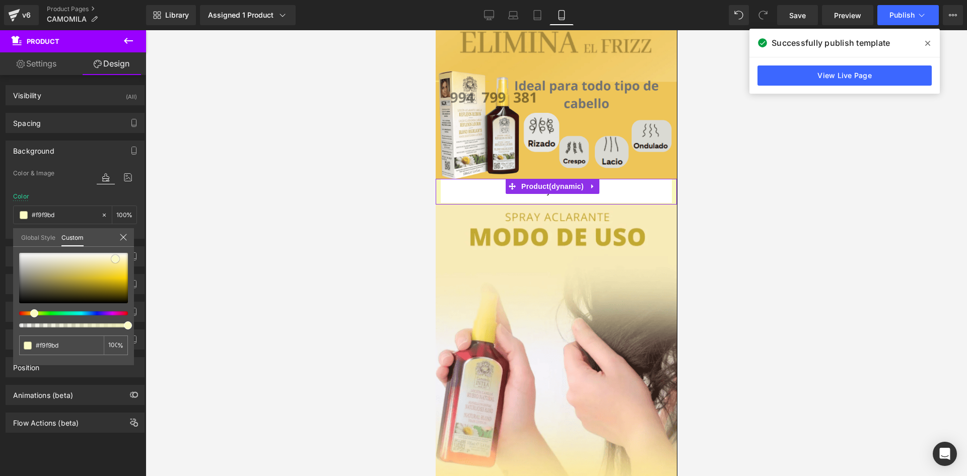
type input "#fbfbc5"
type input "#fbfbca"
type input "#fbfbc9"
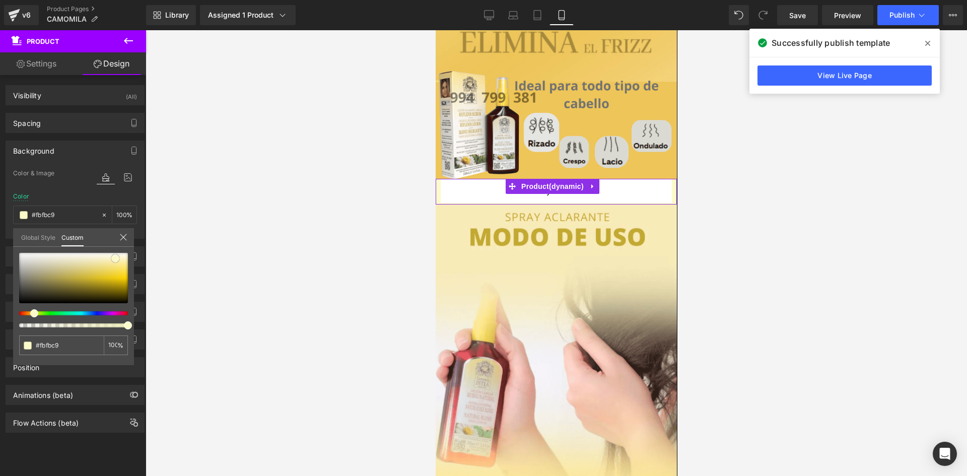
type input "#fdfdd8"
type input "#fcfcd8"
type input "#fdfdd7"
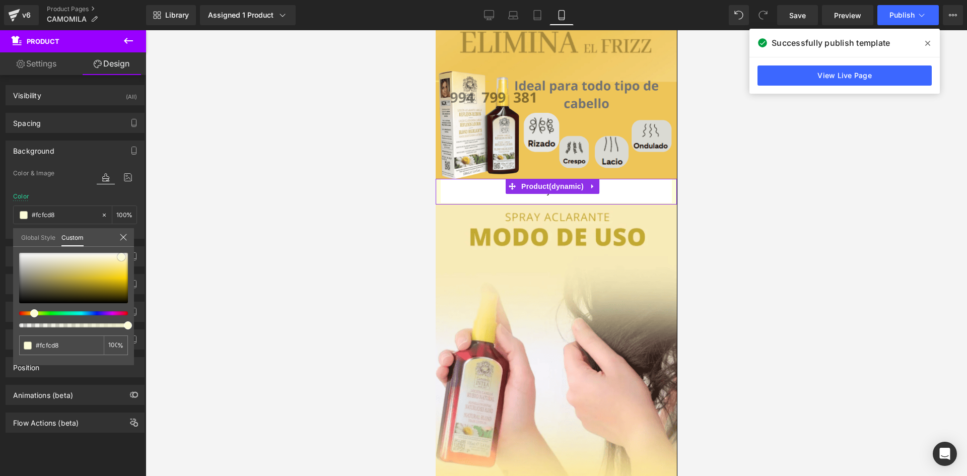
type input "#fdfdd7"
type input "#fdfdd2"
type input "#fdfdc3"
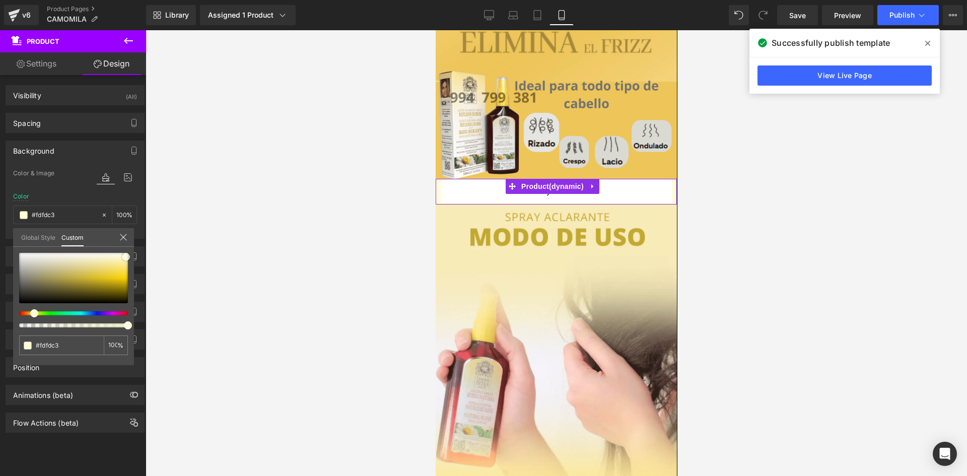
type input "#fdfdb3"
type input "#fefea9"
type input "#fdfda0"
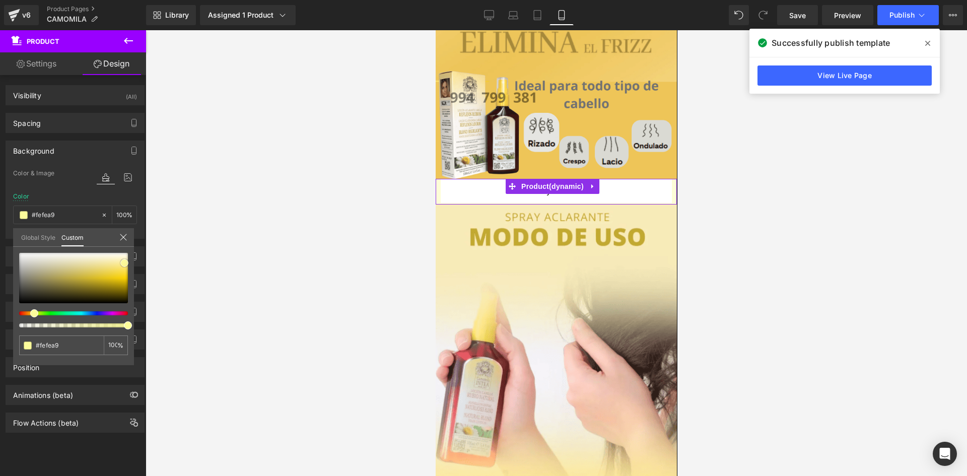
type input "#fdfda0"
type input "#fbfb8d"
type input "#fbfb87"
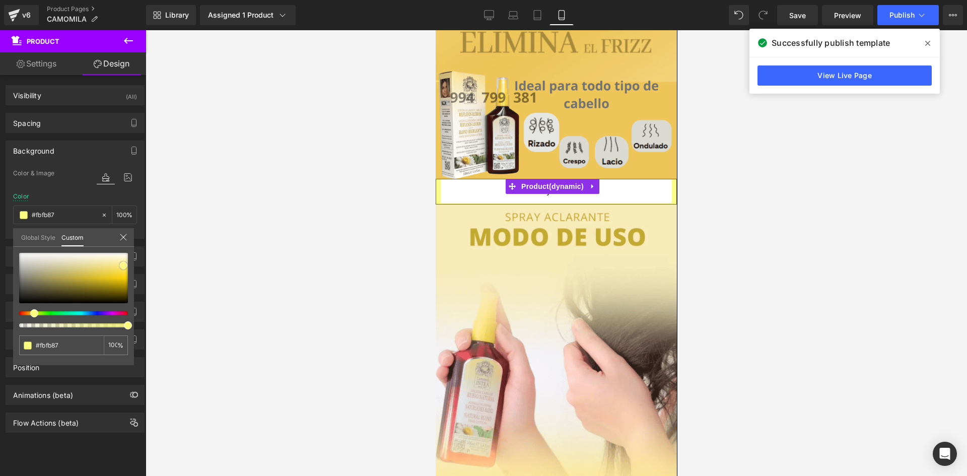
type input "#fdfd81"
type input "#feff70"
type input "#feff60"
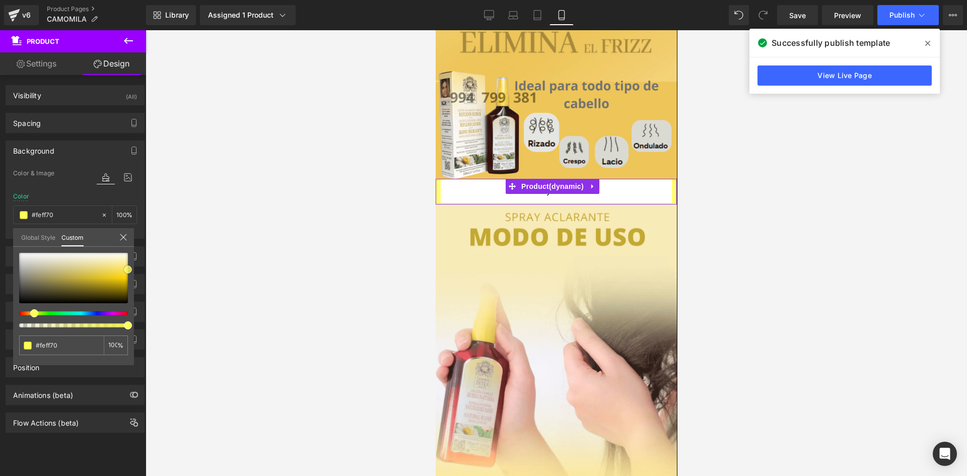
type input "#feff60"
type input "#fefe48"
type input "#fefe3e"
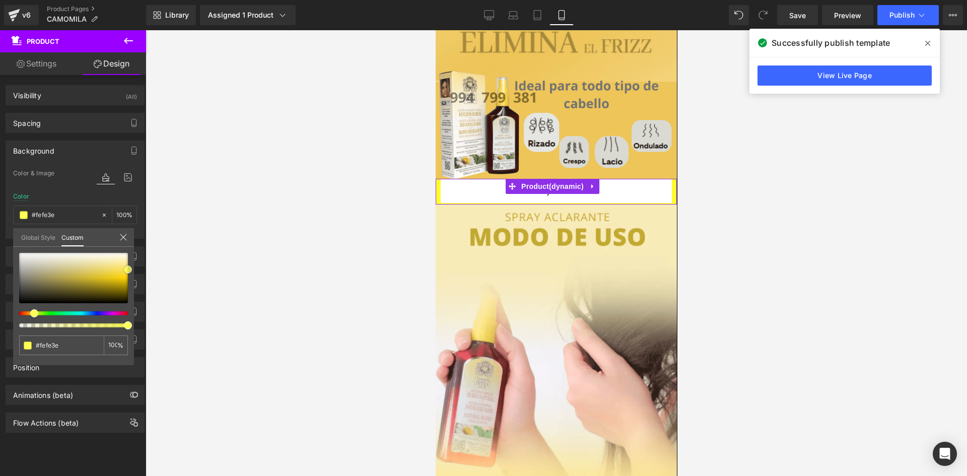
type input "#fdfd2e"
type input "#fefe23"
type input "#feff19"
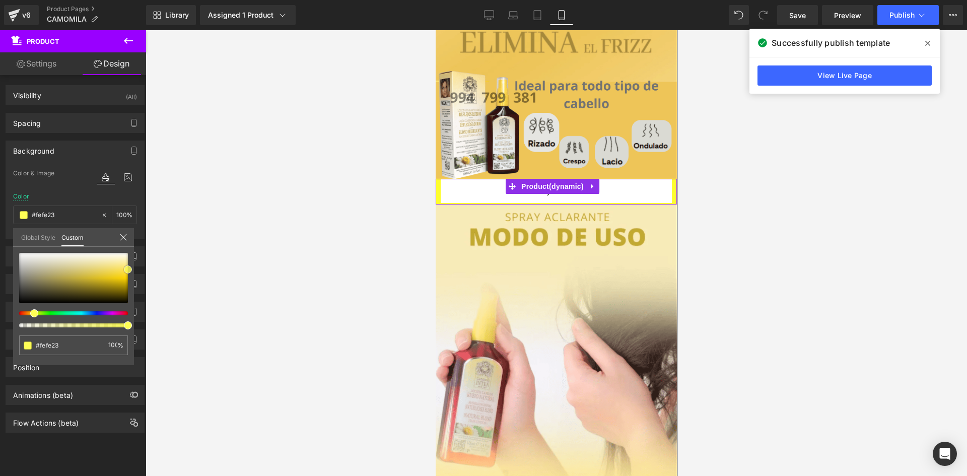
type input "#feff19"
type input "#feff0a"
type input "#f9f900"
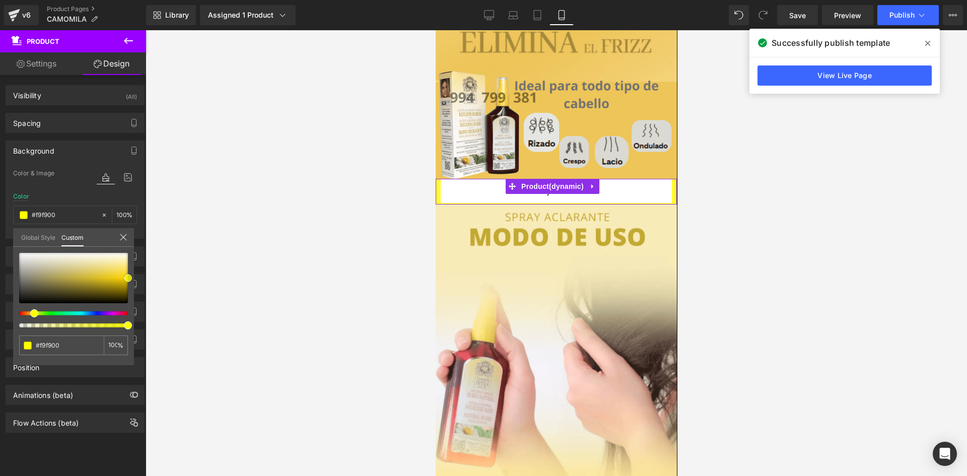
type input "#f4f400"
type input "#eaea00"
type input "#c6c600"
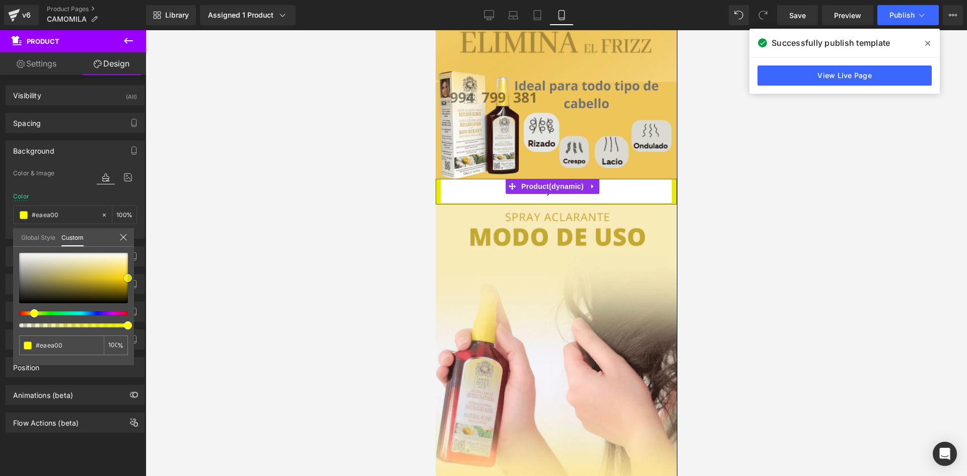
type input "#c6c600"
type input "#bcbc00"
type input "#b7b700"
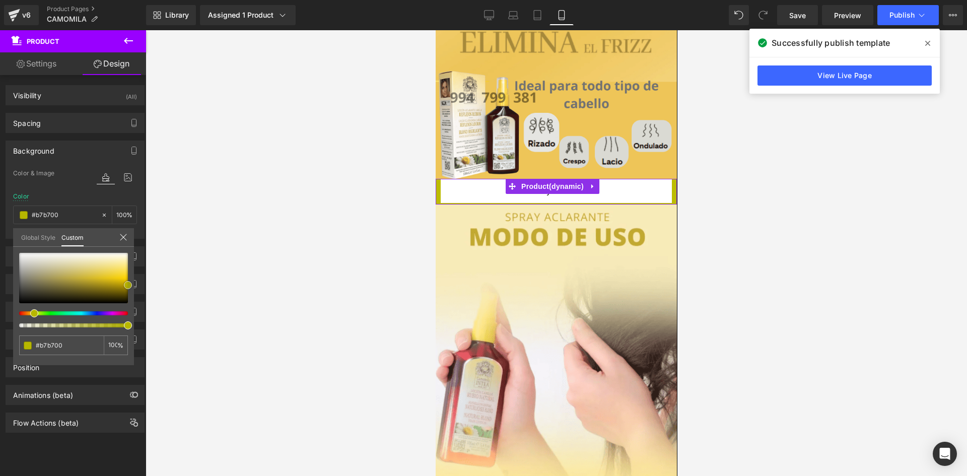
type input "#bcbc00"
type input "#e0e000"
type input "#feff14"
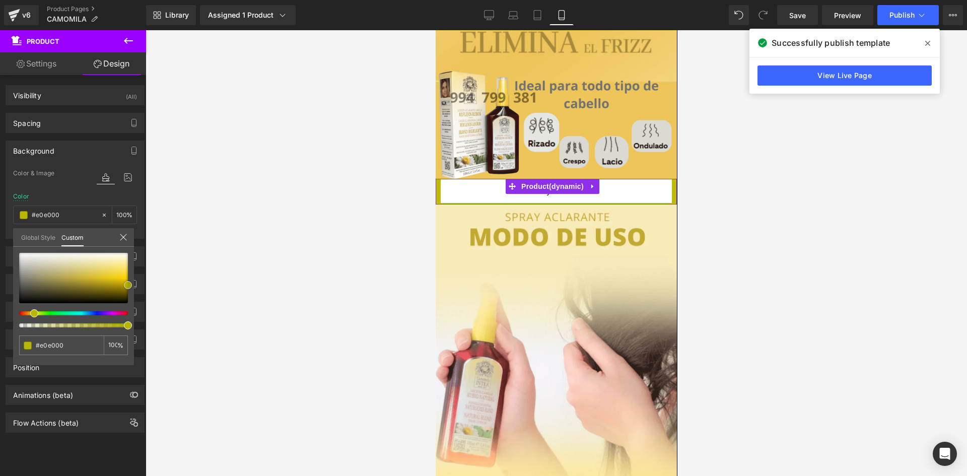
type input "#feff14"
type input "#fdfd5d"
click at [103, 255] on span at bounding box center [103, 257] width 8 height 8
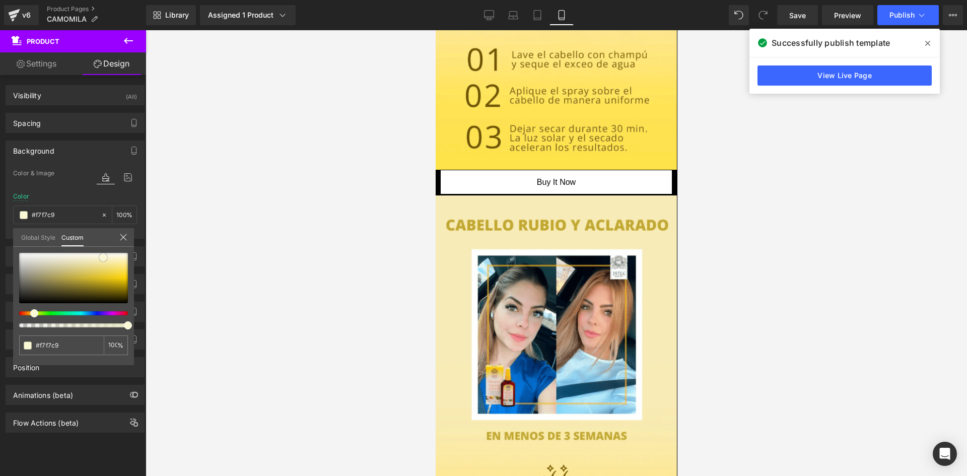
scroll to position [1480, 0]
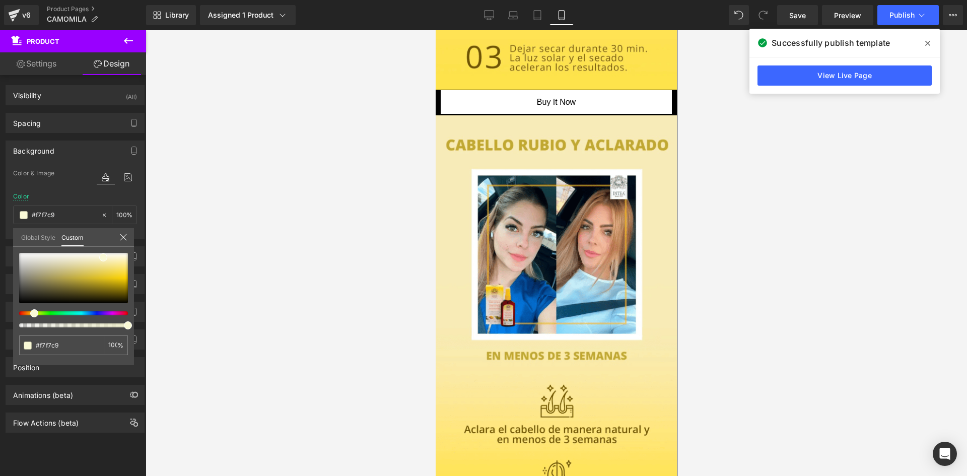
click at [510, 91] on body "Skip to content Image Row Image Image Buy it now (P) Dynamic Checkout Button Pr…" at bounding box center [556, 65] width 242 height 3031
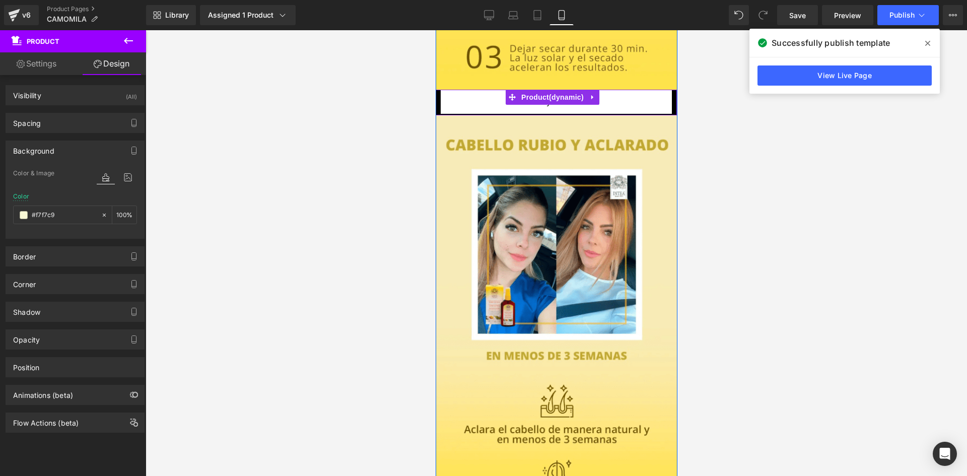
click at [473, 90] on div "Buy it now (P) Dynamic Checkout Button" at bounding box center [555, 102] width 231 height 25
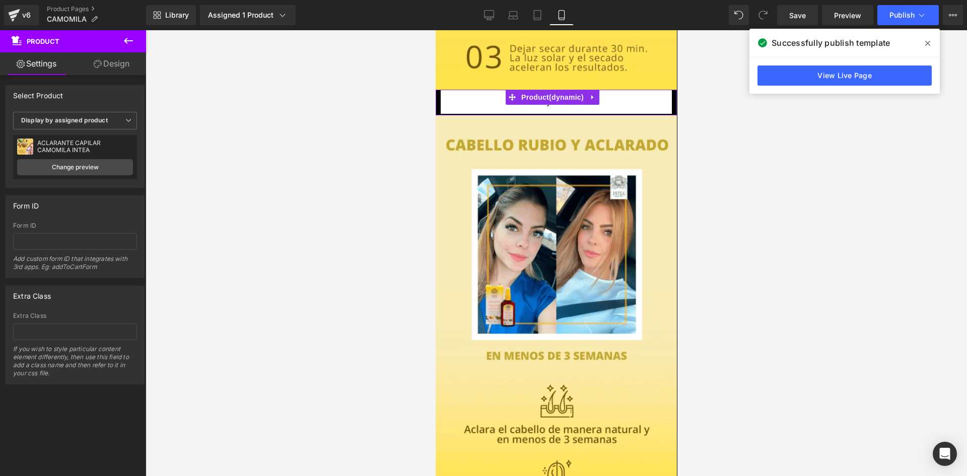
click at [104, 68] on link "Design" at bounding box center [111, 63] width 73 height 23
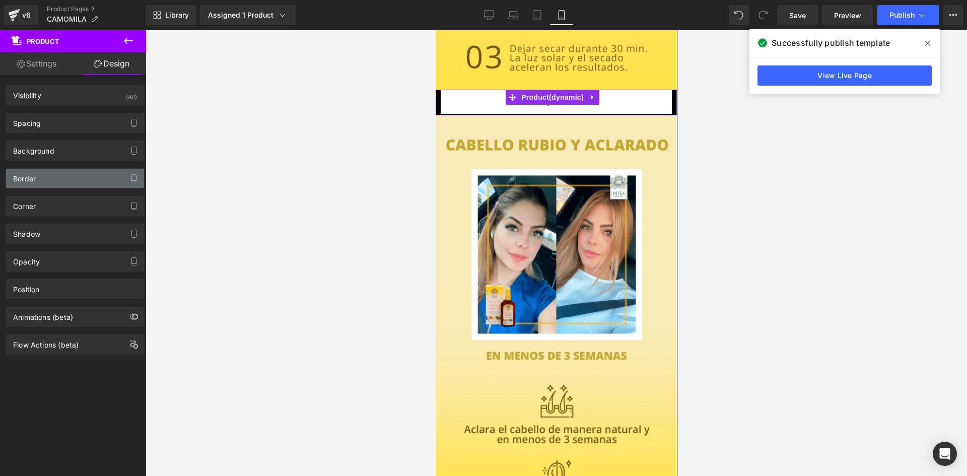
click at [73, 182] on div "Border" at bounding box center [75, 178] width 138 height 19
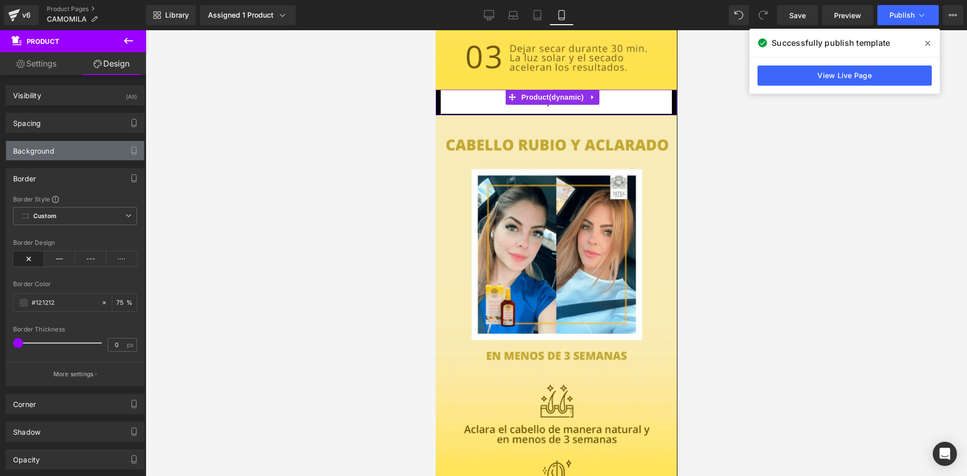
click at [79, 154] on div "Background" at bounding box center [75, 150] width 138 height 19
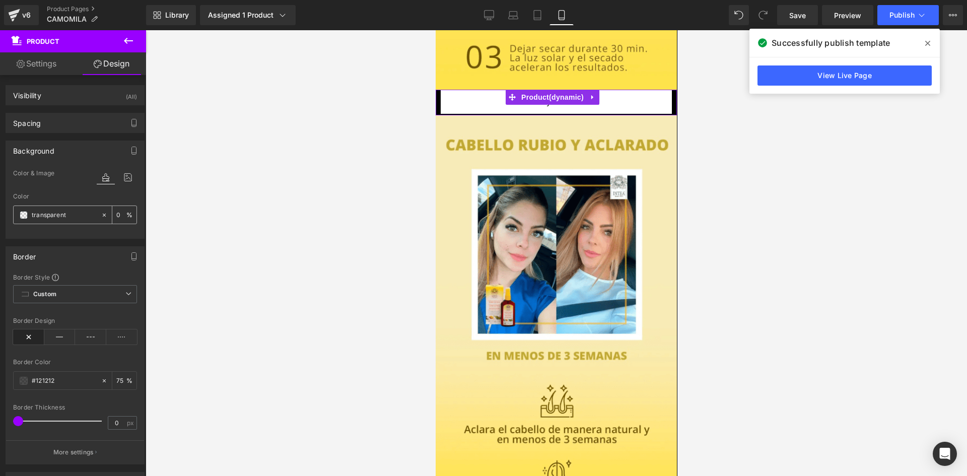
click at [24, 220] on div "transparent" at bounding box center [57, 215] width 87 height 18
click at [24, 215] on span at bounding box center [24, 215] width 8 height 8
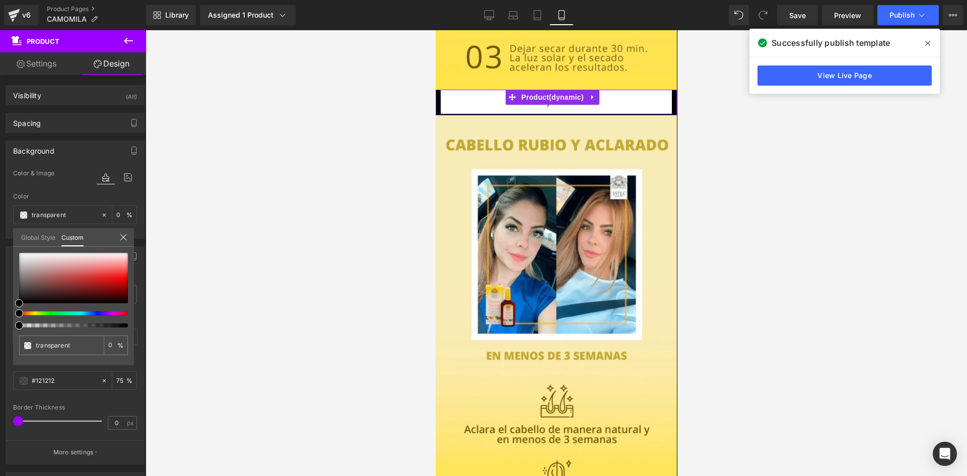
click at [34, 311] on div at bounding box center [73, 290] width 109 height 75
click at [35, 314] on div at bounding box center [69, 313] width 109 height 4
drag, startPoint x: 35, startPoint y: 314, endPoint x: 28, endPoint y: 314, distance: 7.6
click at [28, 314] on div at bounding box center [69, 313] width 109 height 4
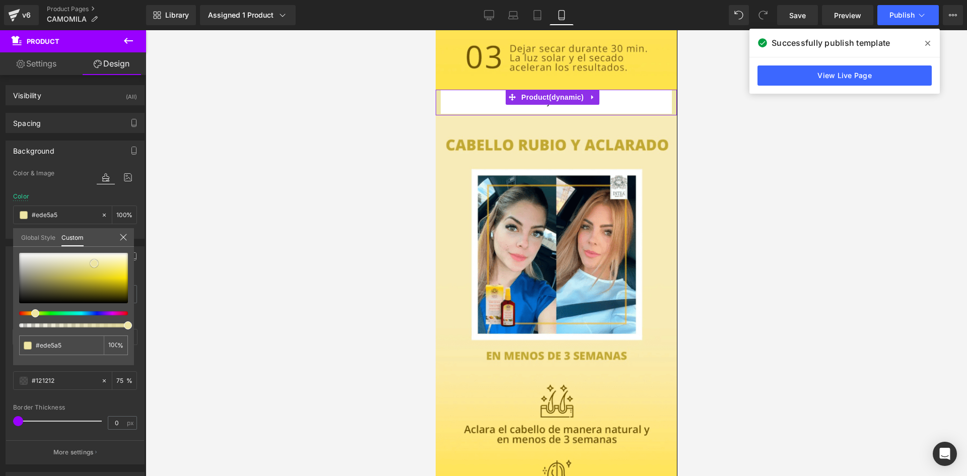
drag, startPoint x: 21, startPoint y: 300, endPoint x: 96, endPoint y: 260, distance: 84.9
click at [96, 260] on span at bounding box center [94, 263] width 8 height 8
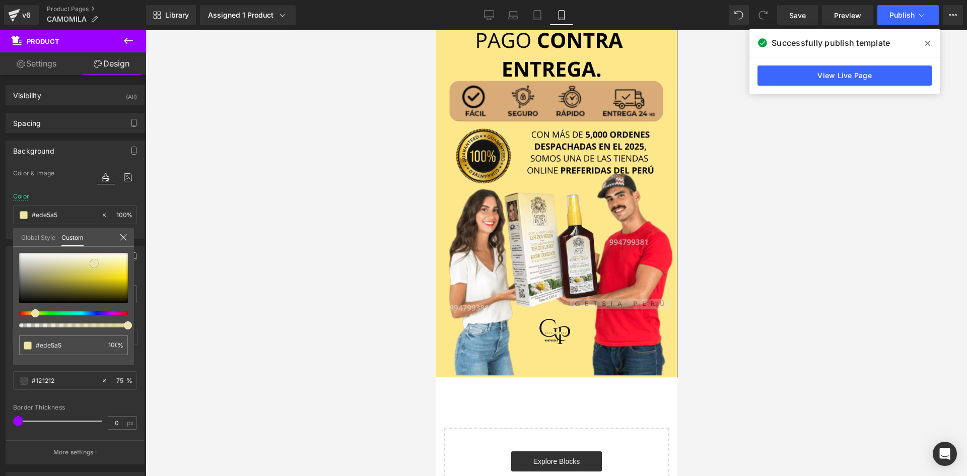
scroll to position [2221, 0]
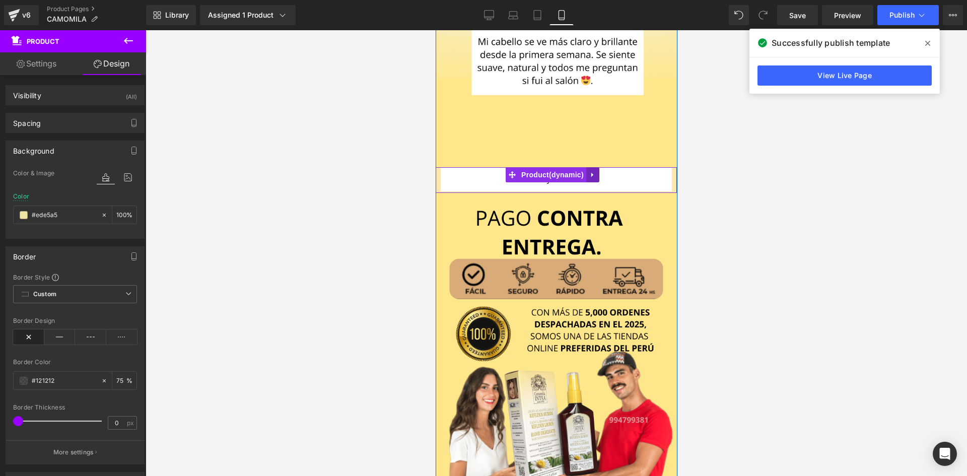
click at [589, 167] on link at bounding box center [591, 174] width 13 height 15
click at [589, 167] on link at bounding box center [585, 174] width 13 height 15
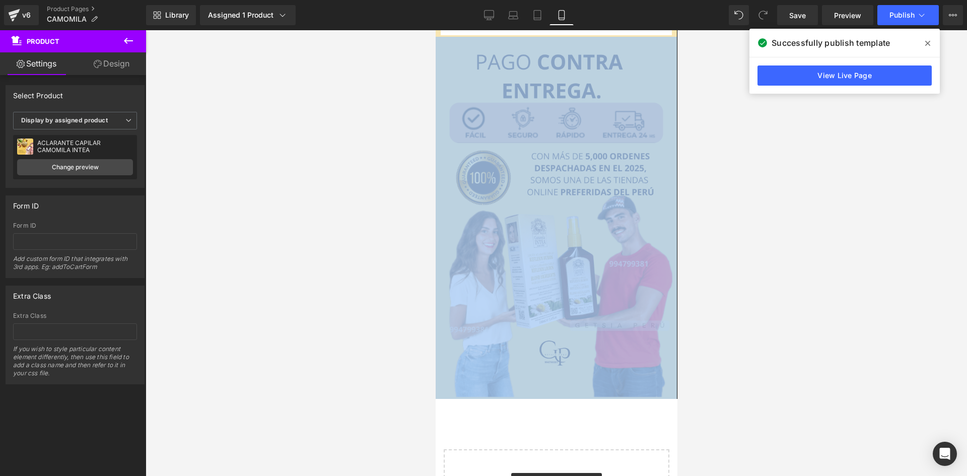
scroll to position [2417, 0]
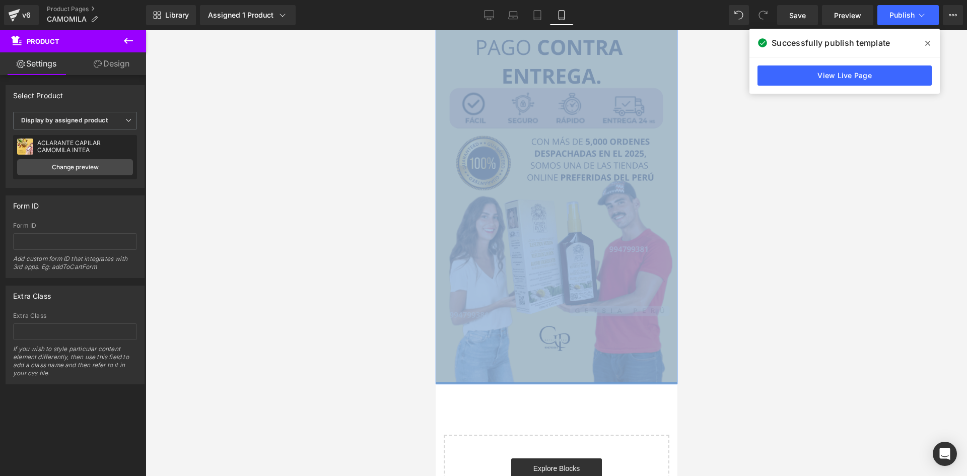
drag, startPoint x: 552, startPoint y: 168, endPoint x: 552, endPoint y: 323, distance: 155.0
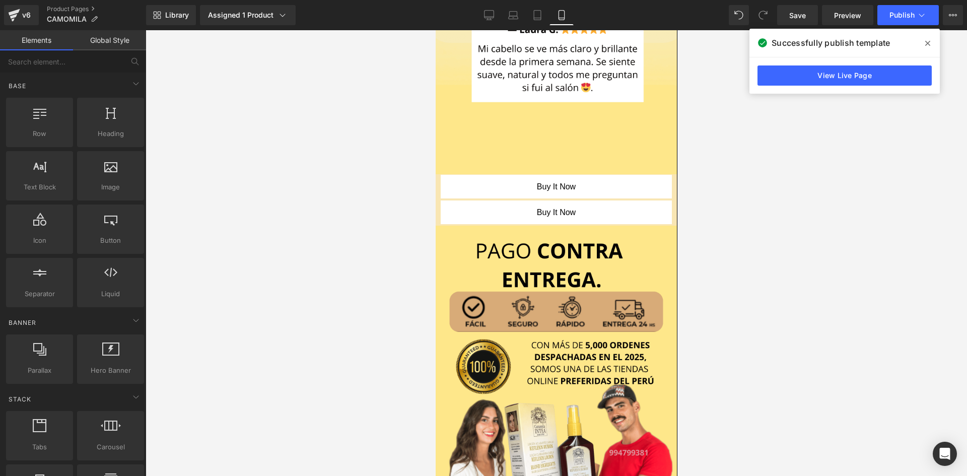
scroll to position [2189, 0]
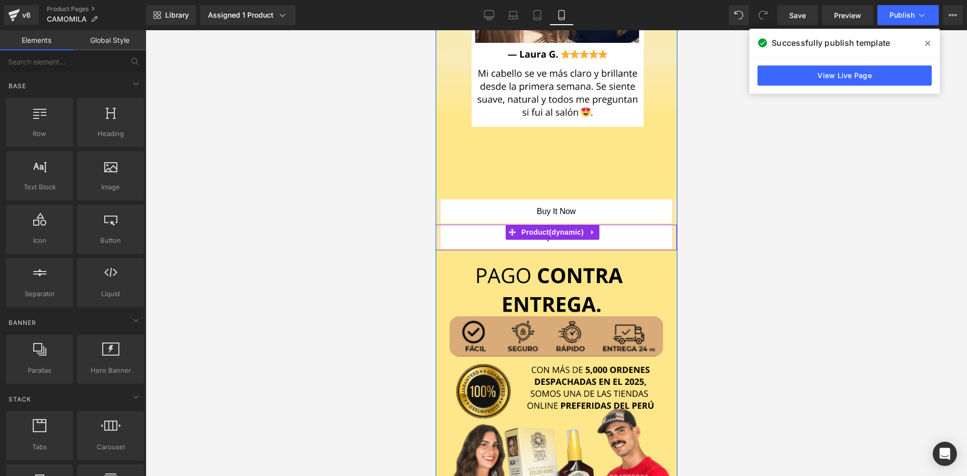
click at [604, 225] on div "Buy it now (P) Dynamic Checkout Button" at bounding box center [555, 237] width 231 height 25
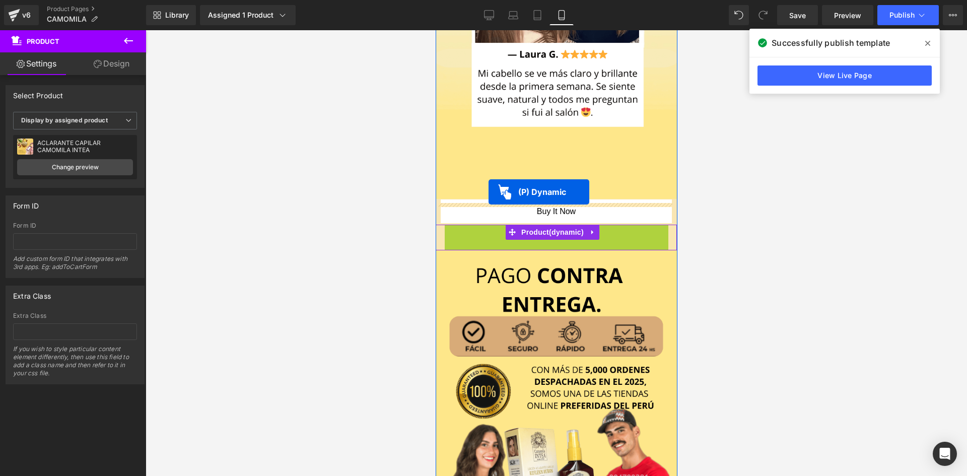
drag, startPoint x: 487, startPoint y: 183, endPoint x: 488, endPoint y: 192, distance: 9.1
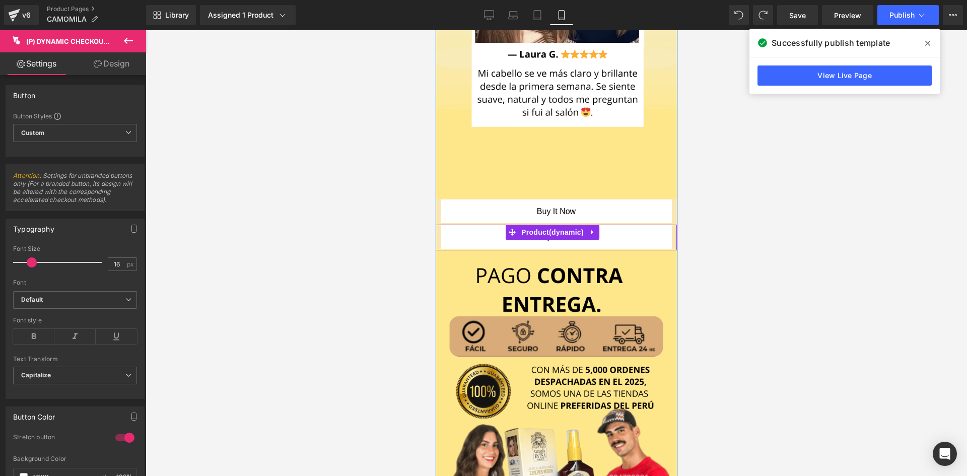
click at [632, 225] on div "Buy it now (P) Dynamic Checkout Button" at bounding box center [555, 237] width 231 height 25
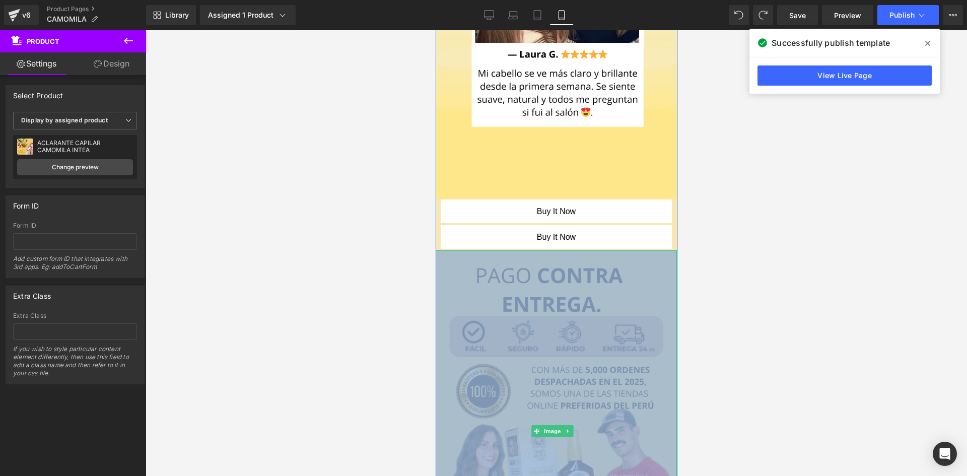
drag, startPoint x: 632, startPoint y: 196, endPoint x: 633, endPoint y: 206, distance: 10.7
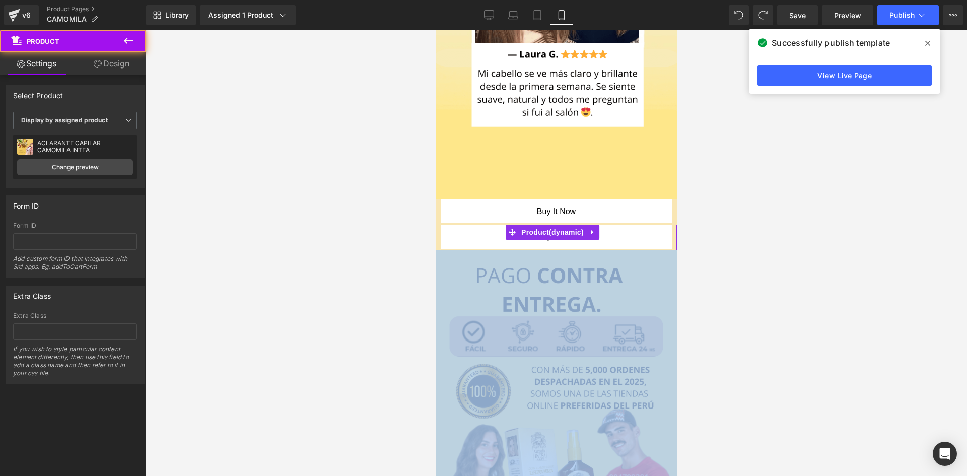
click at [629, 225] on div "Buy it now (P) Dynamic Checkout Button" at bounding box center [555, 237] width 231 height 25
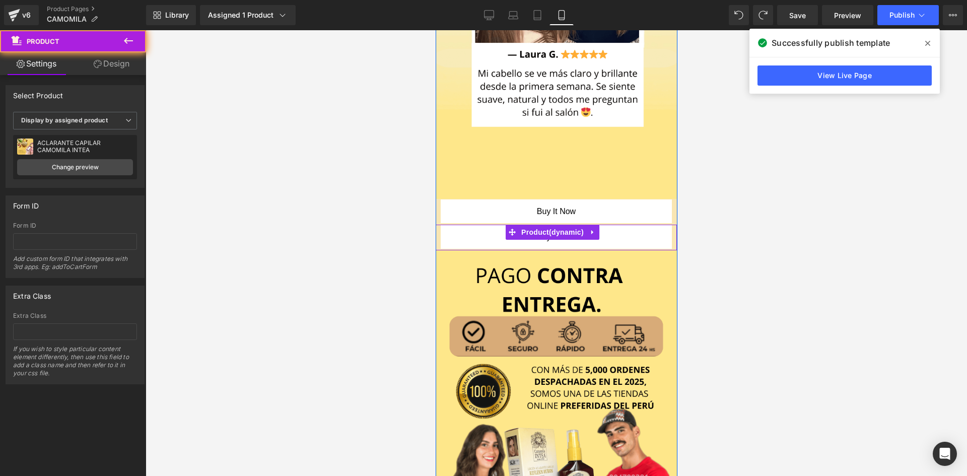
click at [629, 225] on div "Buy it now (P) Dynamic Checkout Button" at bounding box center [555, 237] width 231 height 25
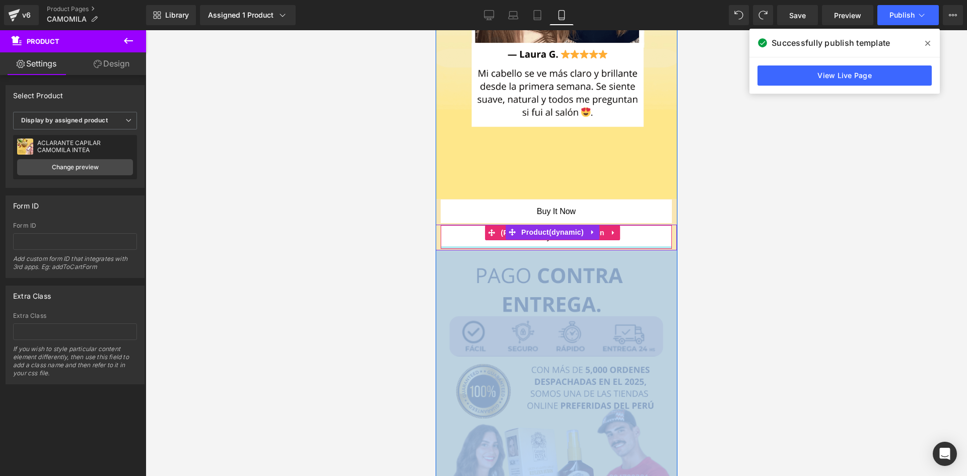
drag, startPoint x: 629, startPoint y: 194, endPoint x: 636, endPoint y: 189, distance: 9.4
click at [636, 225] on div "Buy it now (P) Dynamic Checkout Button" at bounding box center [555, 237] width 231 height 25
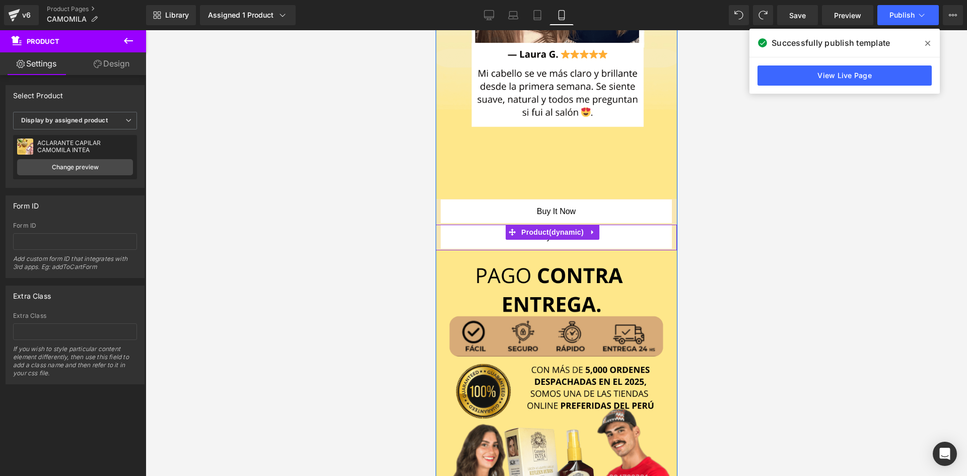
click at [635, 225] on div "Buy it now (P) Dynamic Checkout Button" at bounding box center [555, 237] width 231 height 25
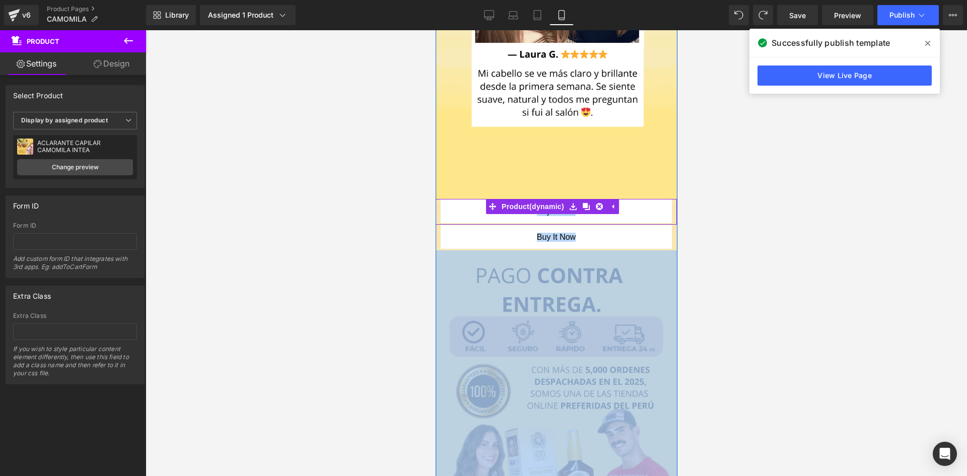
drag, startPoint x: 635, startPoint y: 199, endPoint x: 635, endPoint y: 173, distance: 26.2
click at [635, 199] on div "Buy it now (P) Dynamic Checkout Button" at bounding box center [555, 211] width 231 height 25
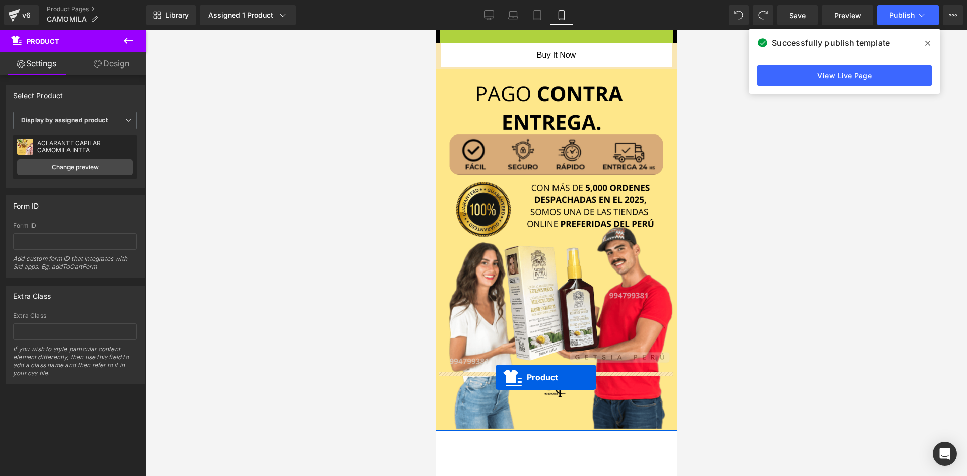
drag, startPoint x: 490, startPoint y: 160, endPoint x: 495, endPoint y: 377, distance: 217.0
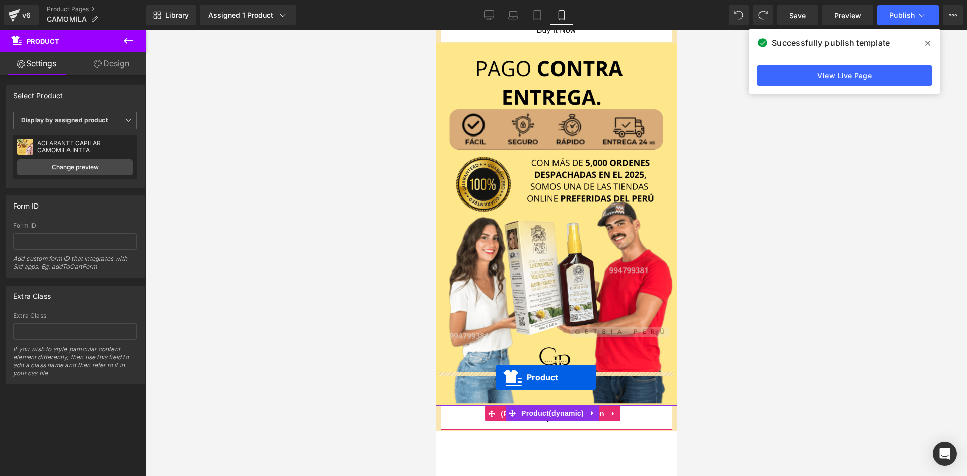
scroll to position [2345, 0]
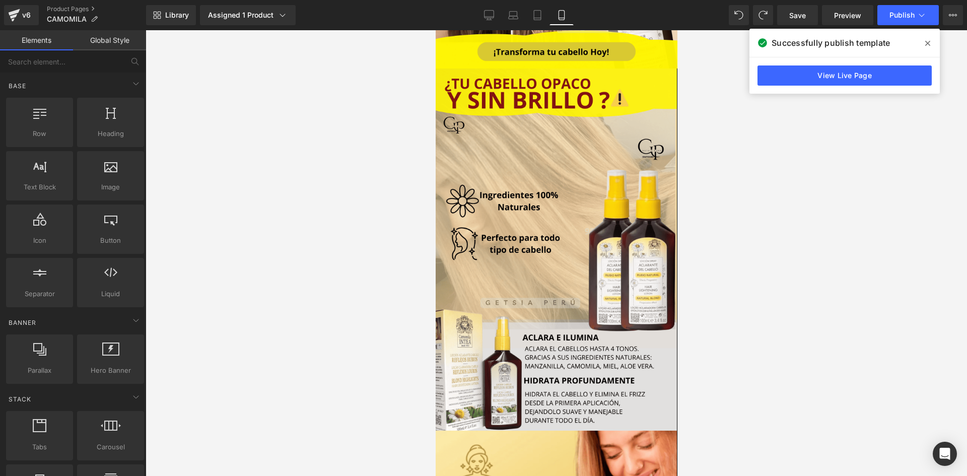
scroll to position [0, 0]
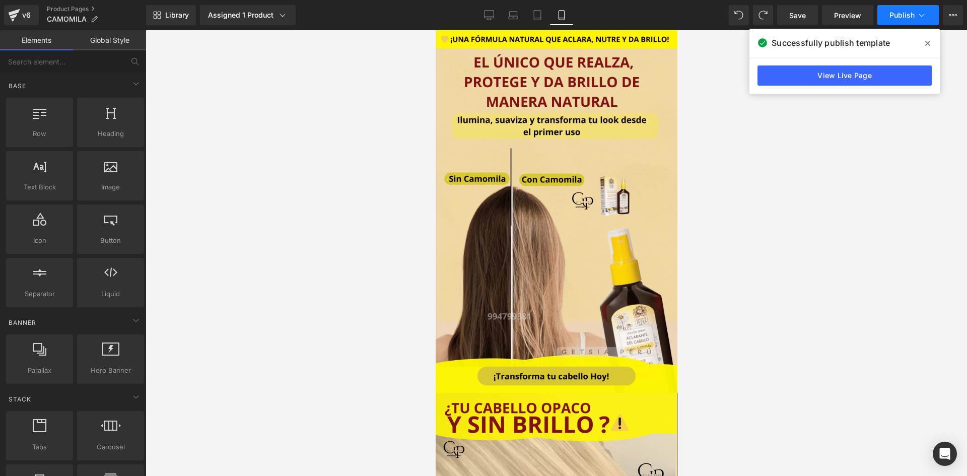
click at [895, 17] on span "Publish" at bounding box center [901, 15] width 25 height 8
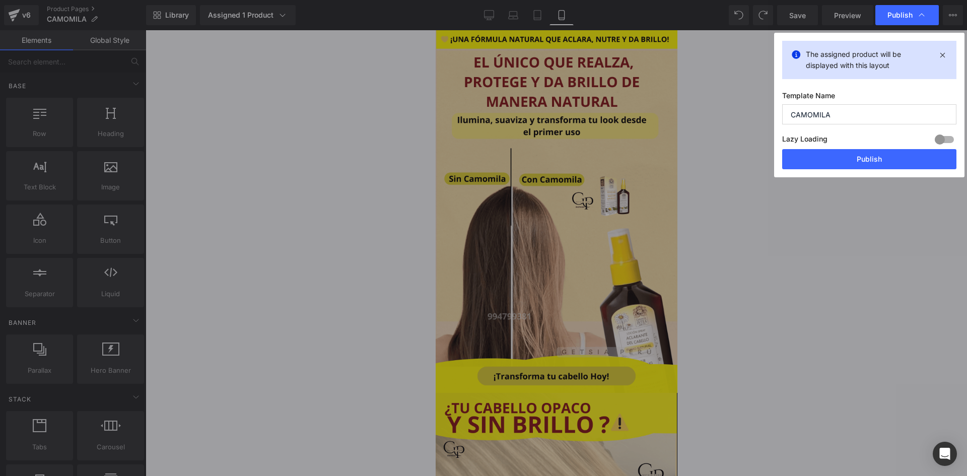
click at [862, 175] on div "The assigned product will be displayed with this layout Template Name CAMOMILA …" at bounding box center [869, 105] width 190 height 144
click at [869, 168] on button "Publish" at bounding box center [869, 159] width 174 height 20
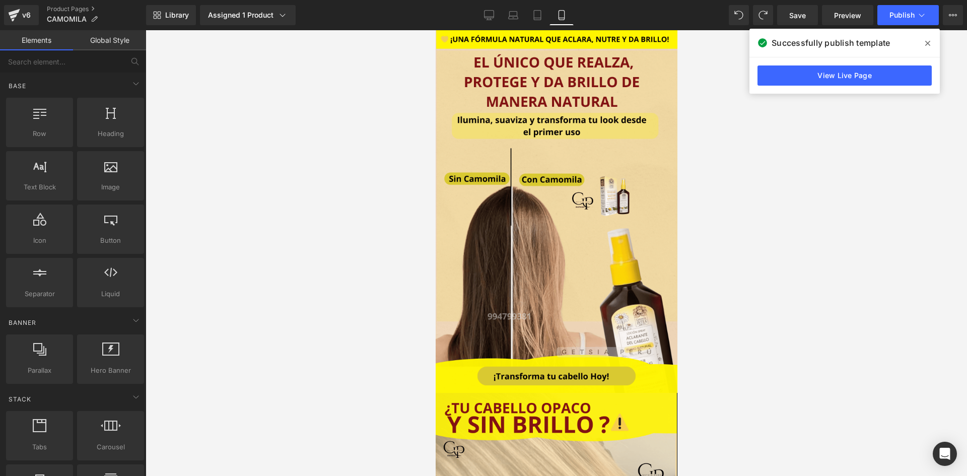
scroll to position [14, 0]
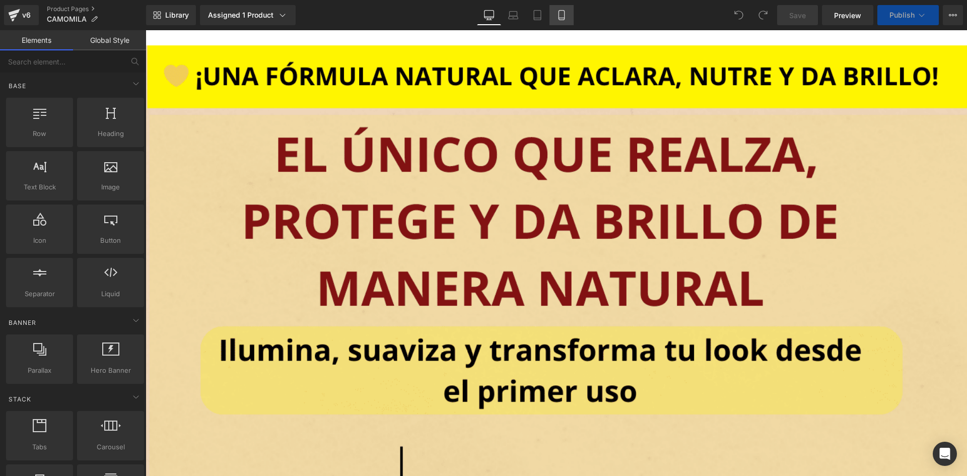
click at [554, 19] on link "Mobile" at bounding box center [561, 15] width 24 height 20
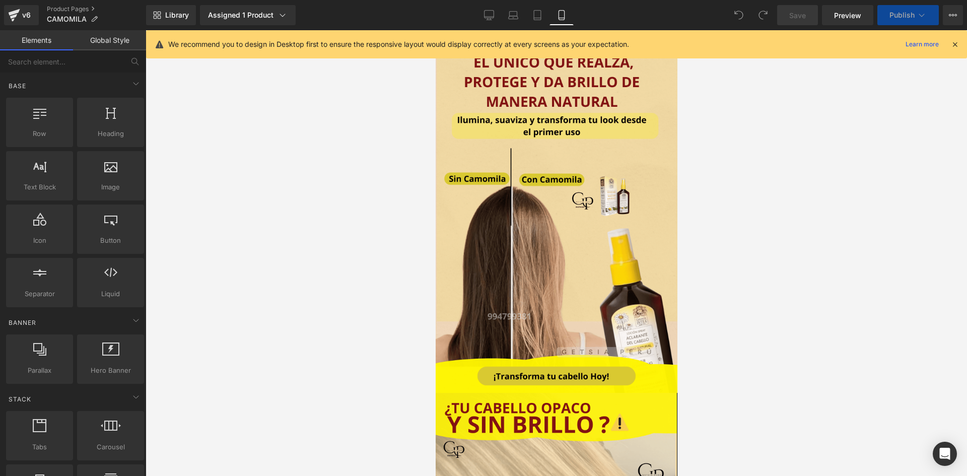
click at [956, 47] on icon at bounding box center [954, 44] width 9 height 9
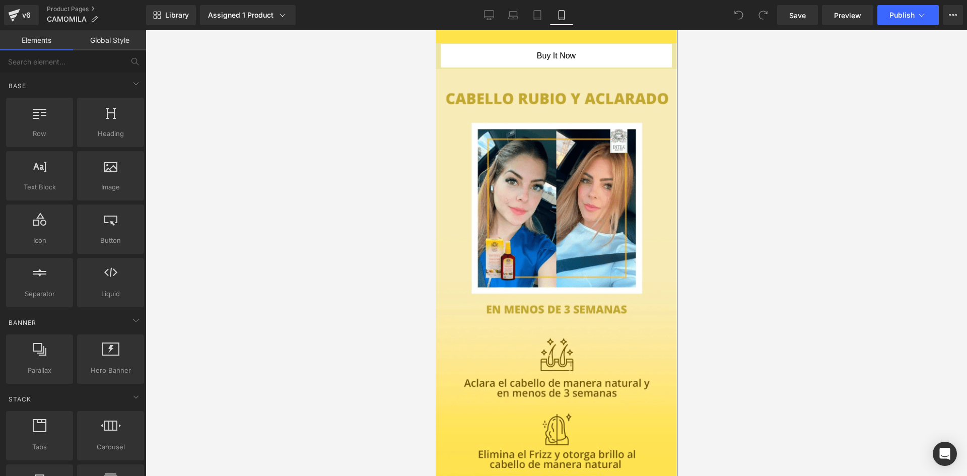
scroll to position [1305, 0]
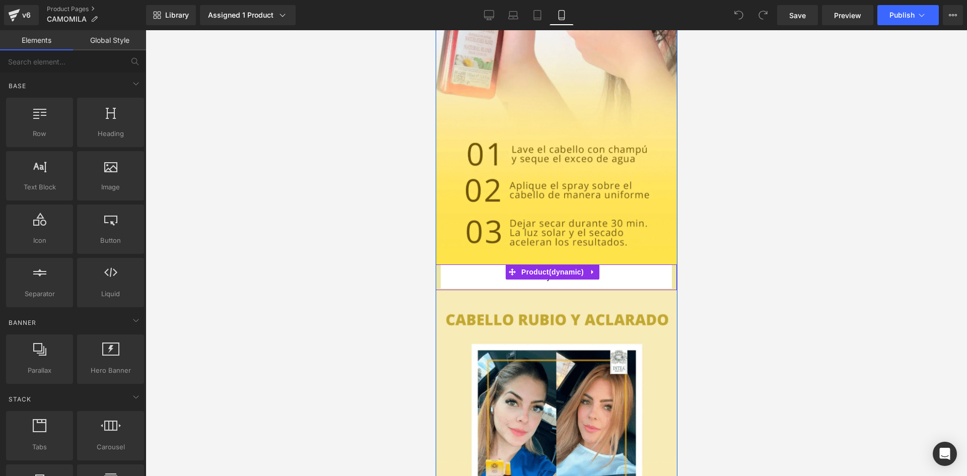
click at [654, 265] on div "Buy it now (P) Dynamic Checkout Button" at bounding box center [555, 277] width 231 height 25
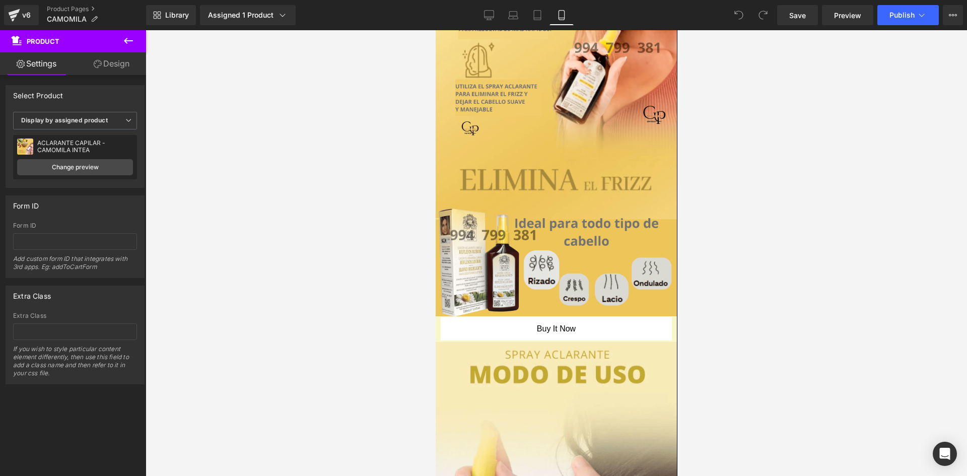
scroll to position [849, 0]
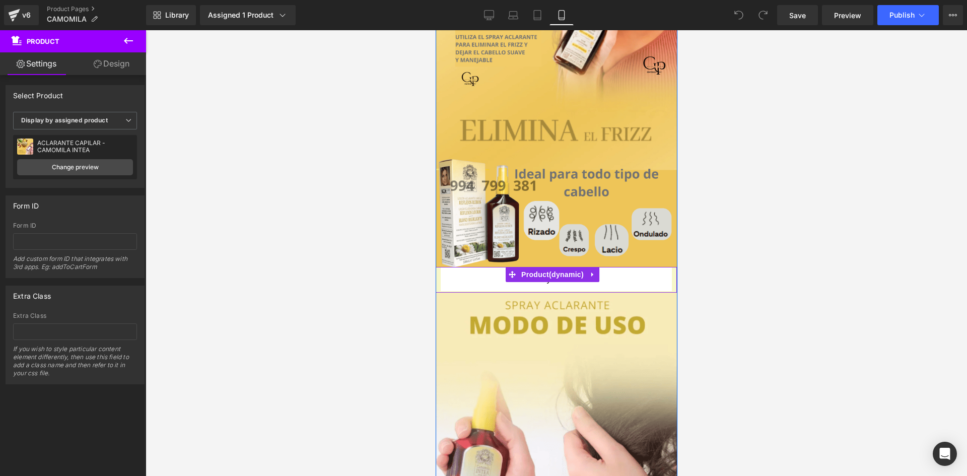
click at [598, 274] on div "Buy it now (P) Dynamic Checkout Button" at bounding box center [555, 279] width 231 height 25
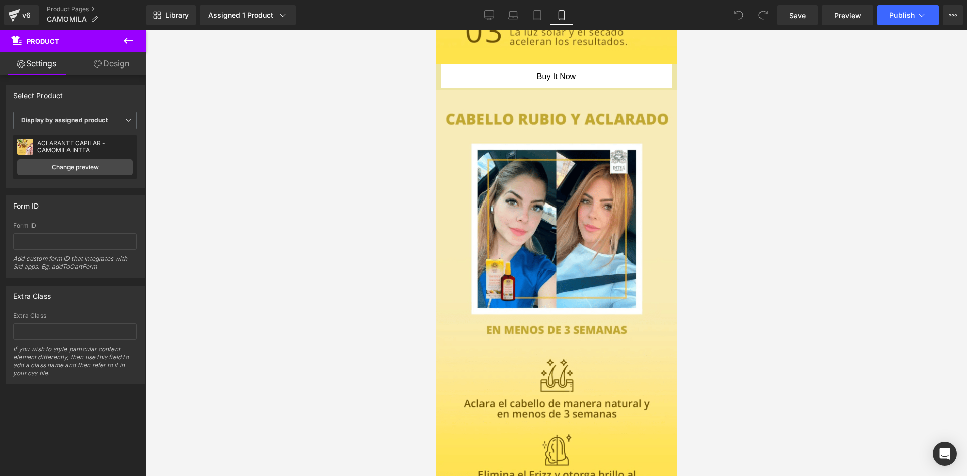
scroll to position [1519, 0]
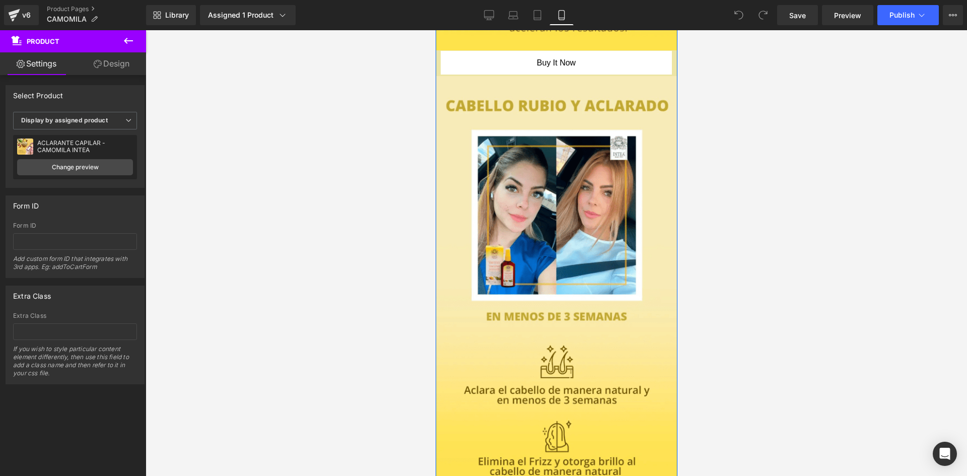
click at [624, 51] on div "Buy it now (P) Dynamic Checkout Button" at bounding box center [555, 63] width 231 height 25
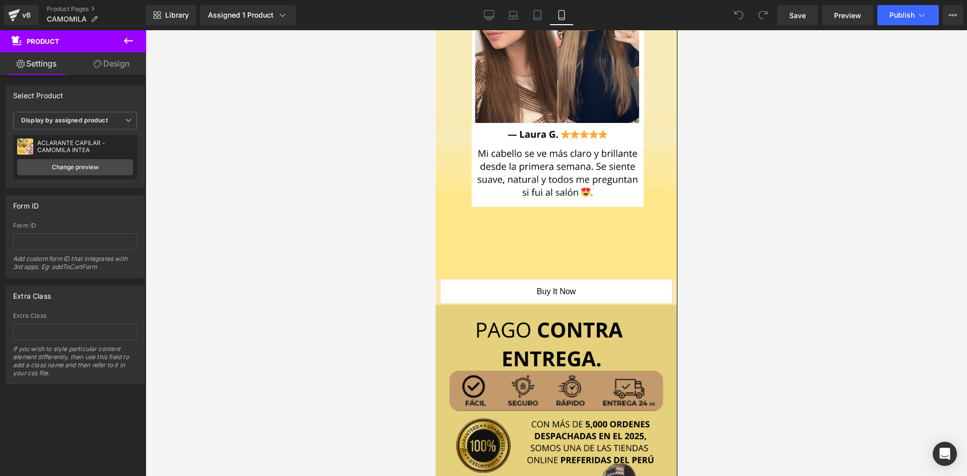
scroll to position [2112, 0]
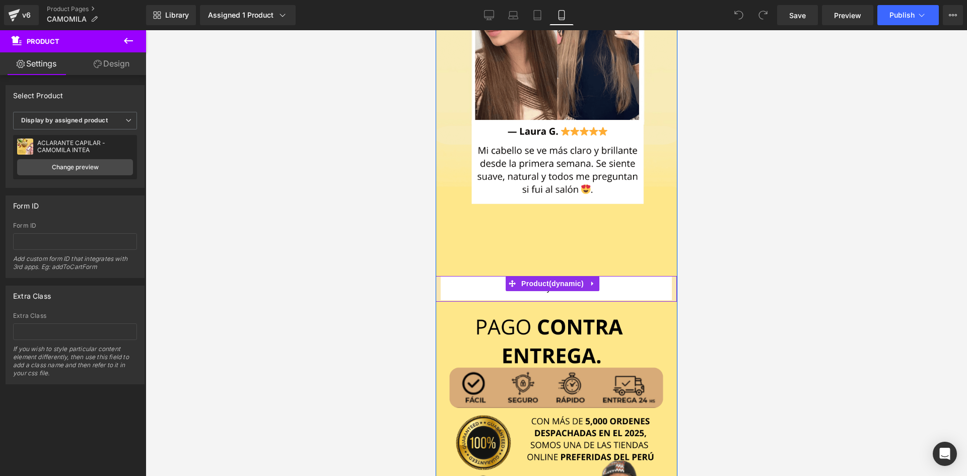
click at [634, 276] on div "Buy it now (P) Dynamic Checkout Button" at bounding box center [555, 288] width 231 height 25
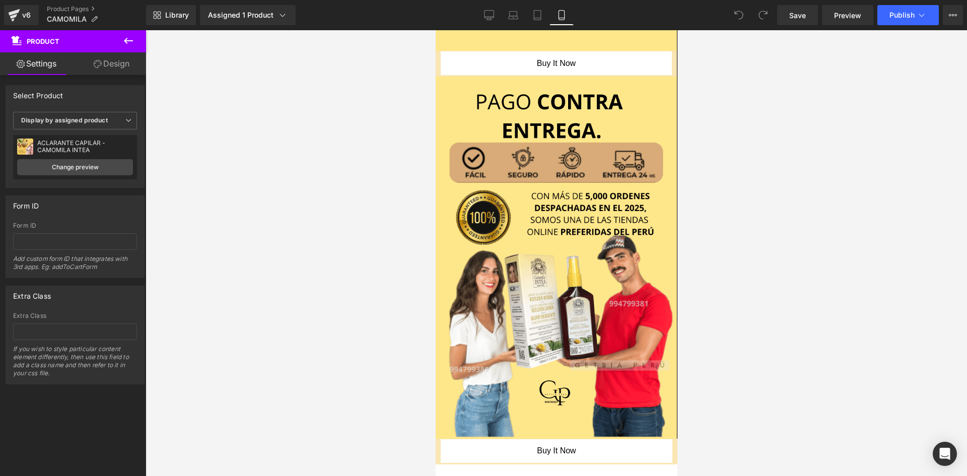
scroll to position [2361, 0]
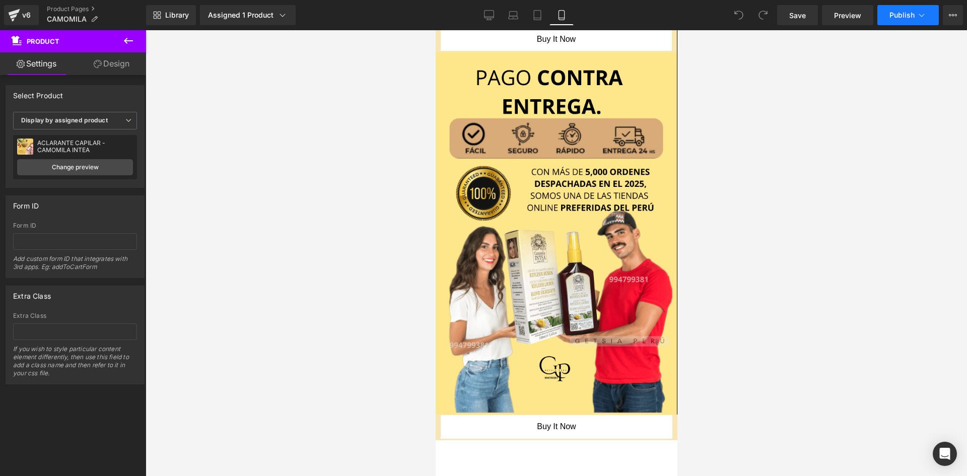
click at [888, 18] on button "Publish" at bounding box center [907, 15] width 61 height 20
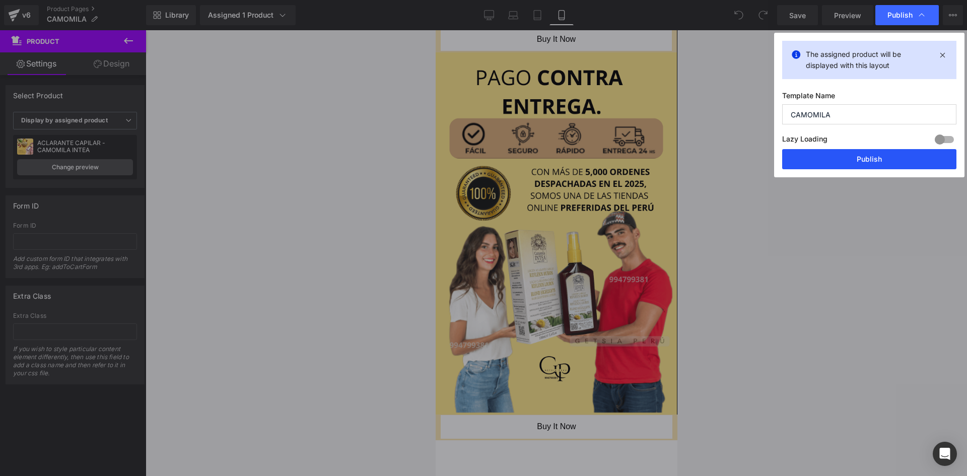
click at [833, 156] on button "Publish" at bounding box center [869, 159] width 174 height 20
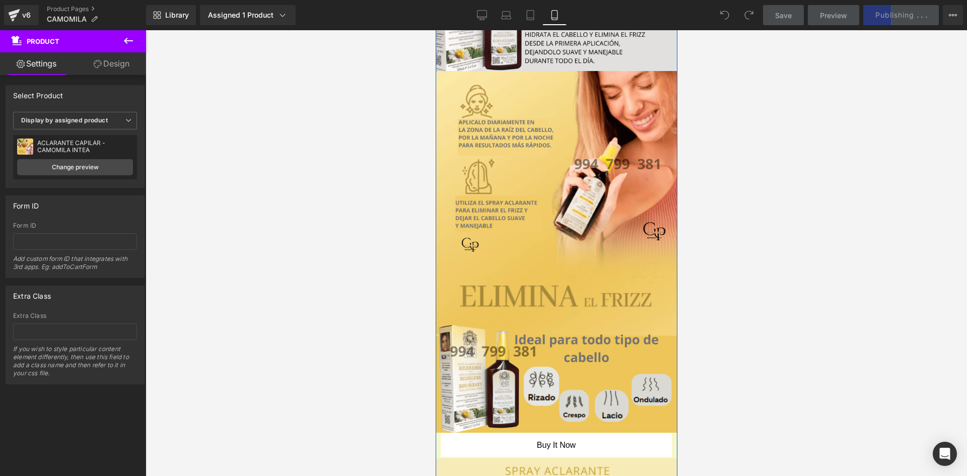
scroll to position [0, 0]
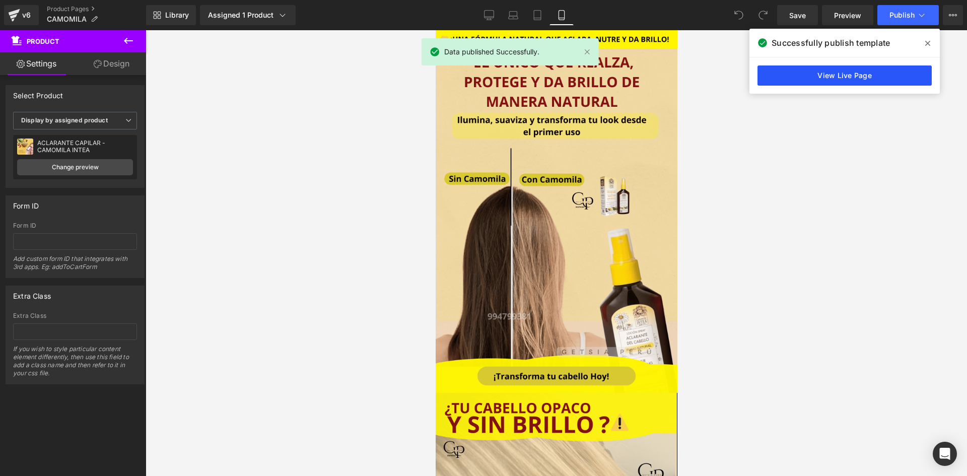
click at [821, 78] on link "View Live Page" at bounding box center [844, 75] width 174 height 20
